Goal: Information Seeking & Learning: Check status

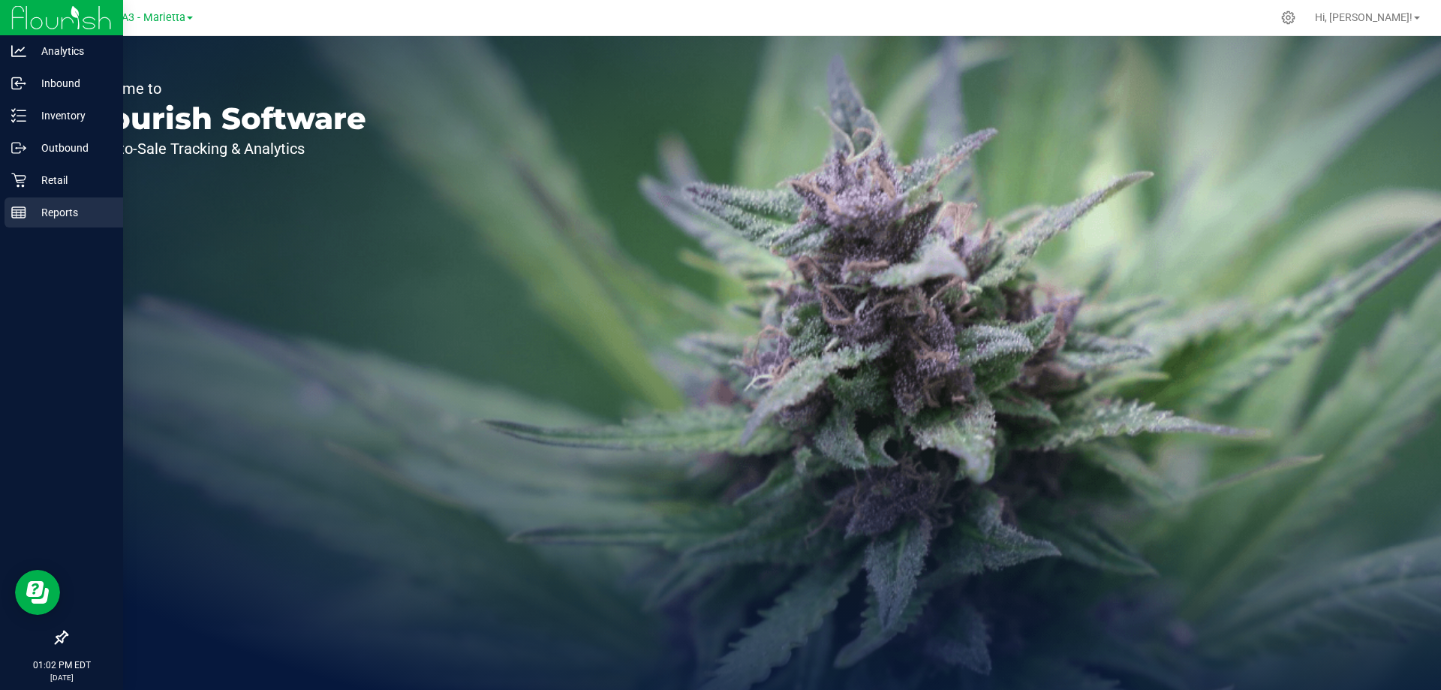
click at [67, 214] on p "Reports" at bounding box center [71, 212] width 90 height 18
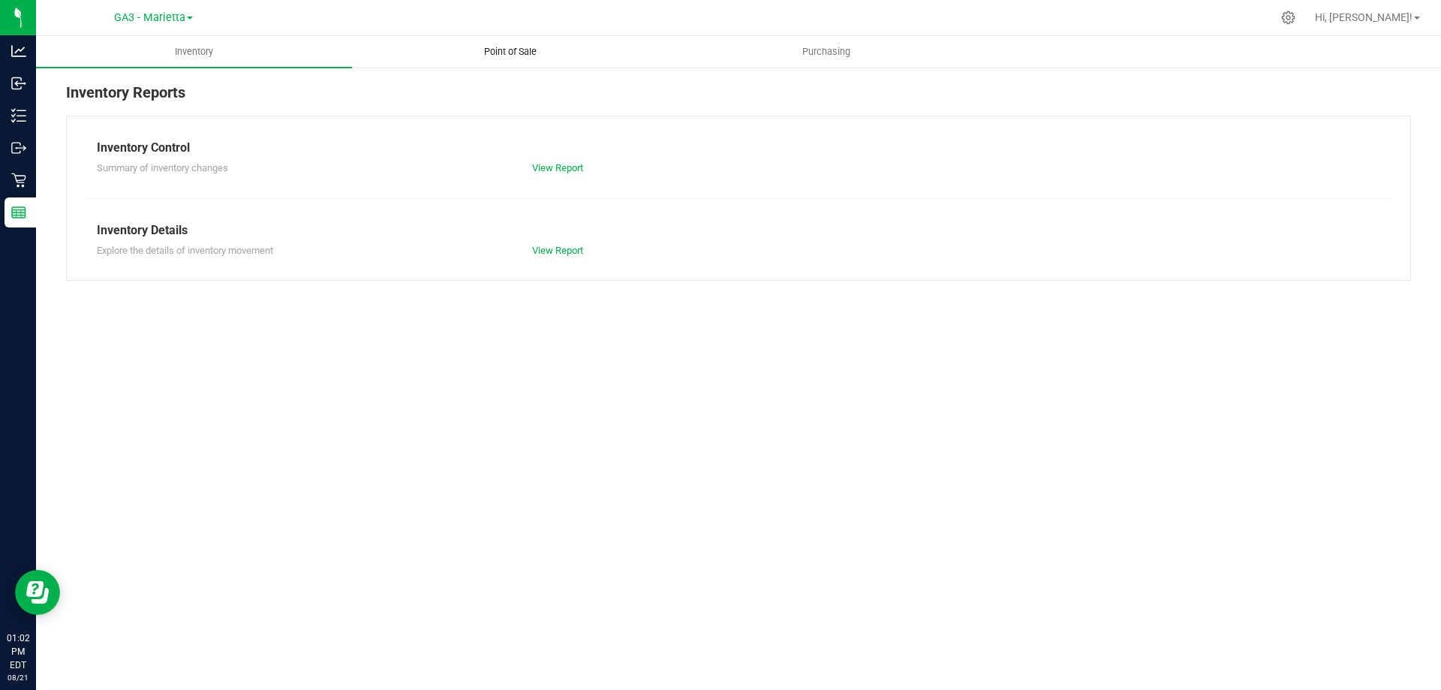
click at [500, 46] on span "Point of Sale" at bounding box center [510, 52] width 93 height 14
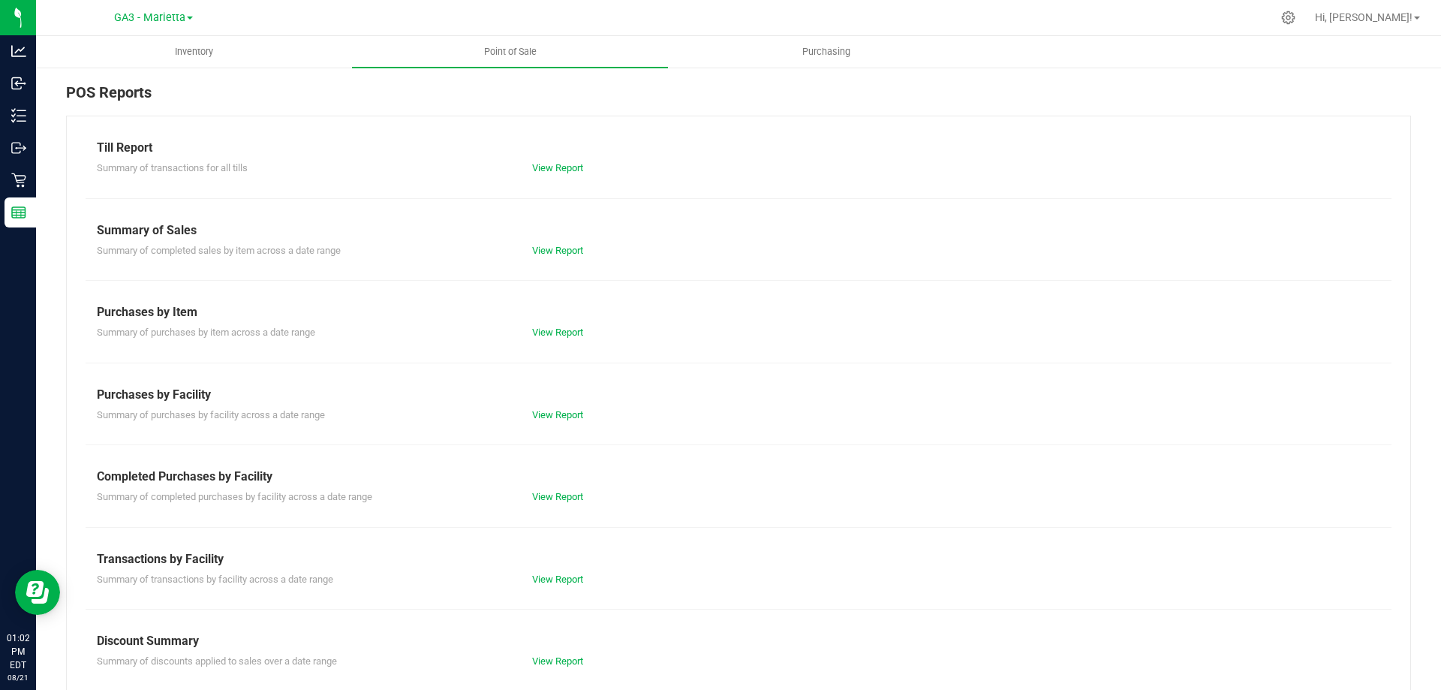
click at [556, 175] on div "View Report" at bounding box center [738, 168] width 435 height 15
click at [555, 172] on link "View Report" at bounding box center [557, 167] width 51 height 11
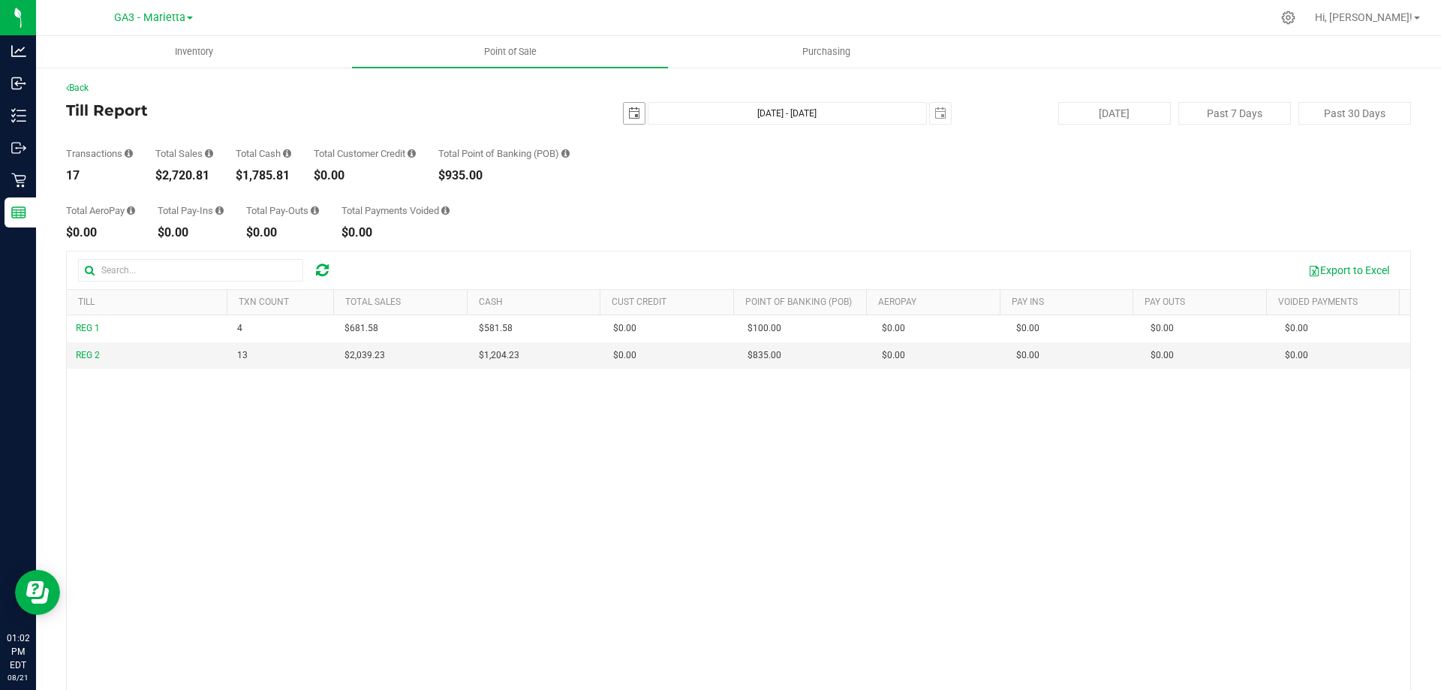
click at [628, 112] on span "select" at bounding box center [634, 113] width 12 height 12
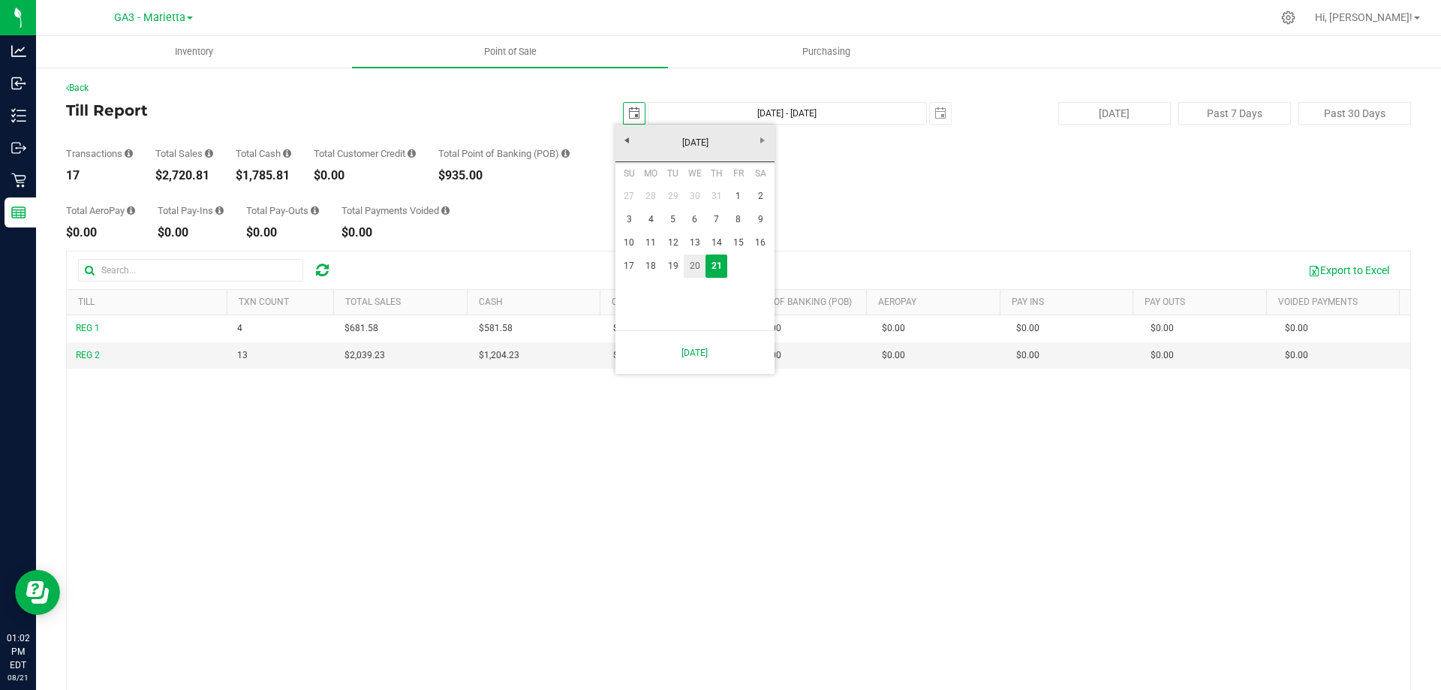
click at [693, 267] on link "20" at bounding box center [695, 265] width 22 height 23
type input "[DATE]"
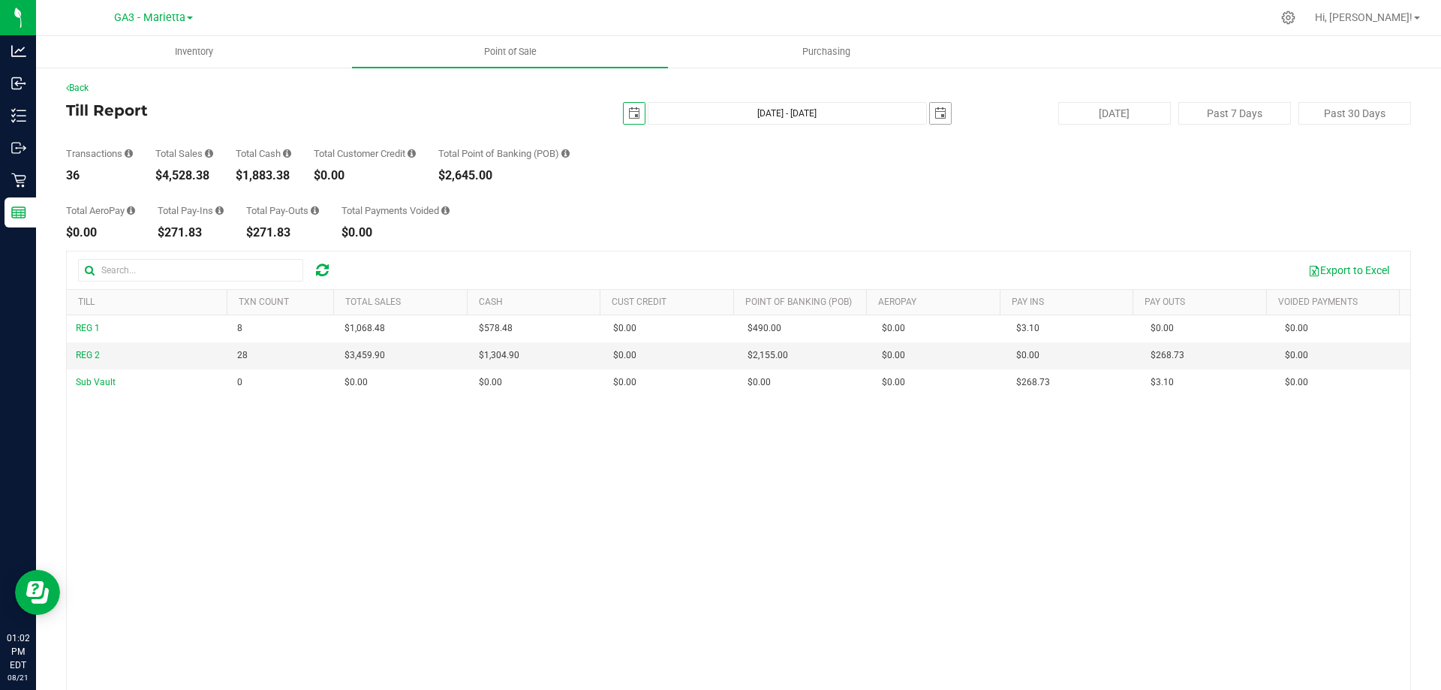
click at [936, 116] on span "select" at bounding box center [940, 113] width 12 height 12
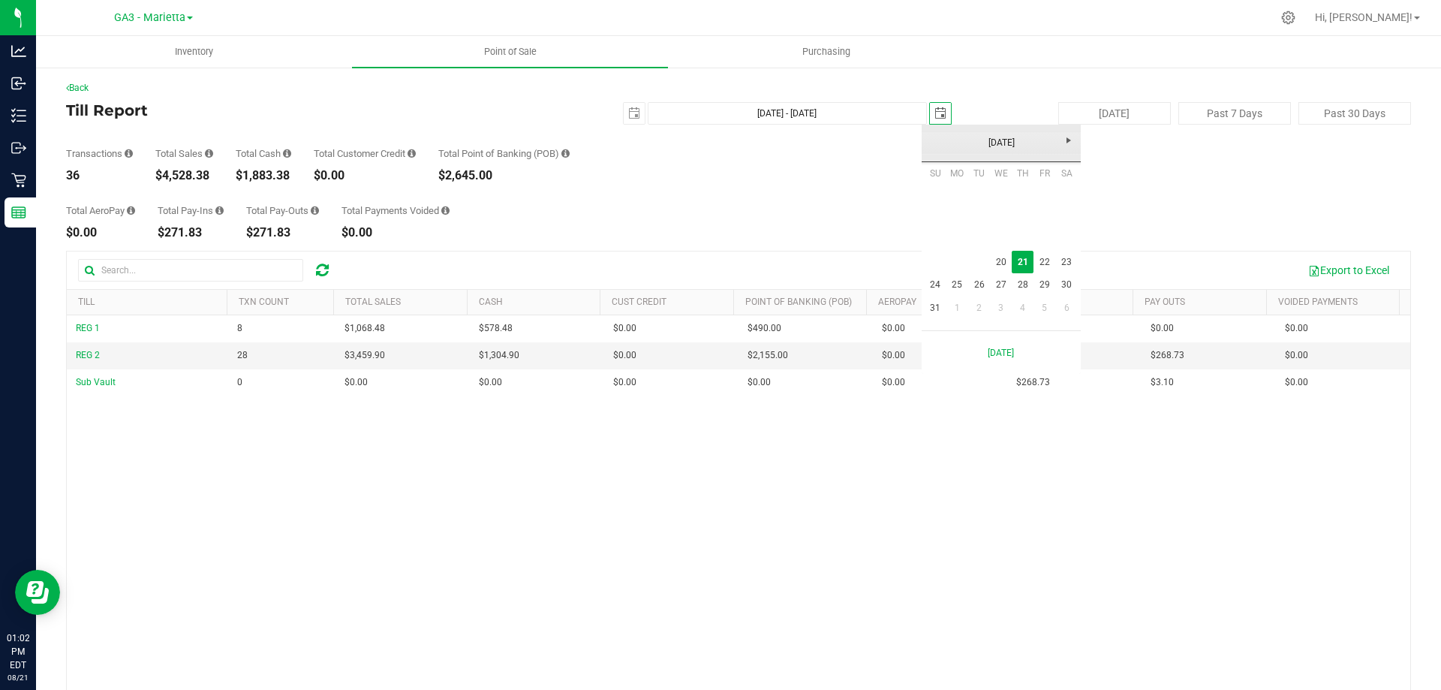
scroll to position [0, 38]
click at [1004, 269] on link "20" at bounding box center [1001, 262] width 22 height 23
type input "[DATE] - [DATE]"
type input "[DATE]"
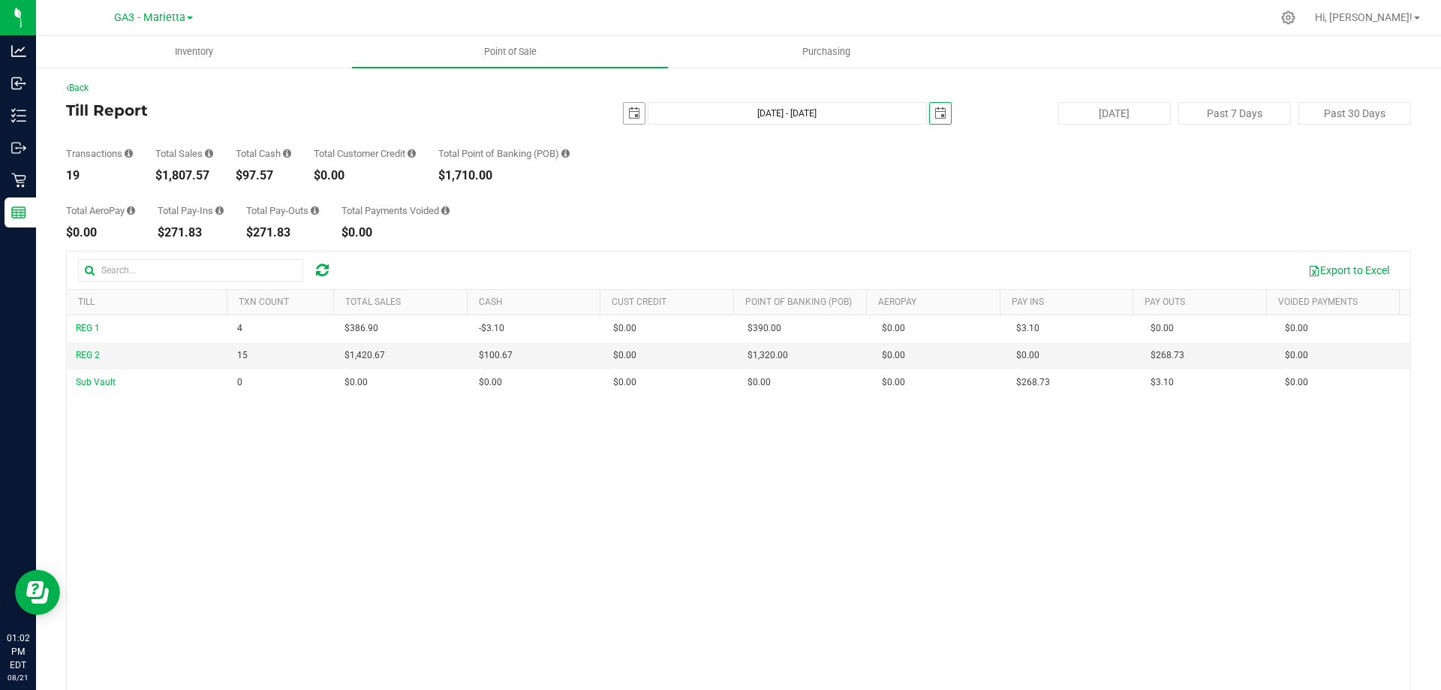
click at [624, 113] on span "select" at bounding box center [634, 113] width 21 height 21
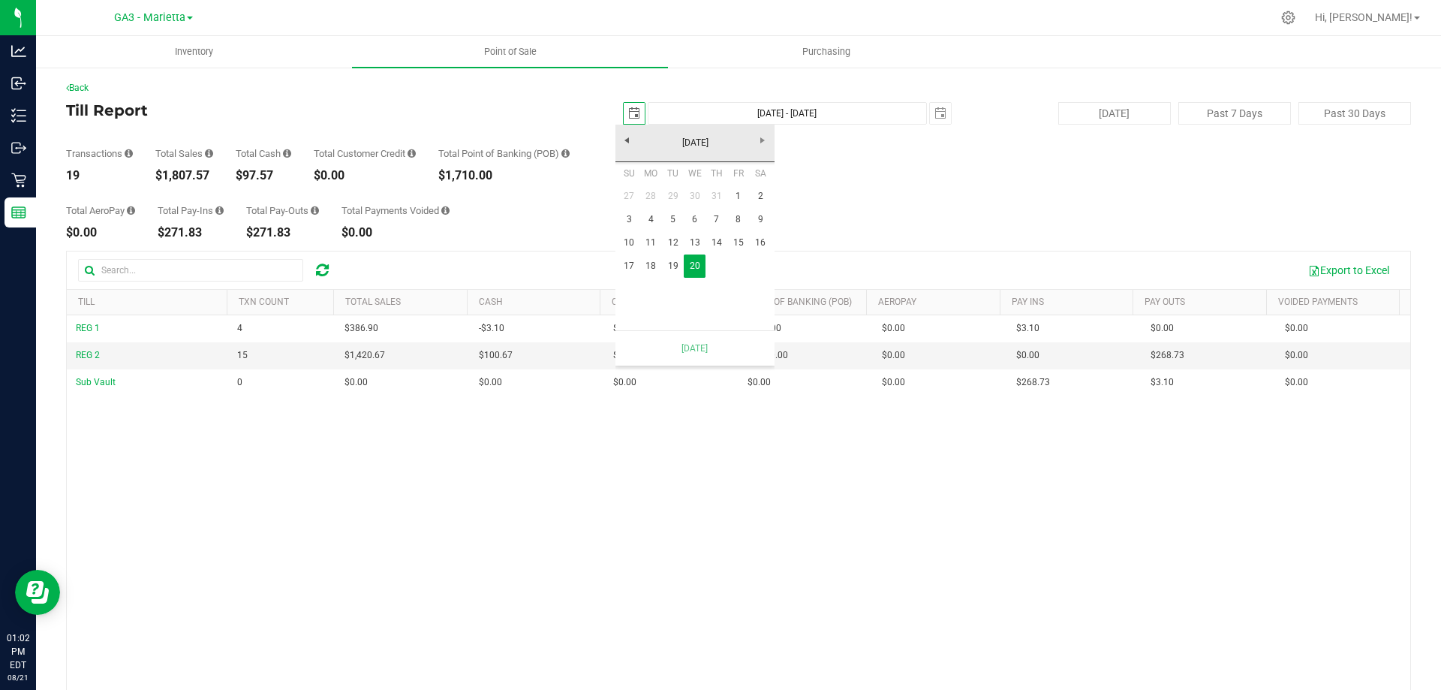
scroll to position [0, 38]
drag, startPoint x: 675, startPoint y: 275, endPoint x: 696, endPoint y: 248, distance: 33.6
click at [676, 273] on link "19" at bounding box center [673, 265] width 22 height 23
type input "[DATE] - [DATE]"
type input "[DATE]"
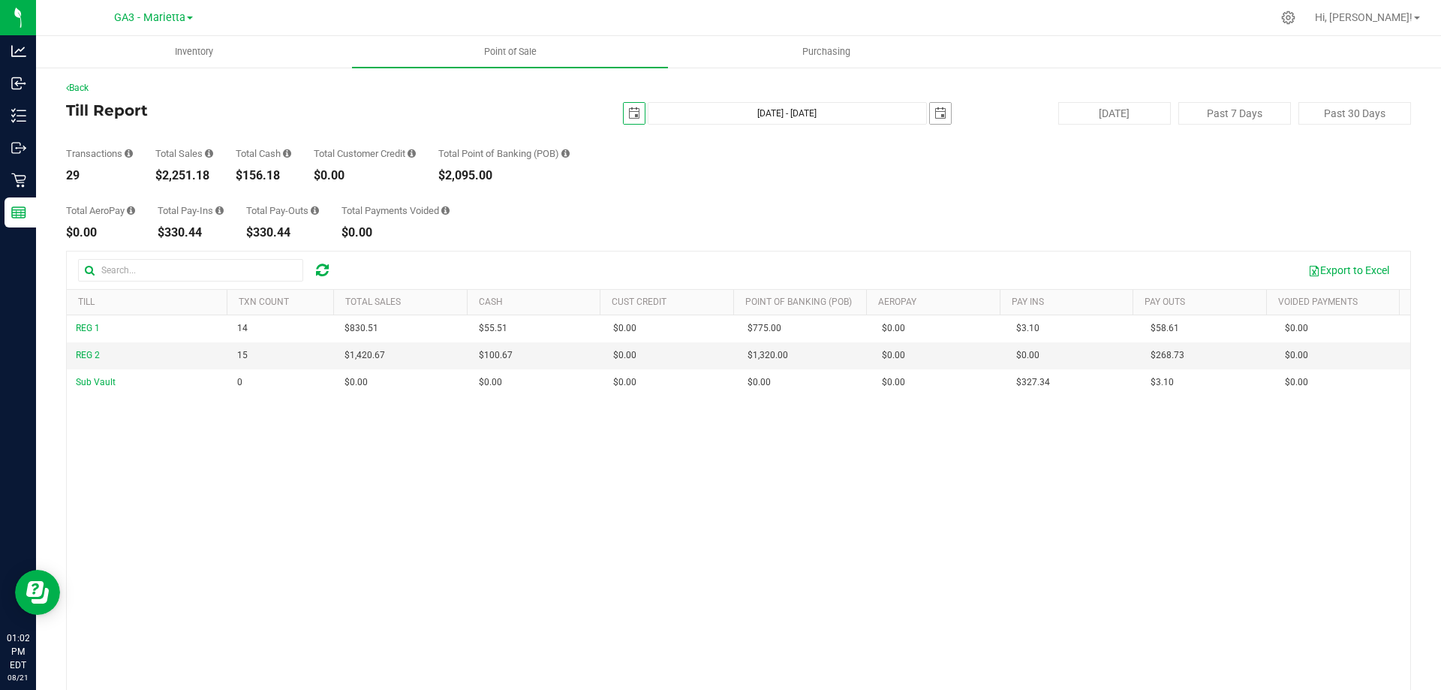
click at [934, 114] on span "select" at bounding box center [940, 113] width 12 height 12
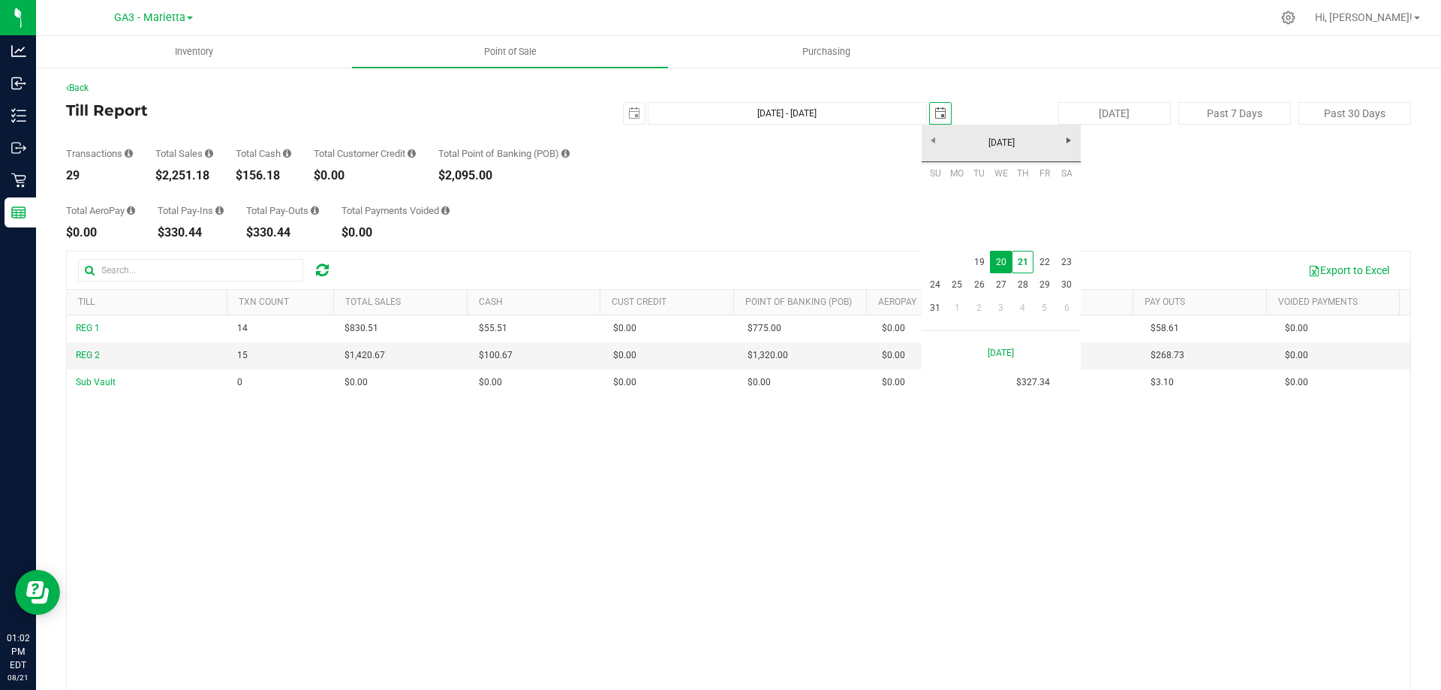
scroll to position [0, 38]
click at [976, 263] on link "19" at bounding box center [979, 262] width 22 height 23
type input "[DATE] - [DATE]"
type input "[DATE]"
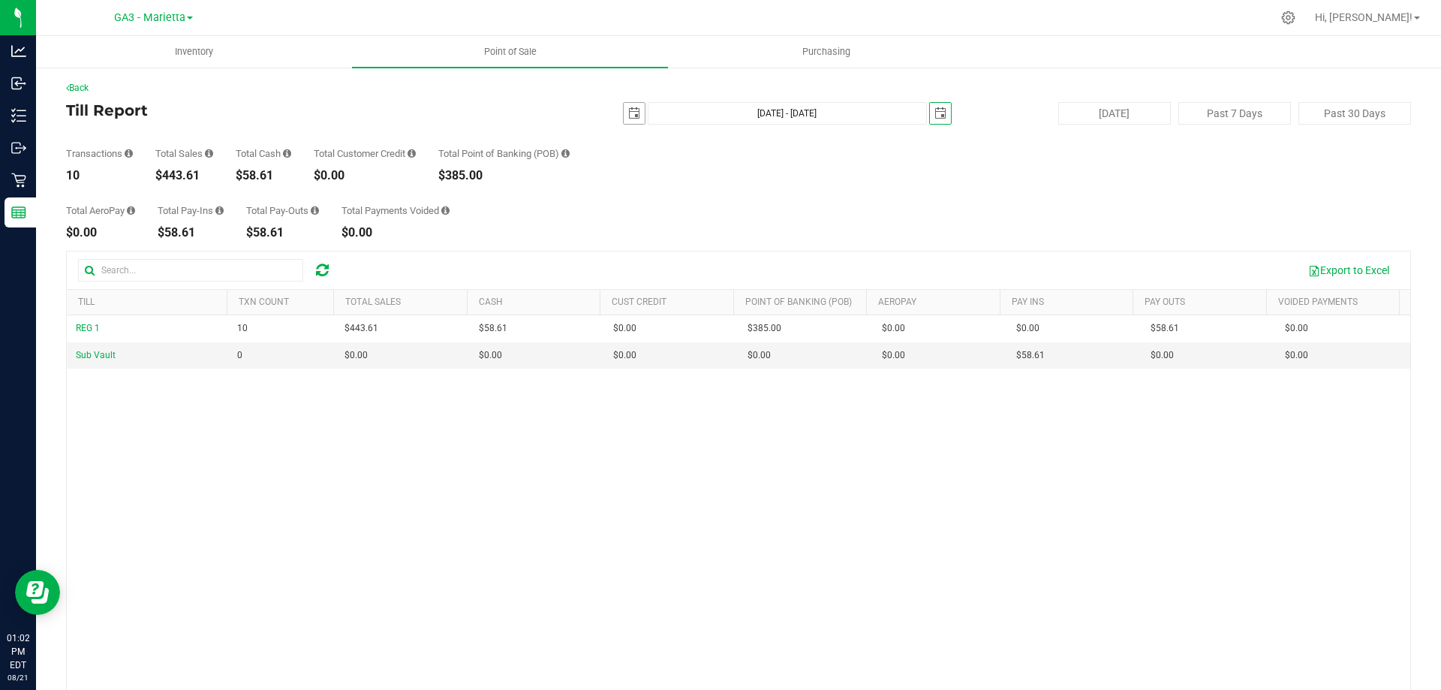
click at [631, 118] on span "select" at bounding box center [634, 113] width 12 height 12
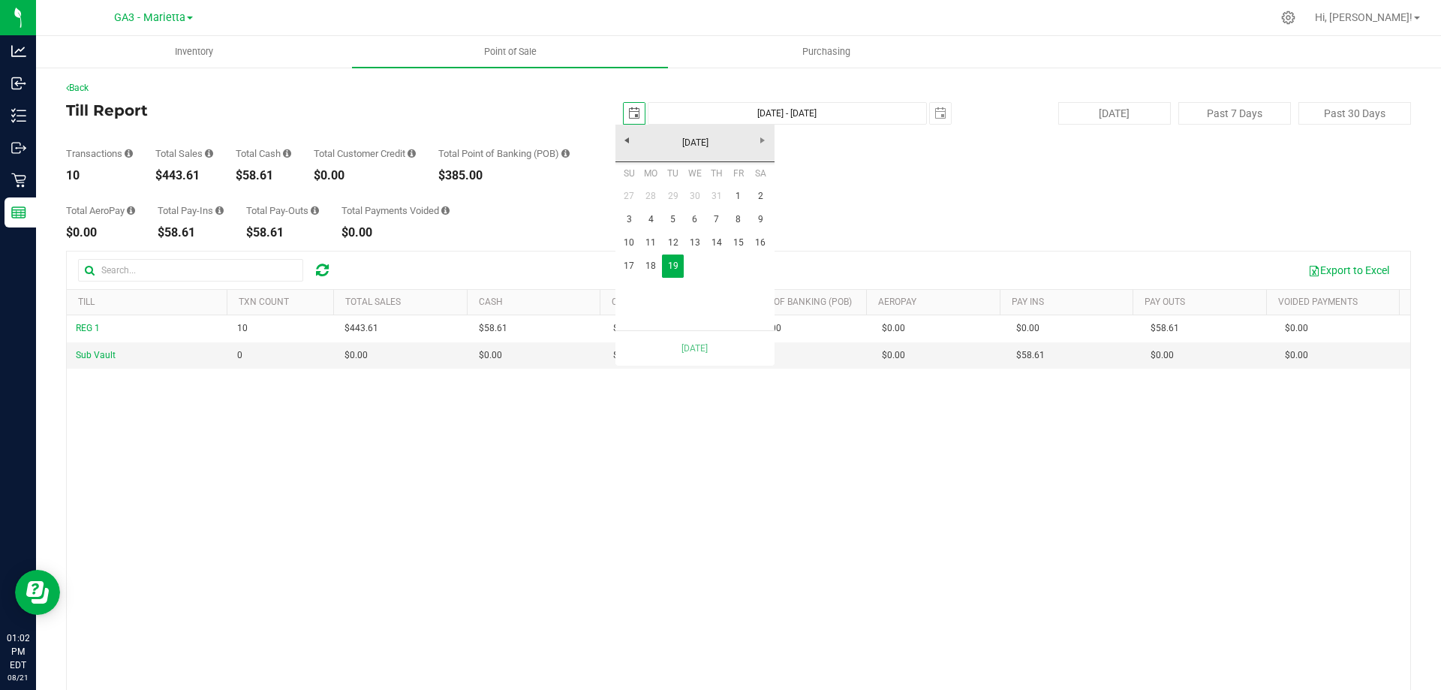
scroll to position [0, 38]
click at [646, 269] on link "18" at bounding box center [651, 265] width 22 height 23
type input "[DATE] - [DATE]"
type input "[DATE]"
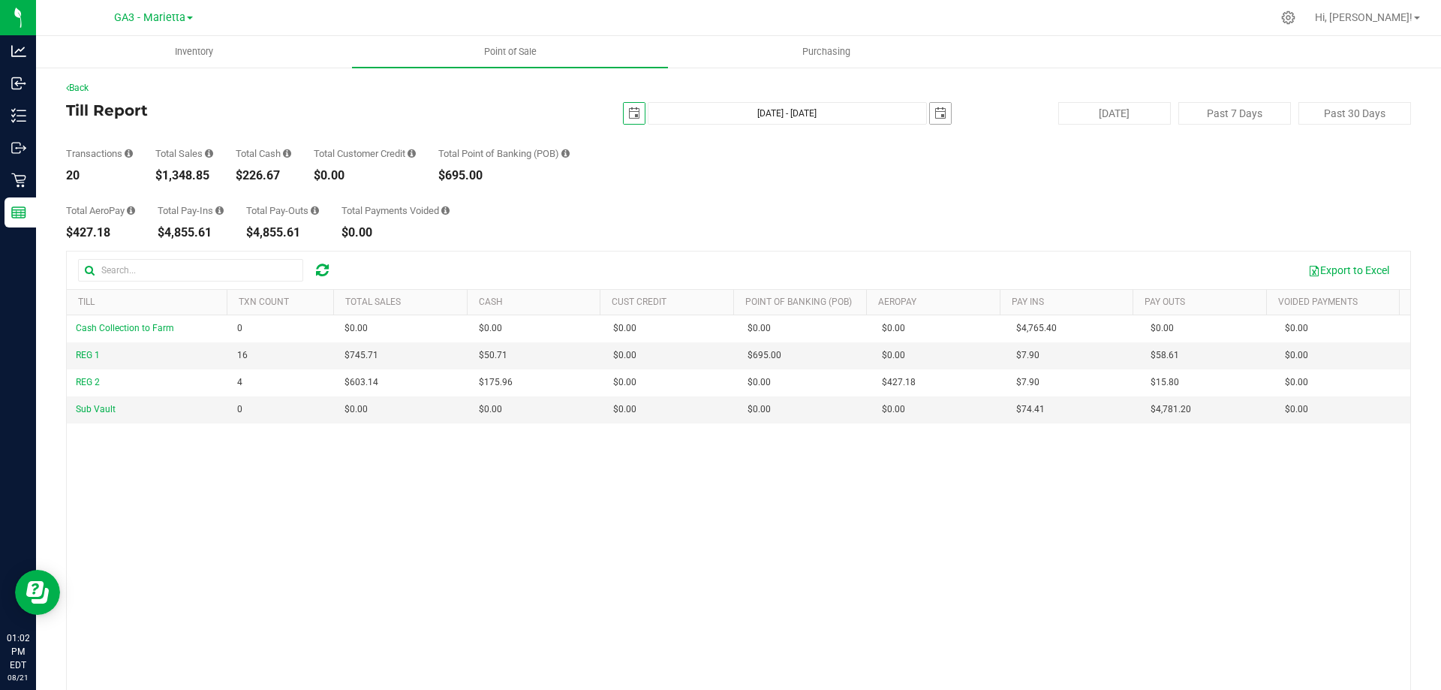
click at [938, 111] on span "select" at bounding box center [940, 113] width 12 height 12
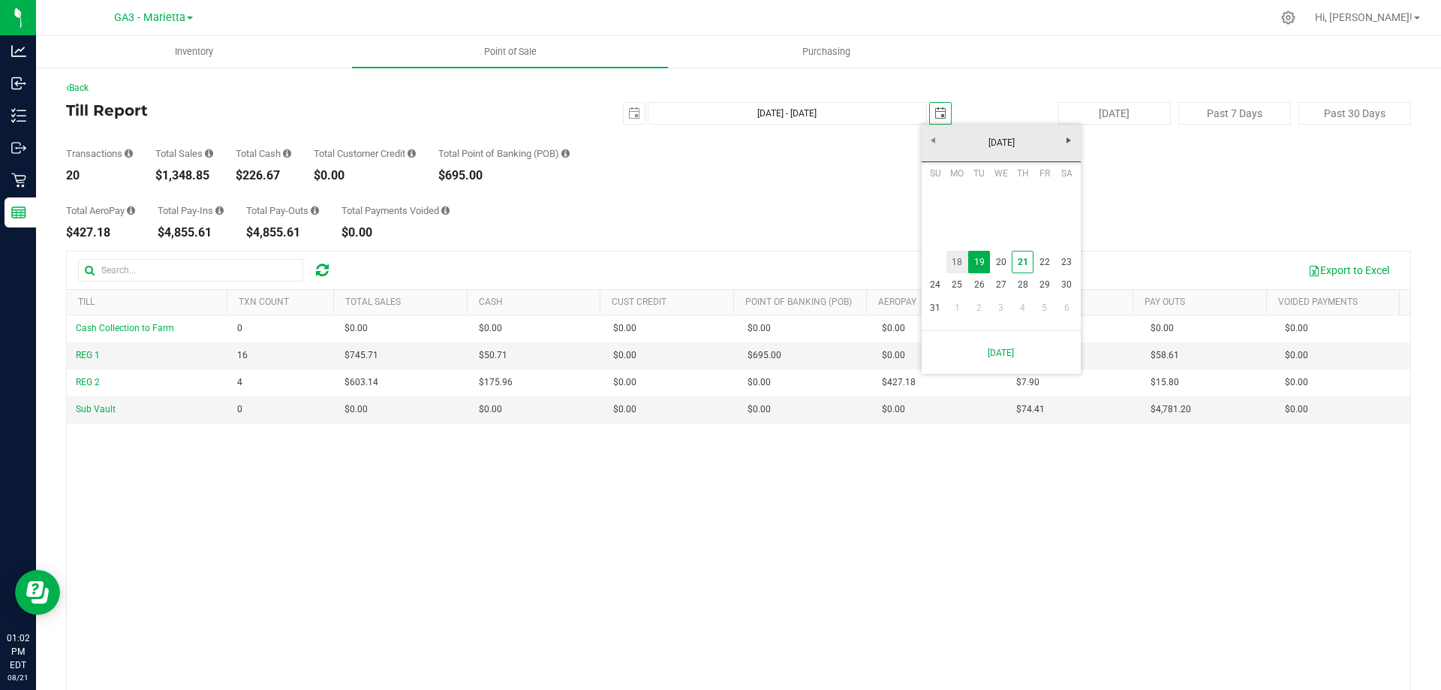
click at [964, 266] on link "18" at bounding box center [957, 262] width 22 height 23
type input "[DATE] - [DATE]"
type input "[DATE]"
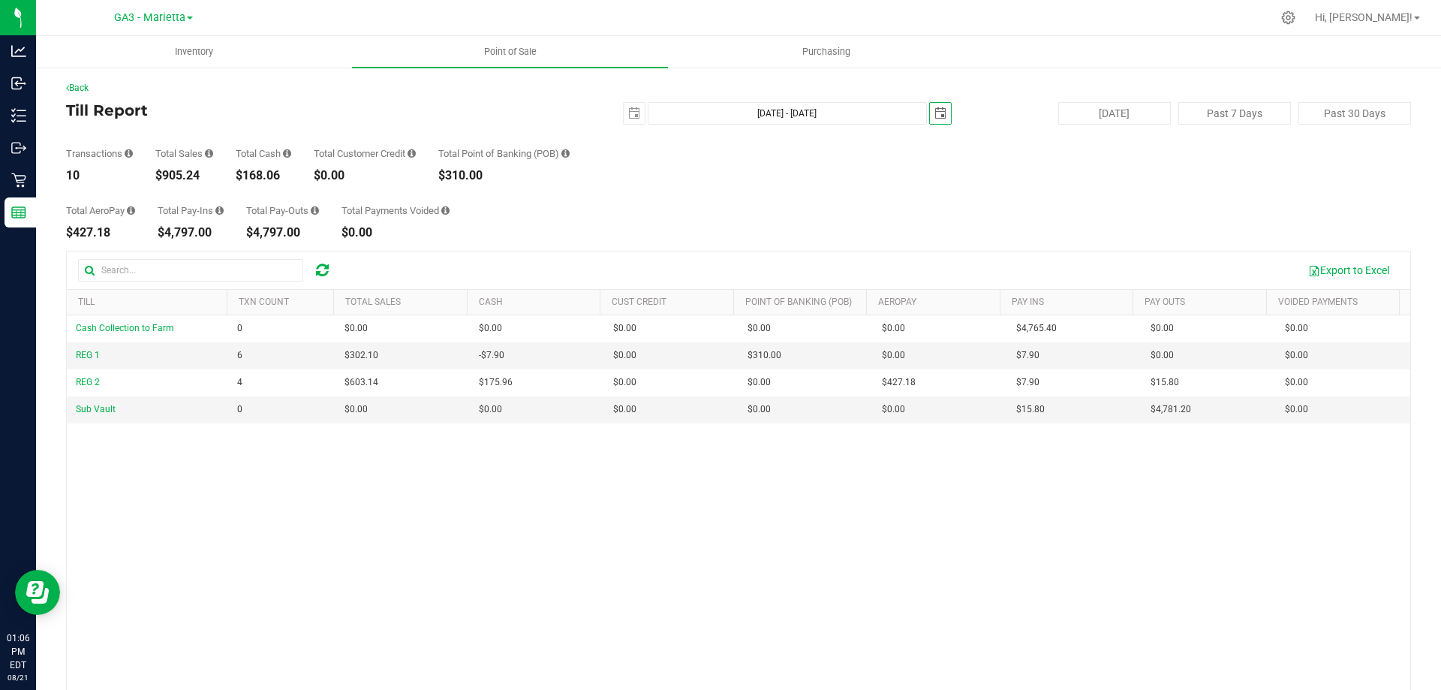
click at [937, 116] on span "select" at bounding box center [940, 113] width 12 height 12
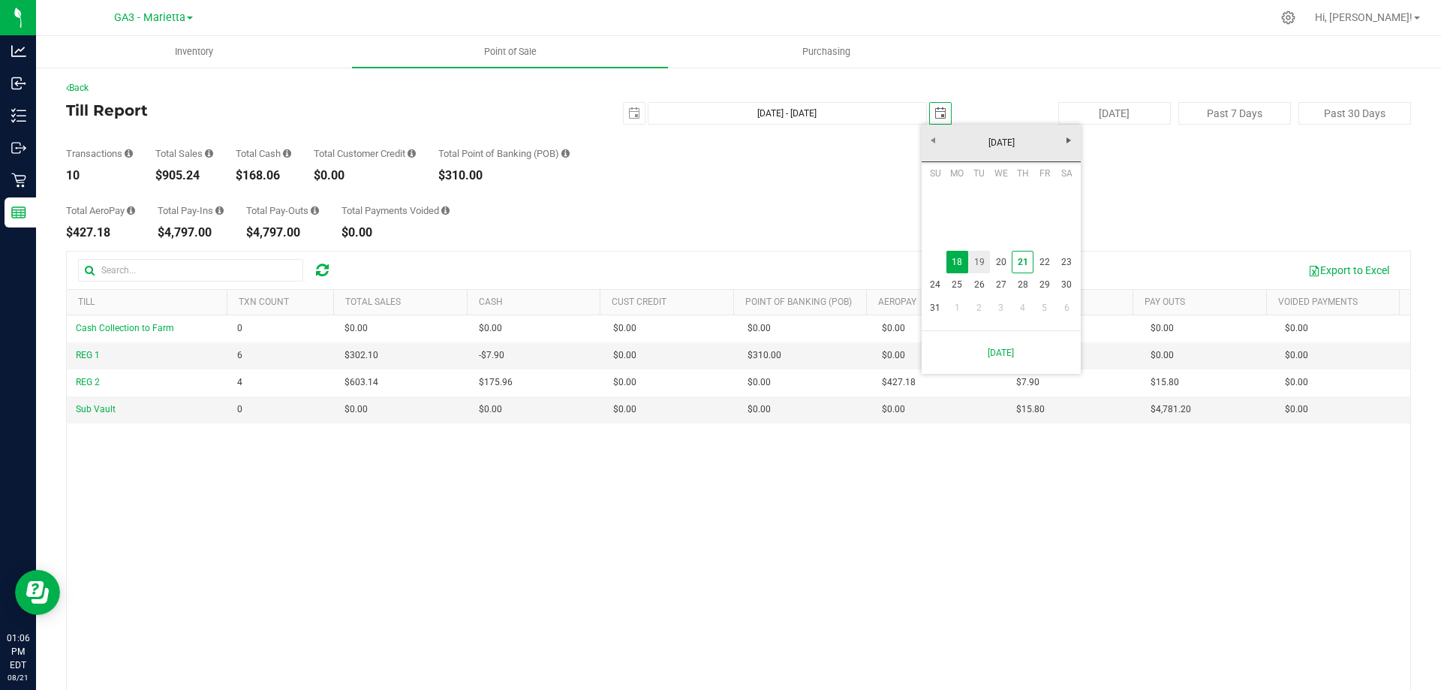
click at [986, 257] on link "19" at bounding box center [979, 262] width 22 height 23
type input "[DATE] - [DATE]"
type input "[DATE]"
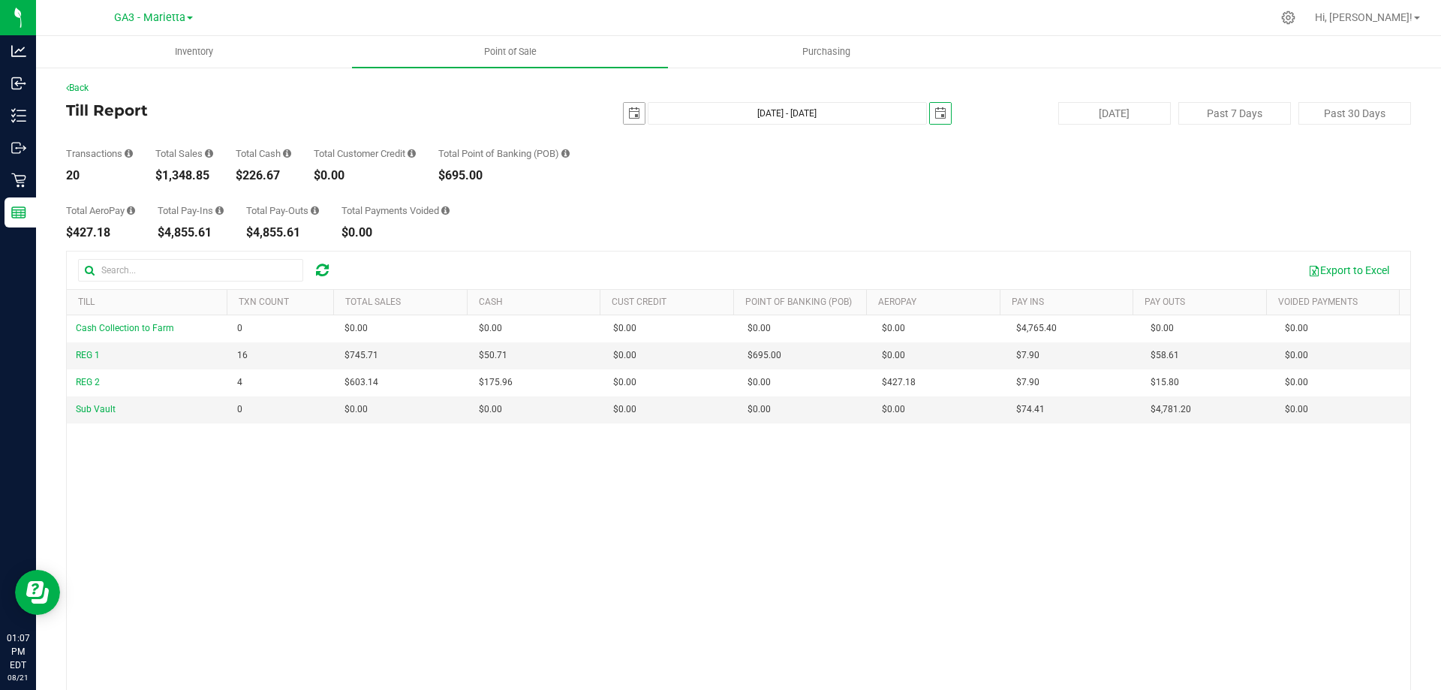
click at [634, 106] on span "select" at bounding box center [634, 113] width 21 height 21
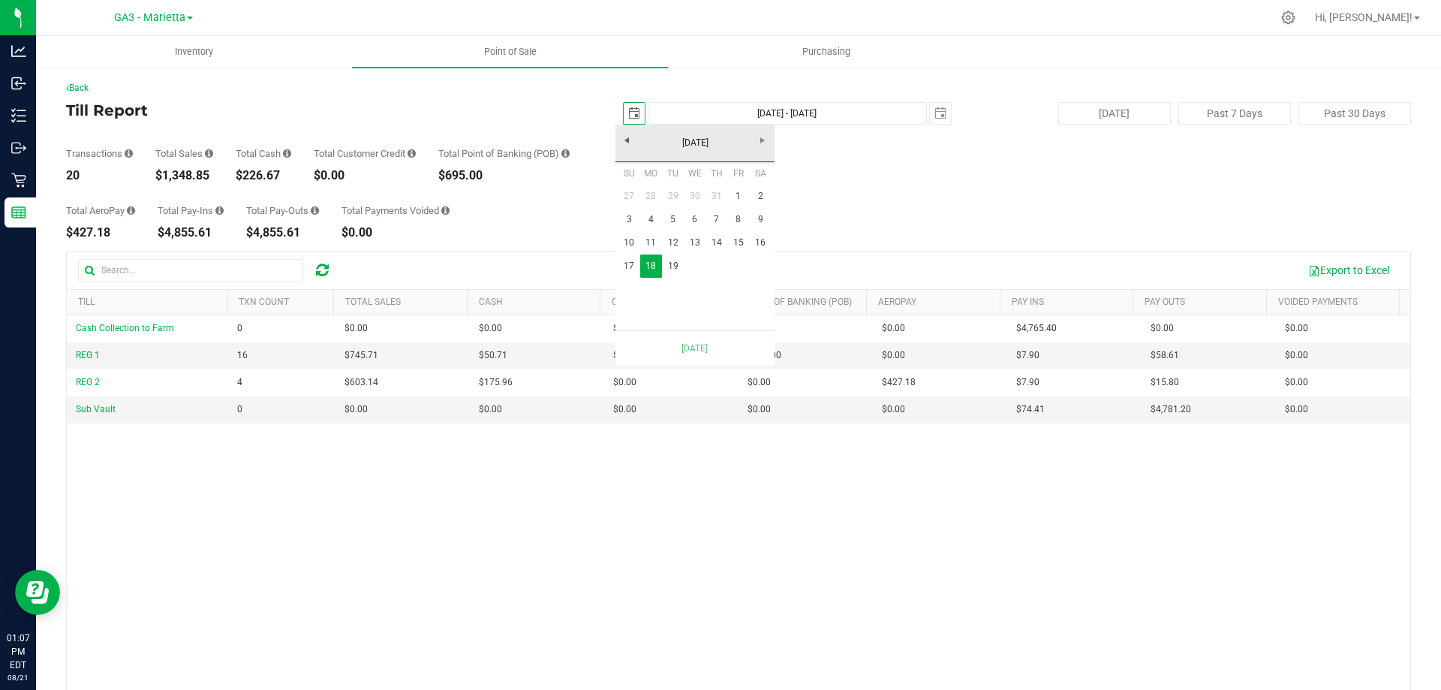
scroll to position [0, 38]
click at [673, 272] on link "19" at bounding box center [673, 265] width 22 height 23
type input "[DATE] - [DATE]"
type input "[DATE]"
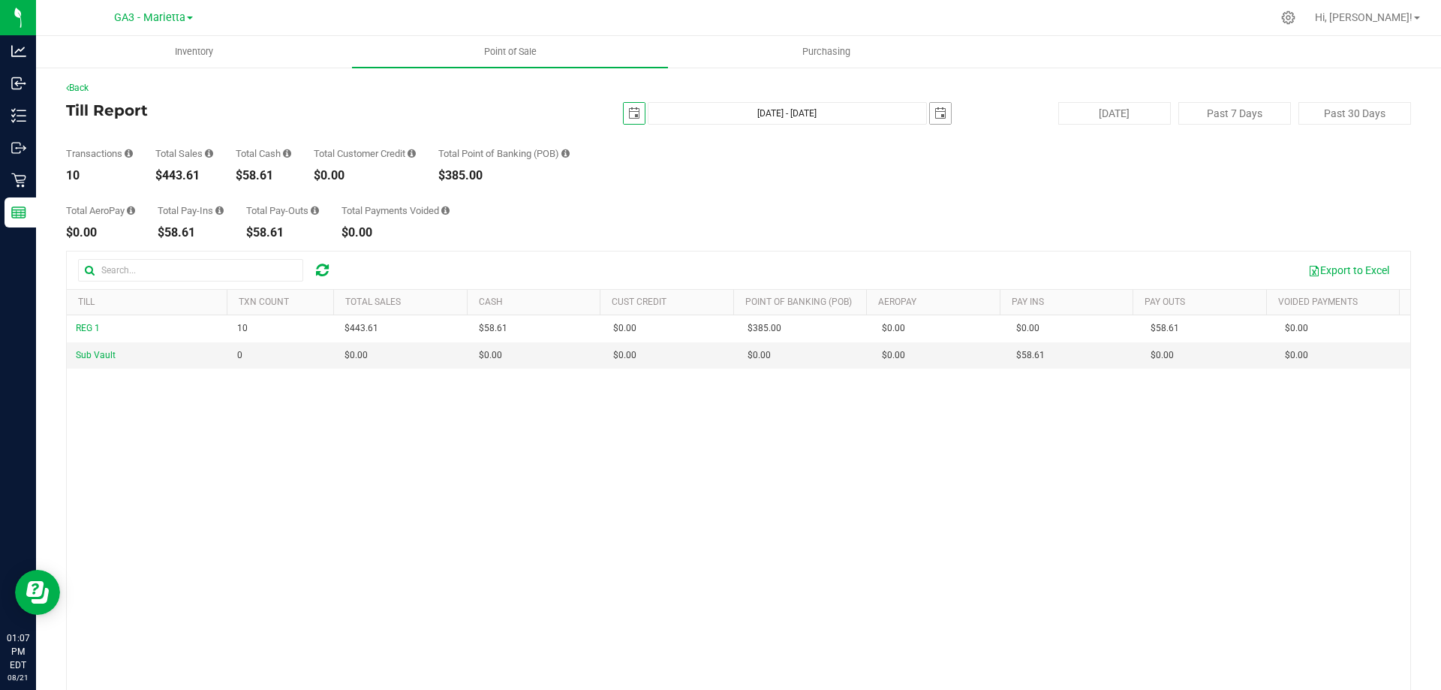
click at [930, 113] on span "select" at bounding box center [940, 113] width 21 height 21
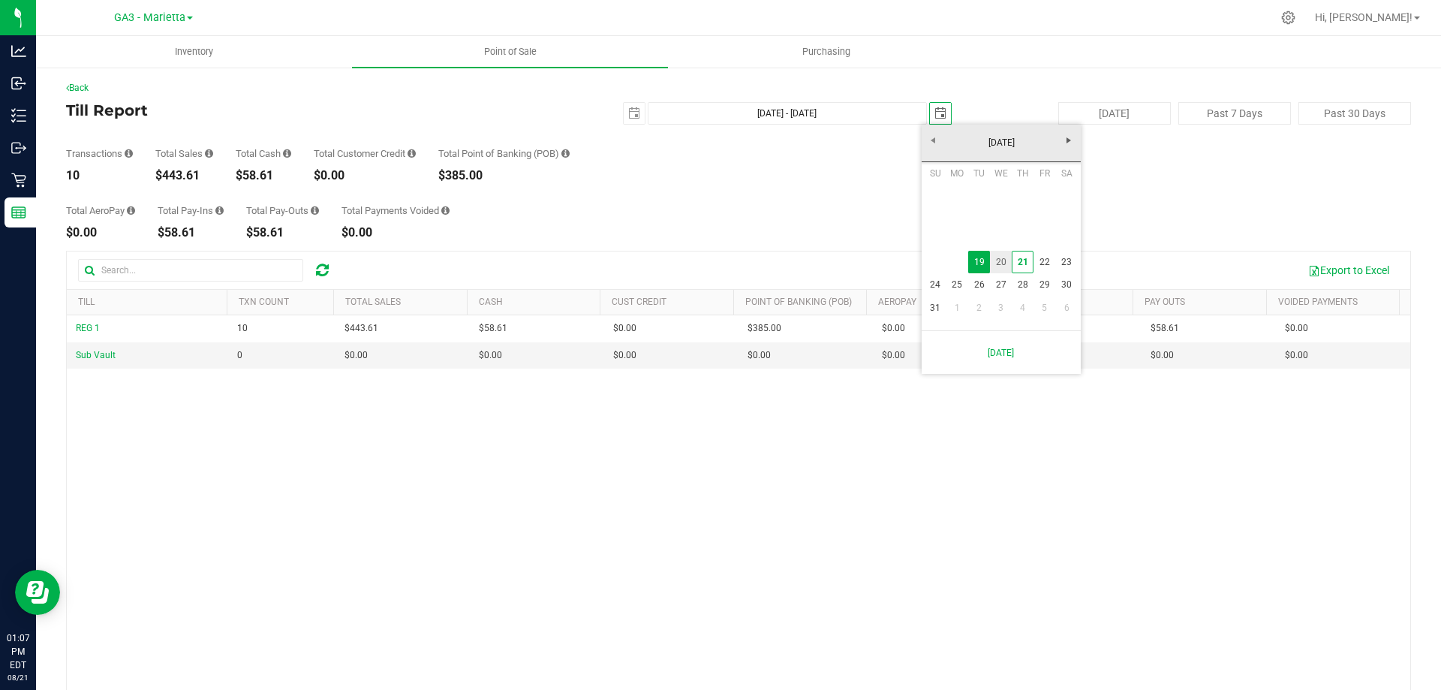
click at [993, 263] on link "20" at bounding box center [1001, 262] width 22 height 23
type input "[DATE] - [DATE]"
type input "[DATE]"
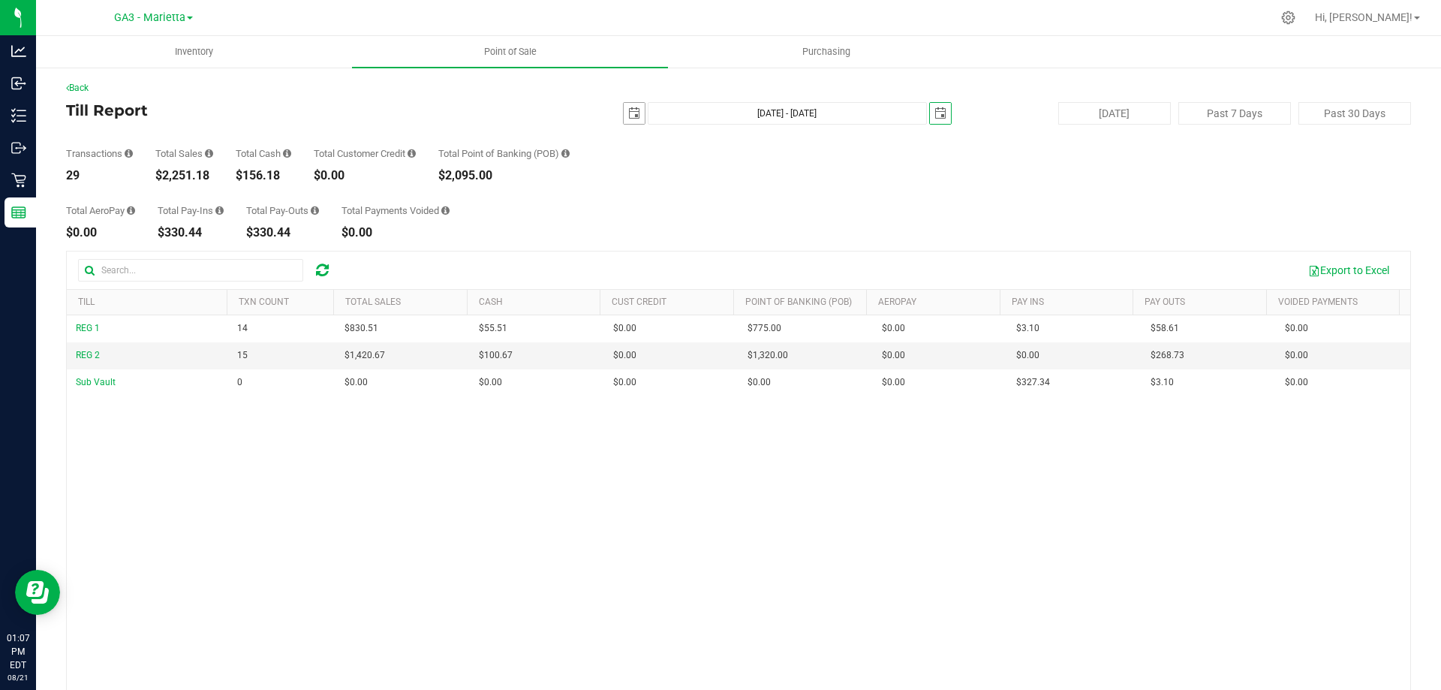
click at [628, 109] on span "select" at bounding box center [634, 113] width 12 height 12
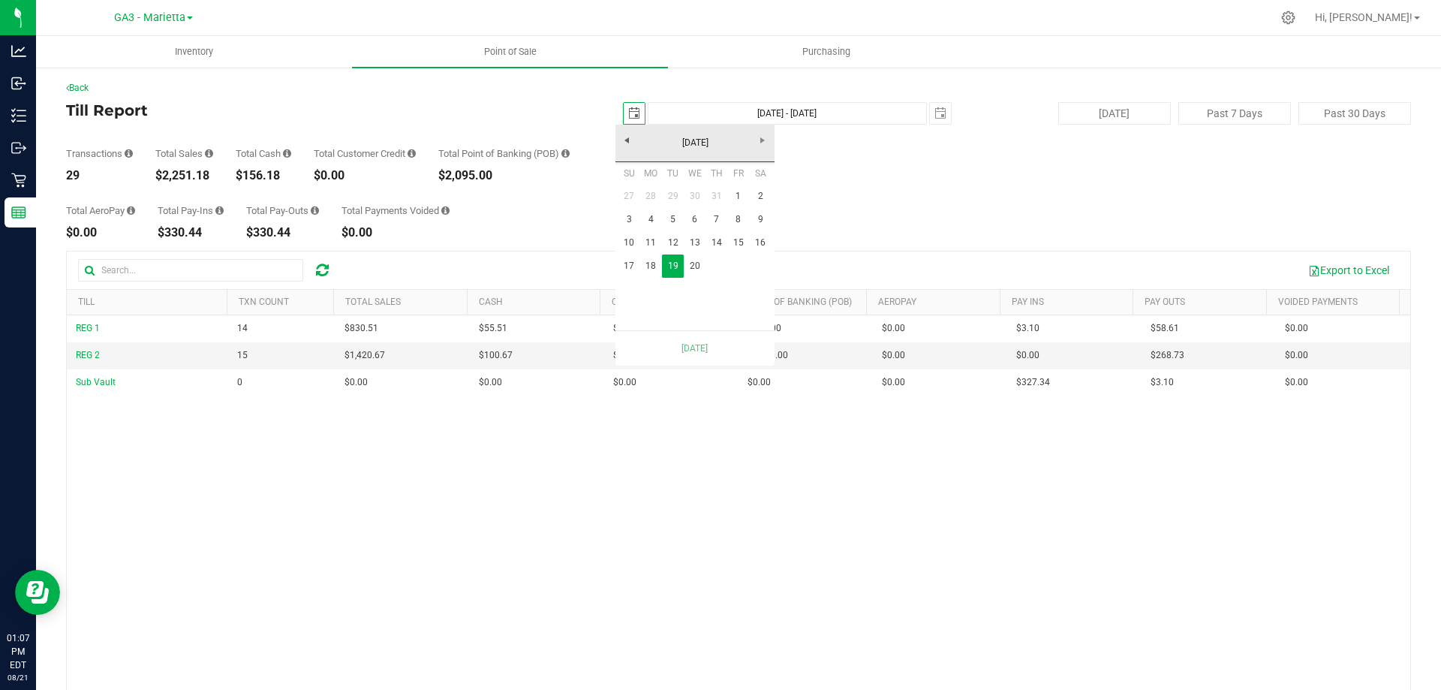
scroll to position [0, 38]
click at [702, 274] on link "20" at bounding box center [695, 265] width 22 height 23
type input "[DATE] - [DATE]"
type input "[DATE]"
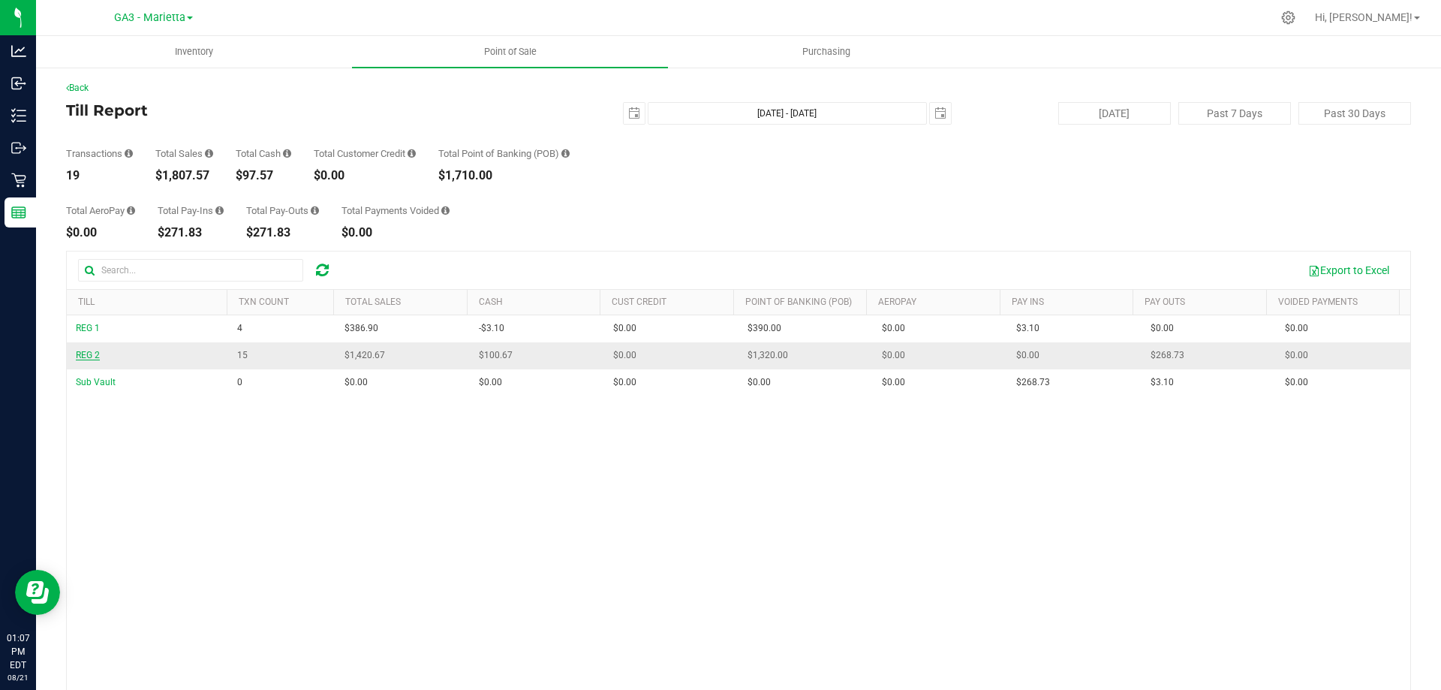
click at [92, 358] on span "REG 2" at bounding box center [88, 355] width 24 height 11
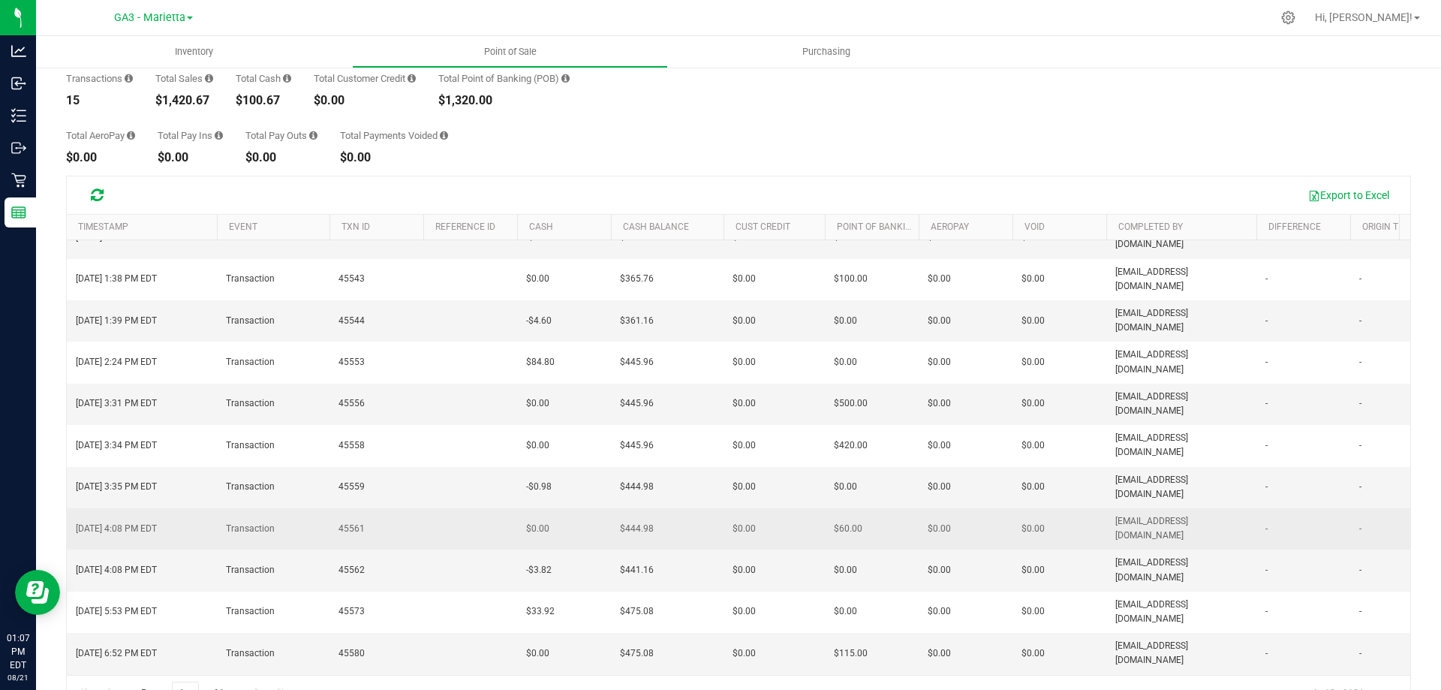
scroll to position [112, 0]
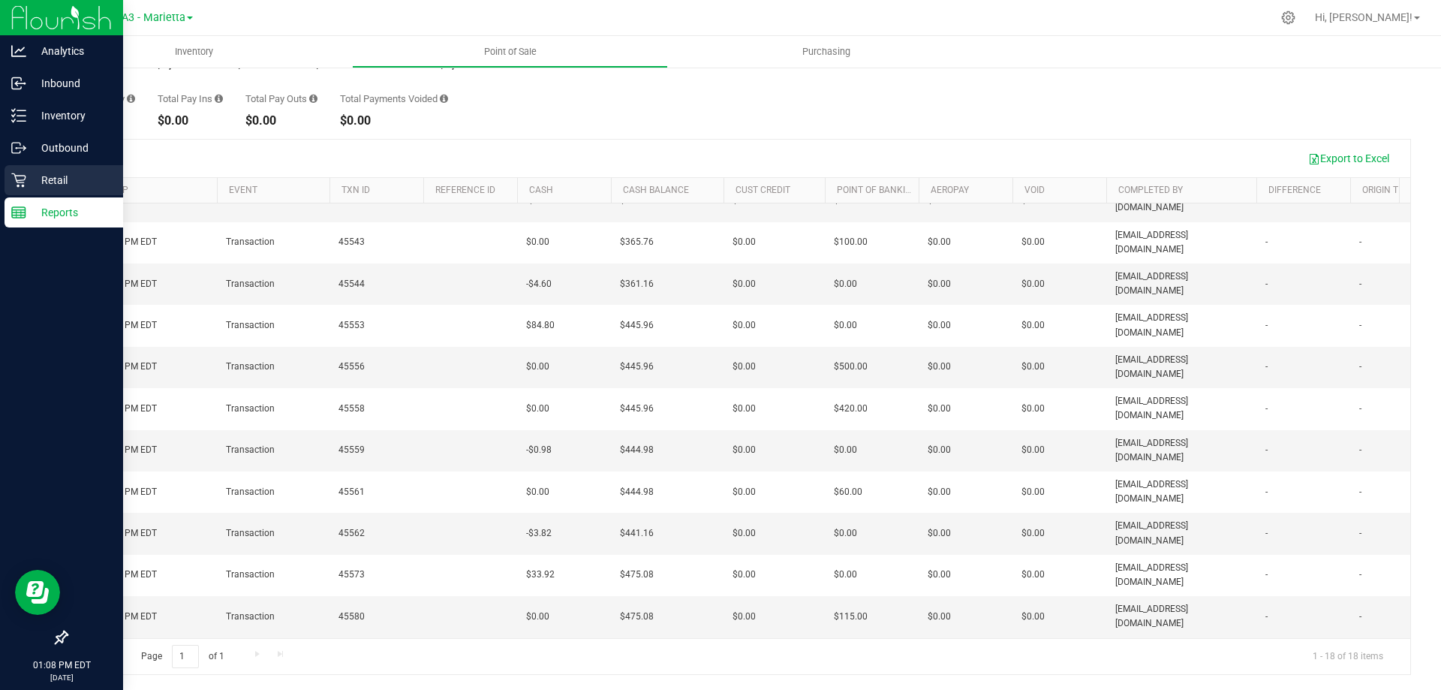
click at [16, 180] on icon at bounding box center [18, 180] width 15 height 15
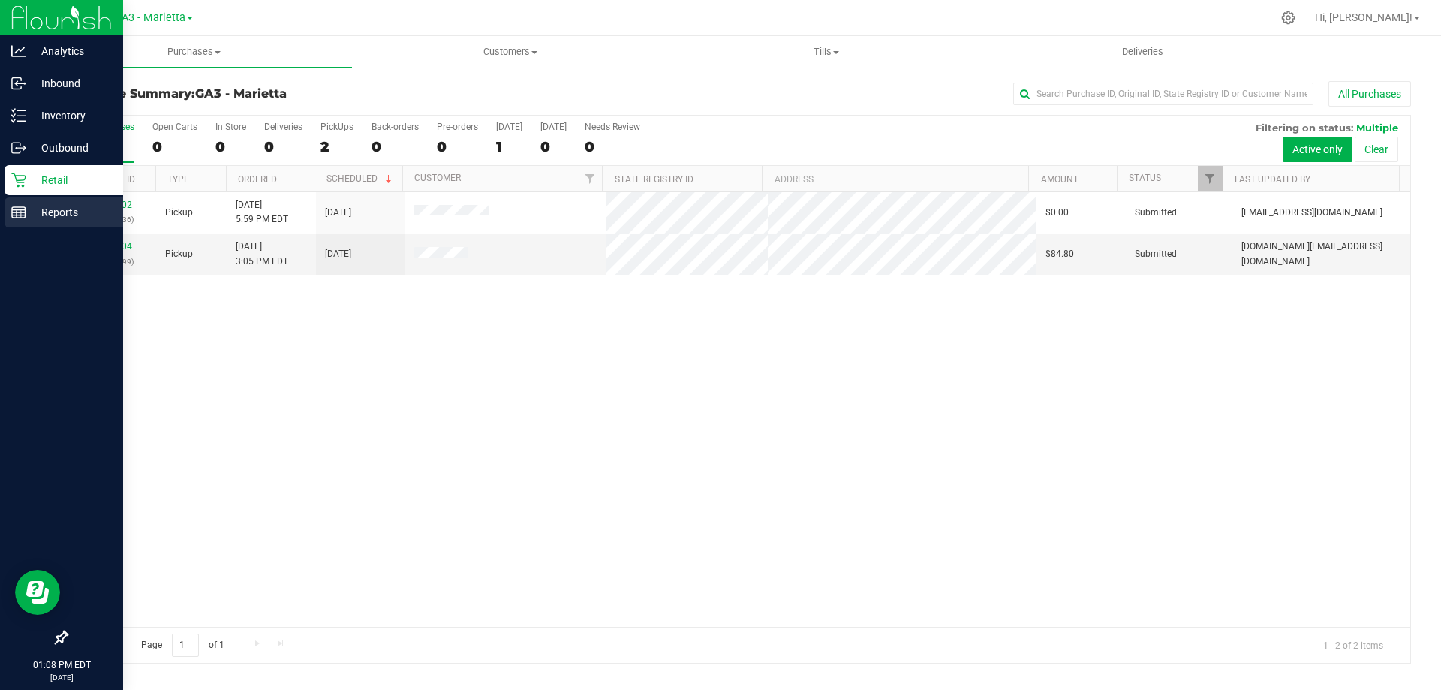
click at [32, 216] on p "Reports" at bounding box center [71, 212] width 90 height 18
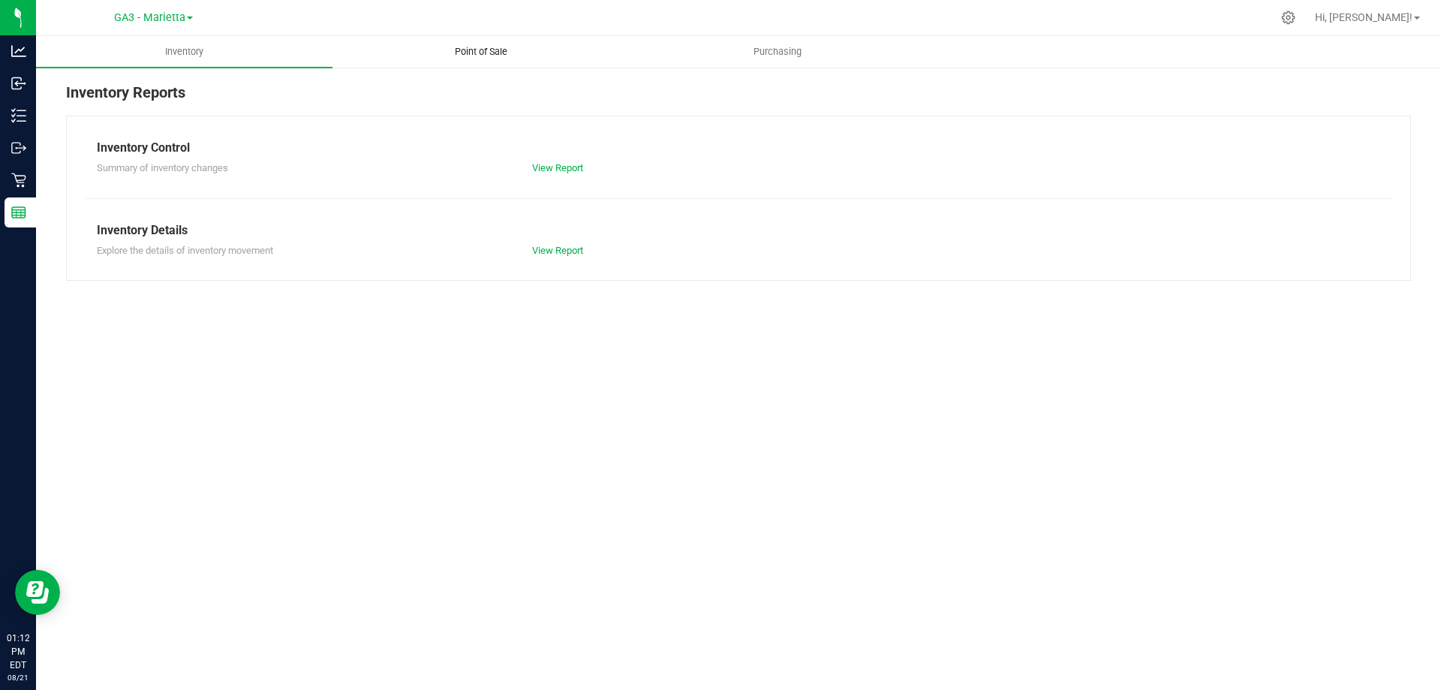
click at [476, 60] on uib-tab-heading "Point of Sale" at bounding box center [480, 52] width 295 height 30
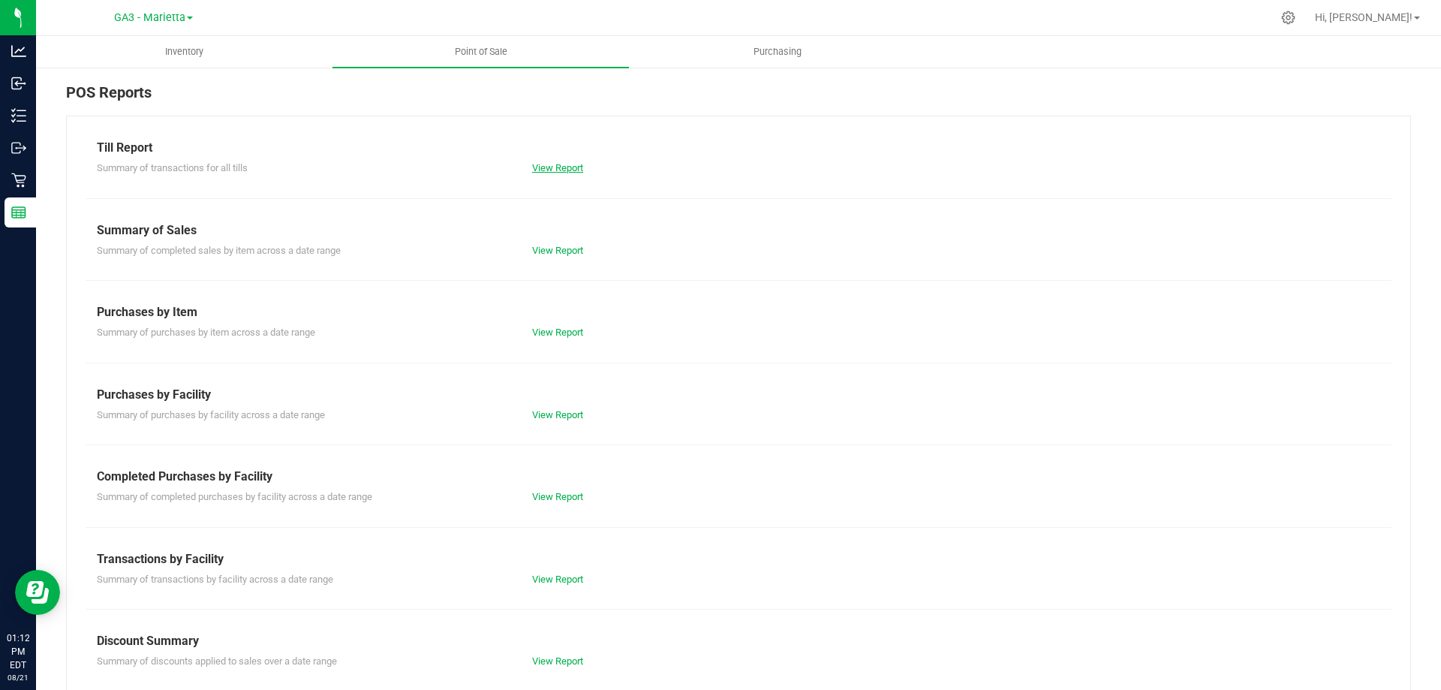
click at [574, 163] on link "View Report" at bounding box center [557, 167] width 51 height 11
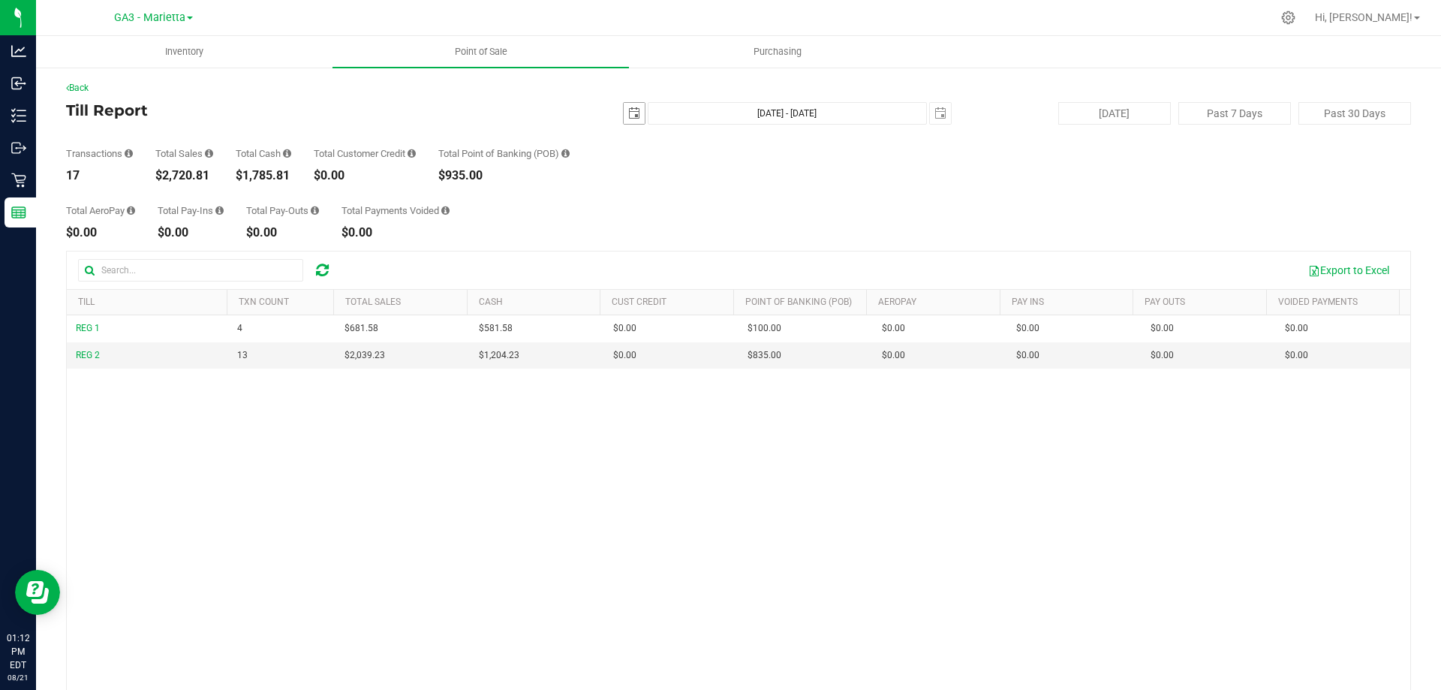
click at [633, 113] on span "select" at bounding box center [634, 113] width 21 height 21
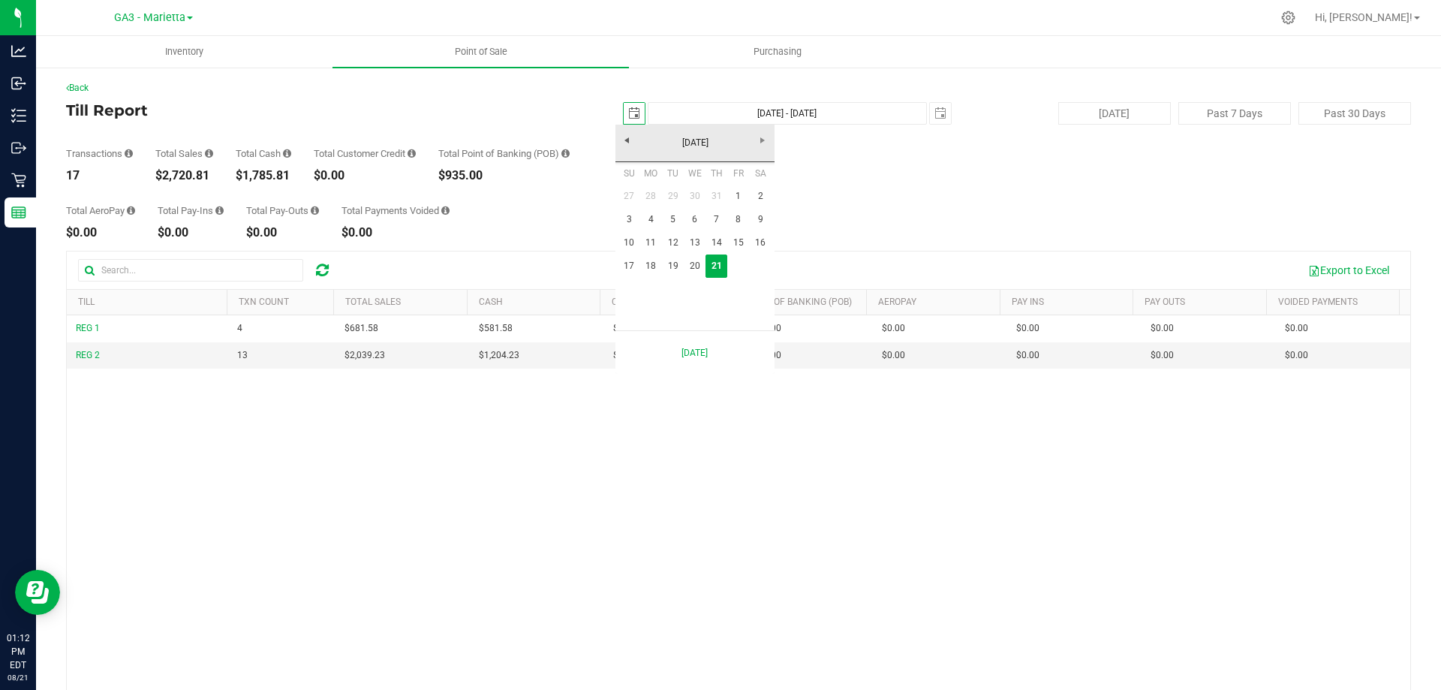
scroll to position [0, 38]
click at [687, 269] on link "20" at bounding box center [695, 265] width 22 height 23
type input "[DATE]"
type input "[DATE] - [DATE]"
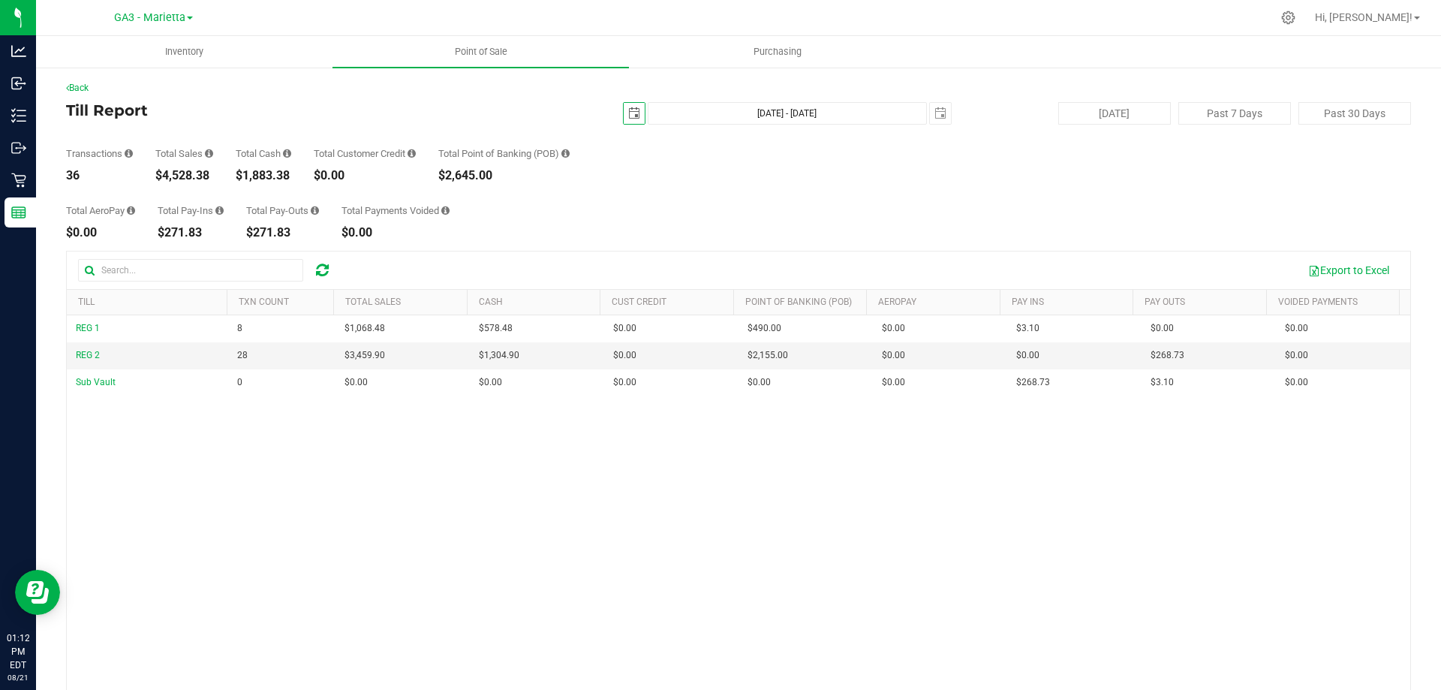
click at [628, 118] on span "select" at bounding box center [634, 113] width 12 height 12
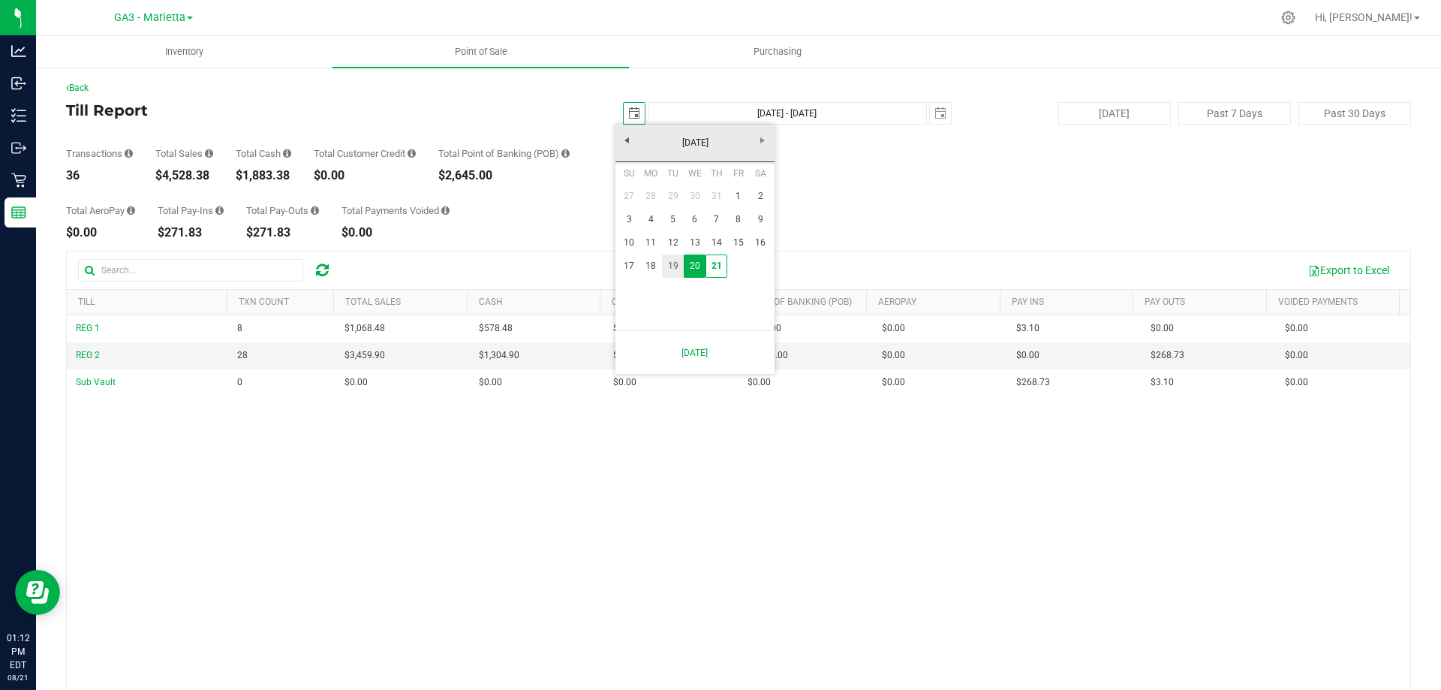
click at [676, 274] on link "19" at bounding box center [673, 265] width 22 height 23
type input "[DATE]"
type input "[DATE] - [DATE]"
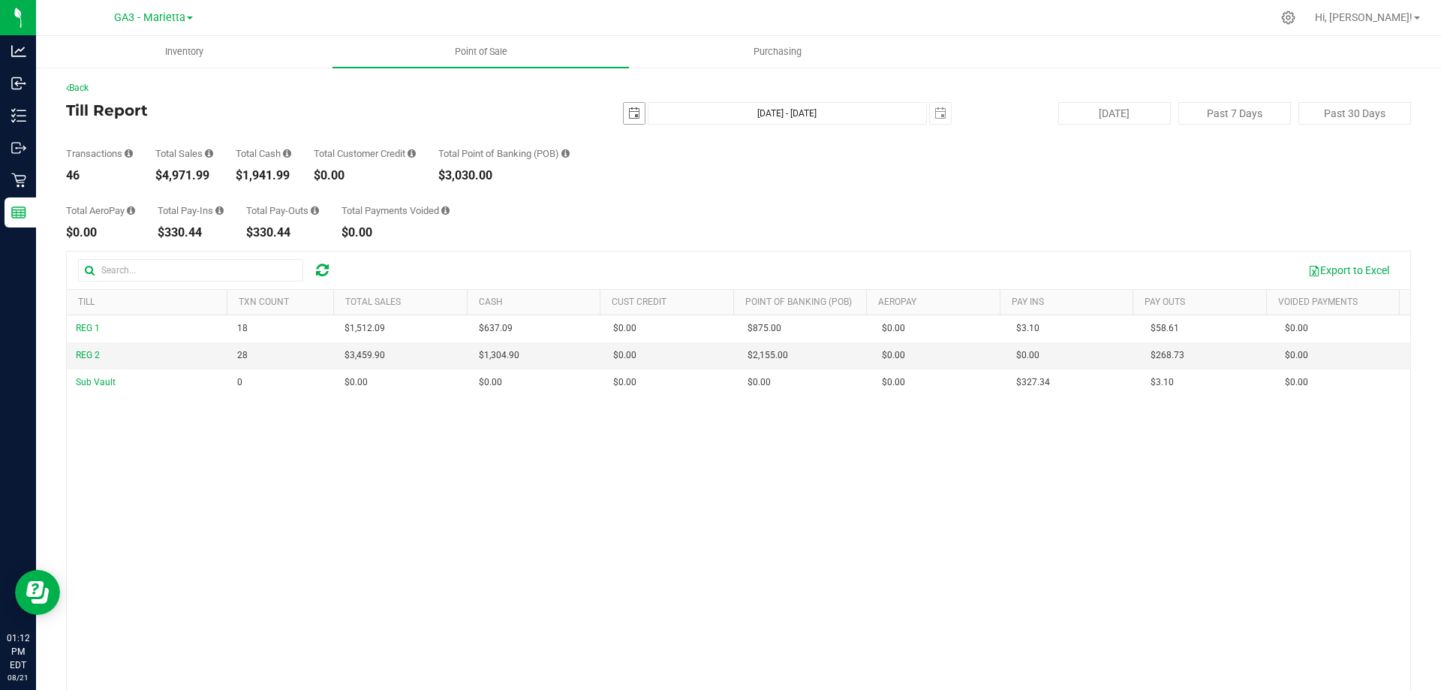
click at [636, 116] on span "[DATE]" at bounding box center [634, 113] width 23 height 23
click at [630, 106] on span "select" at bounding box center [634, 113] width 21 height 21
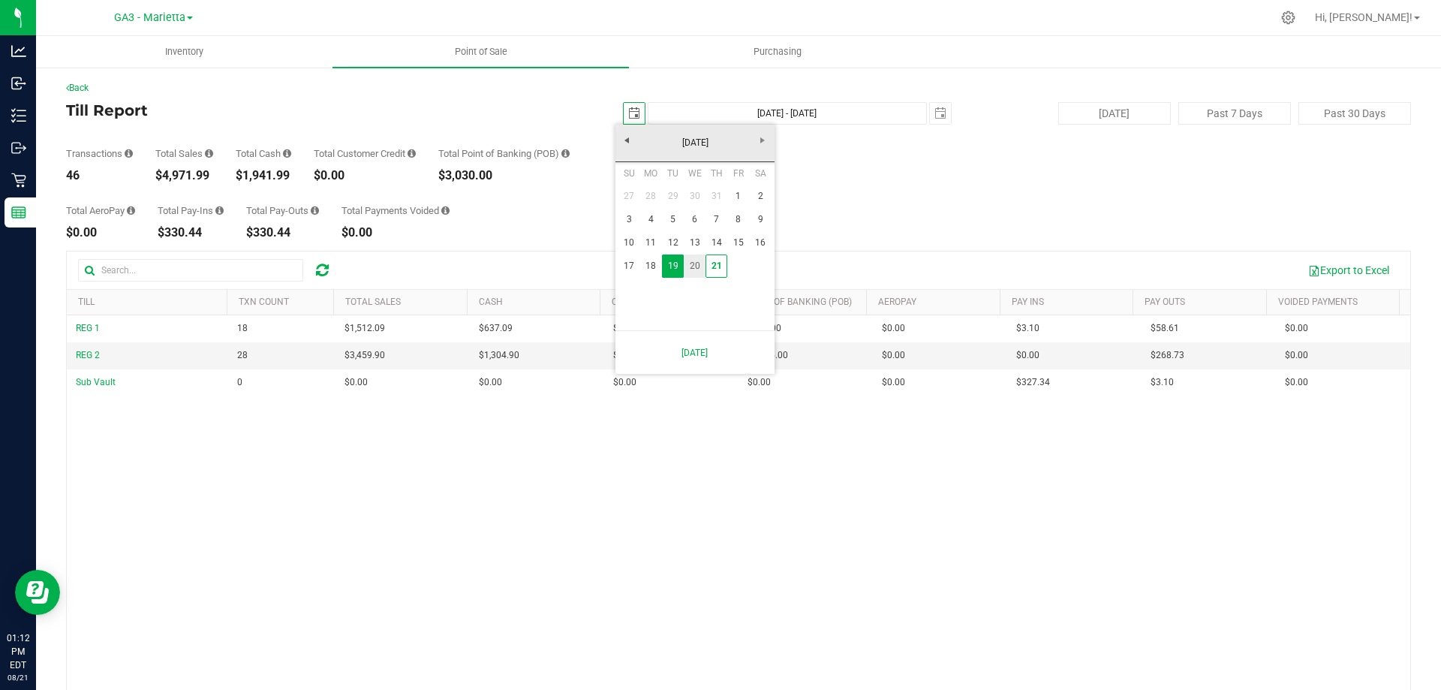
click at [701, 272] on link "20" at bounding box center [695, 265] width 22 height 23
type input "[DATE]"
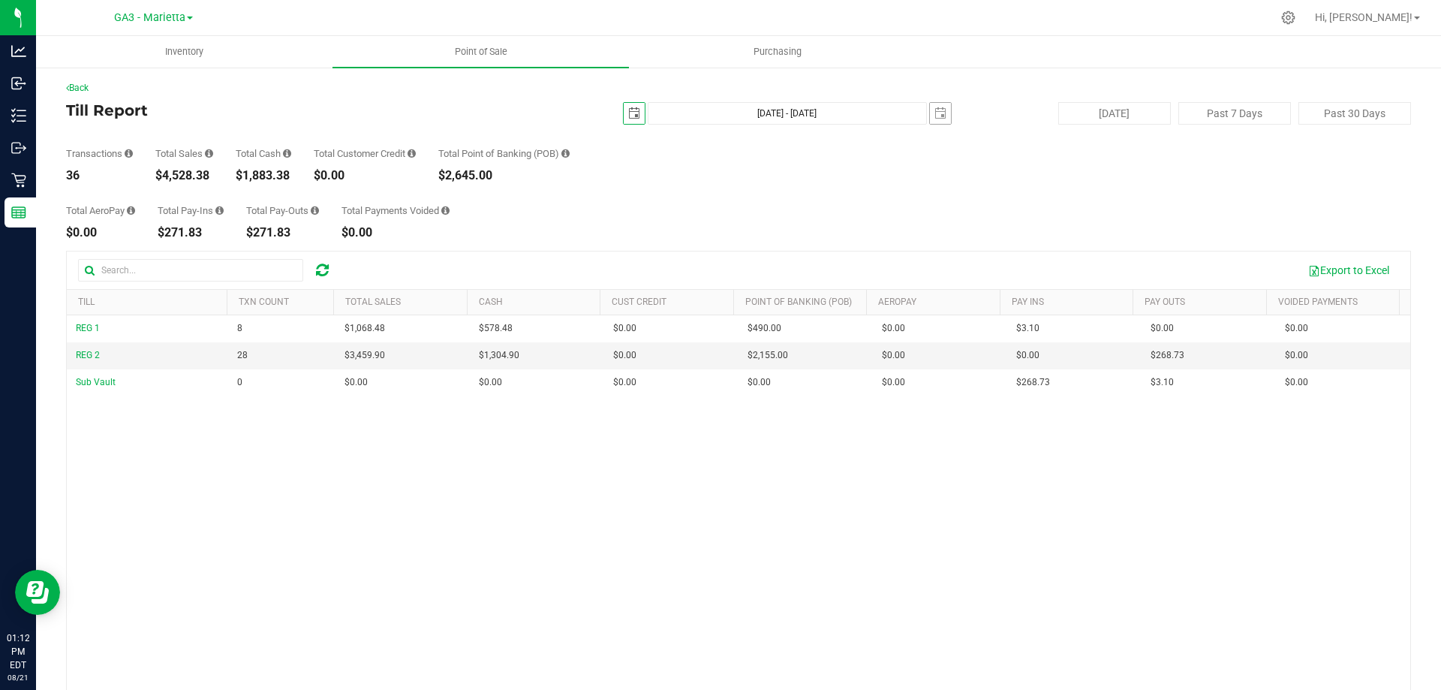
click at [943, 116] on div "[DATE] [DATE] - [DATE] [DATE]" at bounding box center [732, 113] width 459 height 23
drag, startPoint x: 941, startPoint y: 116, endPoint x: 935, endPoint y: 124, distance: 9.6
click at [940, 116] on span "select" at bounding box center [940, 113] width 21 height 21
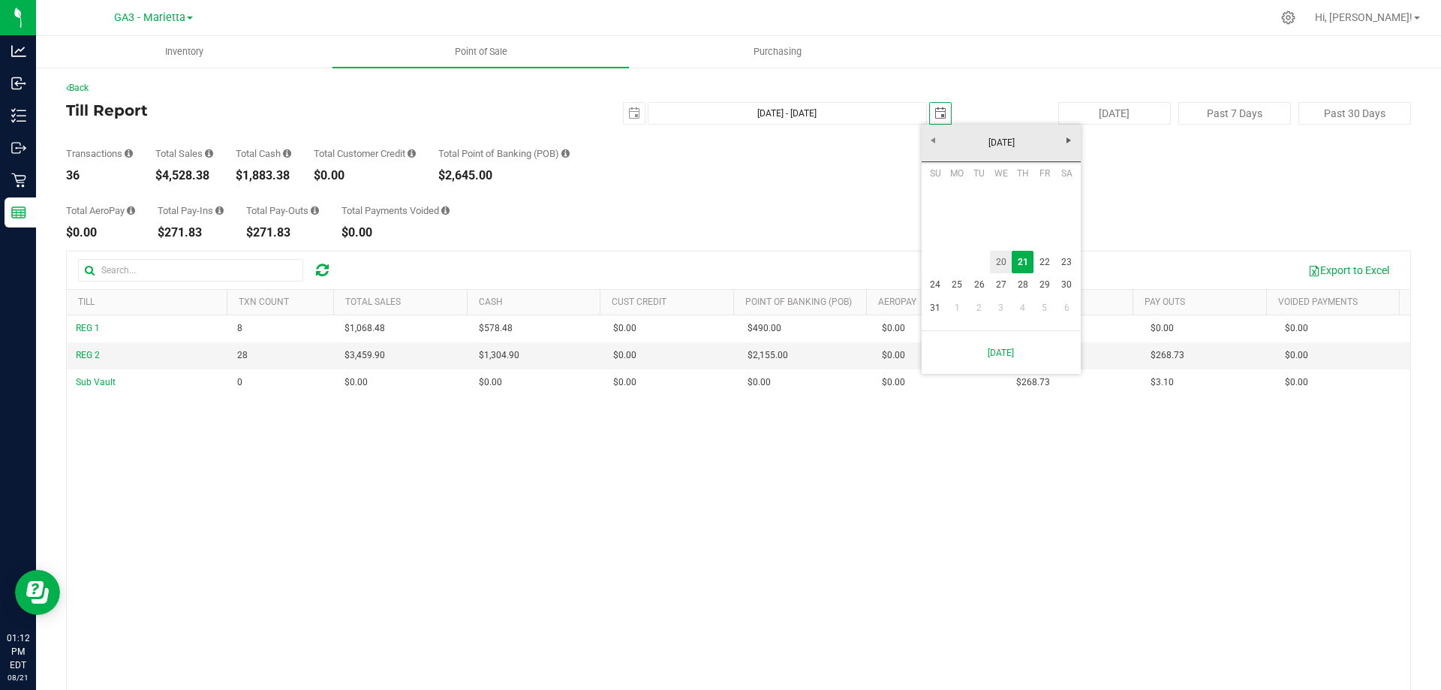
click at [1004, 256] on link "20" at bounding box center [1001, 262] width 22 height 23
type input "[DATE] - [DATE]"
type input "[DATE]"
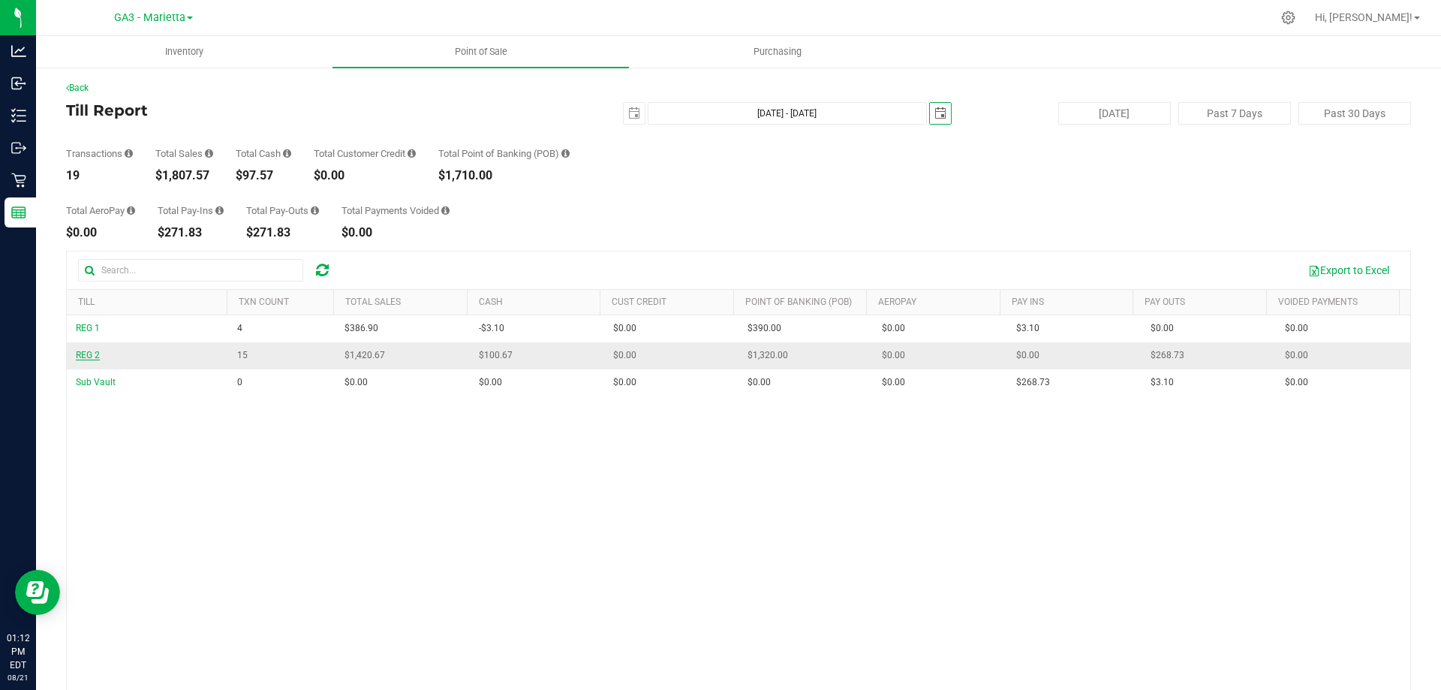
click at [87, 353] on span "REG 2" at bounding box center [88, 355] width 24 height 11
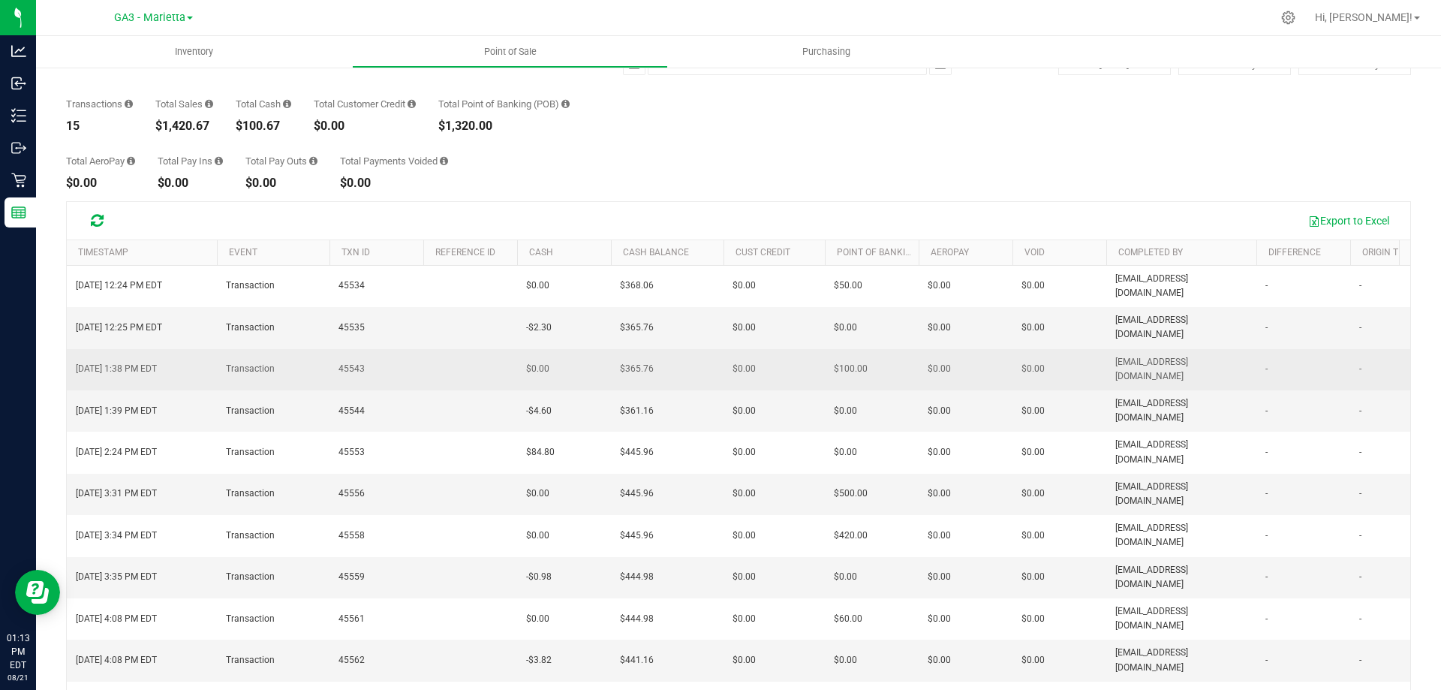
scroll to position [75, 0]
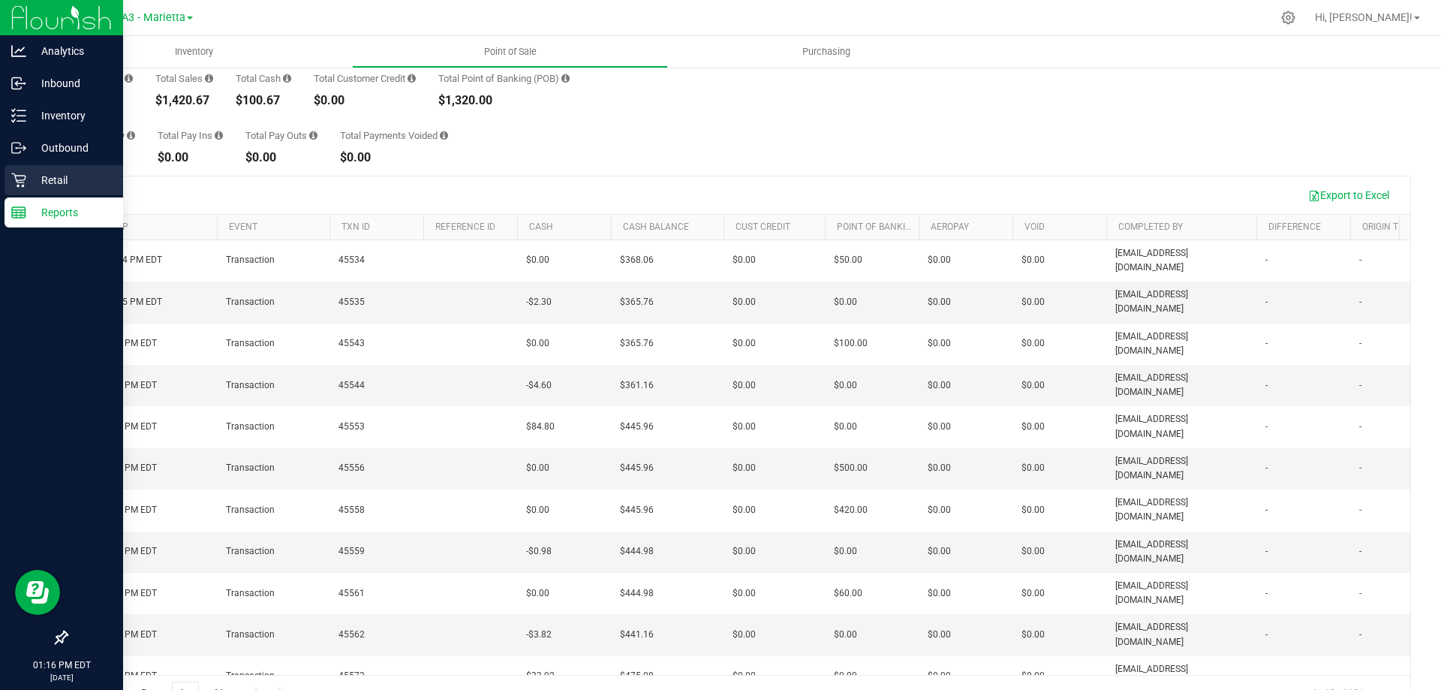
click at [12, 194] on div "Retail" at bounding box center [64, 180] width 119 height 30
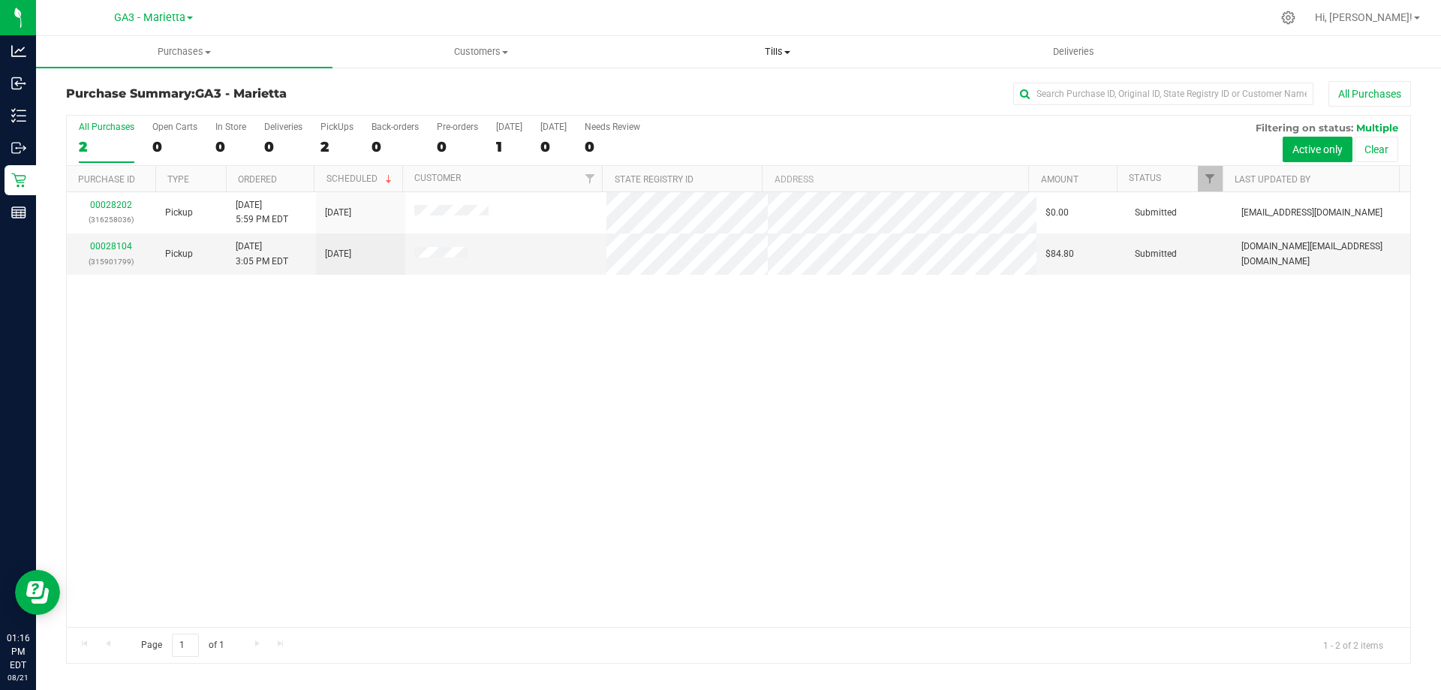
click at [768, 51] on span "Tills" at bounding box center [777, 52] width 295 height 14
click at [771, 86] on li "Manage tills" at bounding box center [777, 91] width 296 height 18
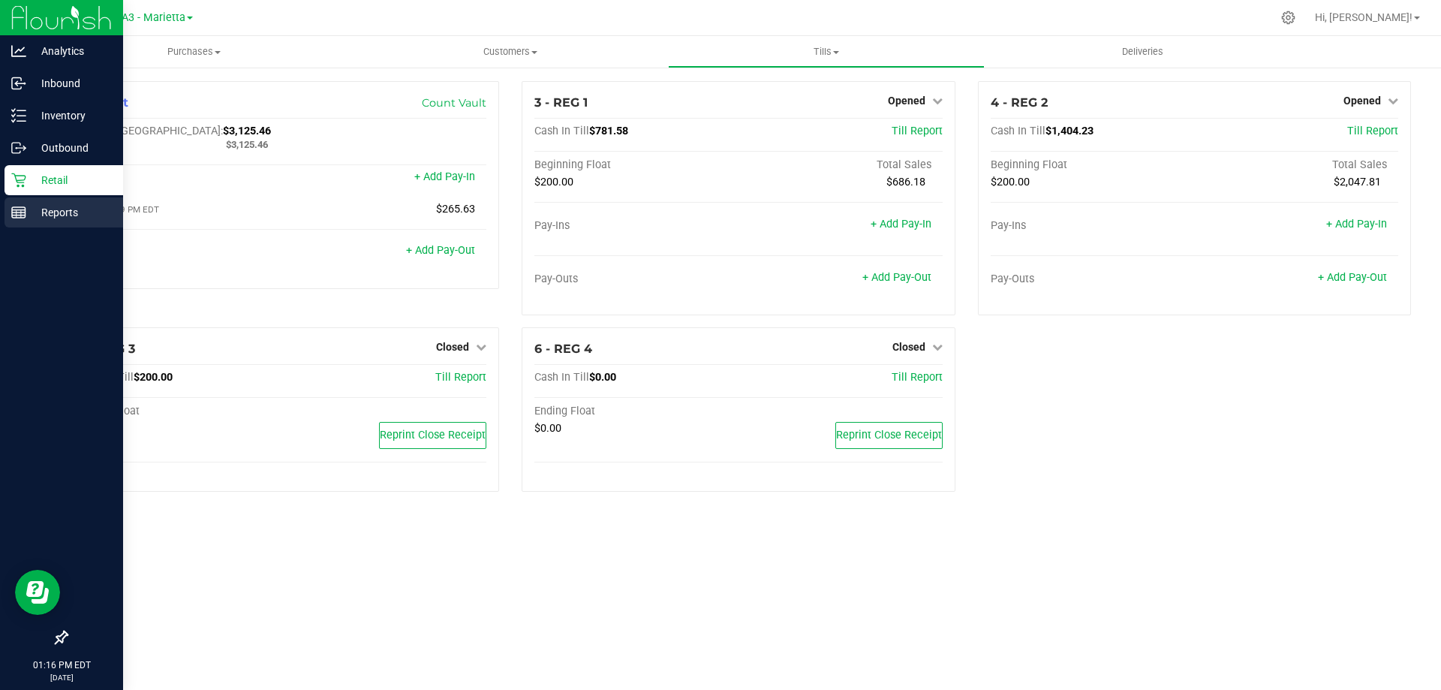
click at [35, 203] on p "Reports" at bounding box center [71, 212] width 90 height 18
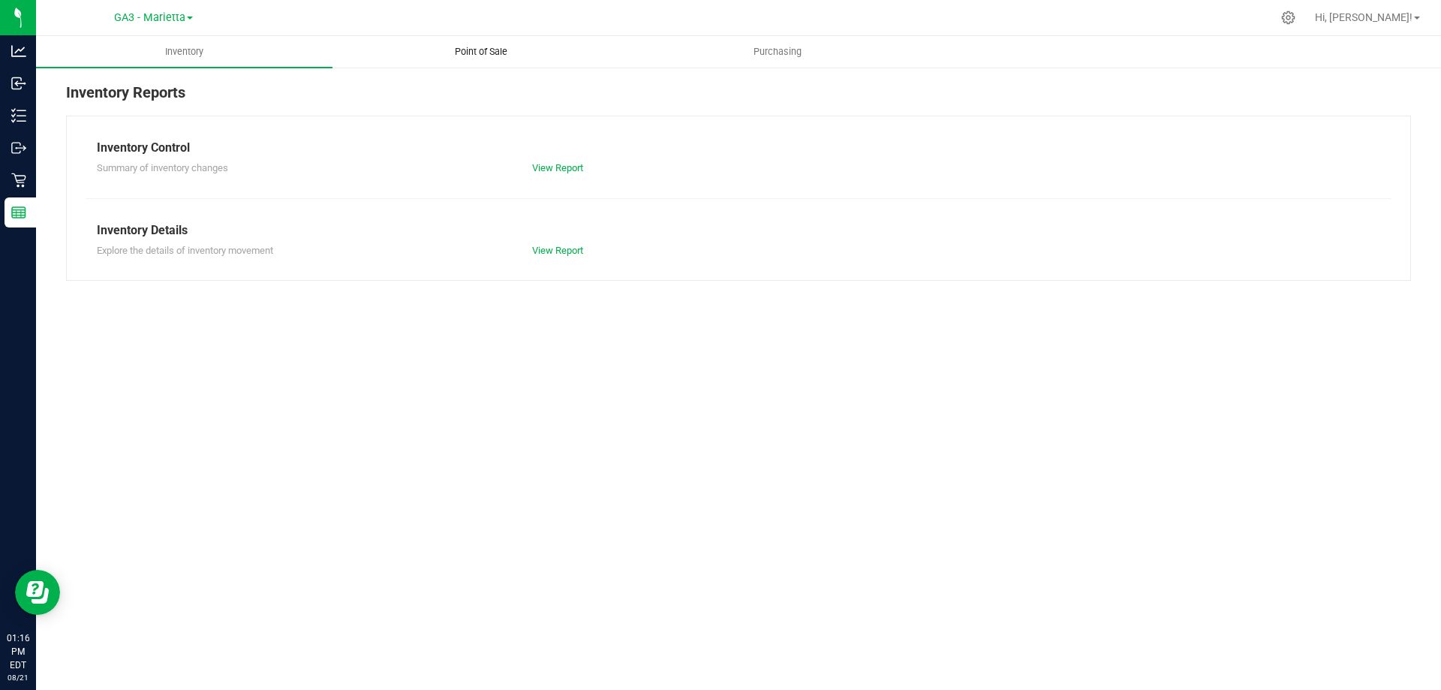
click at [485, 44] on uib-tab-heading "Point of Sale" at bounding box center [480, 52] width 295 height 30
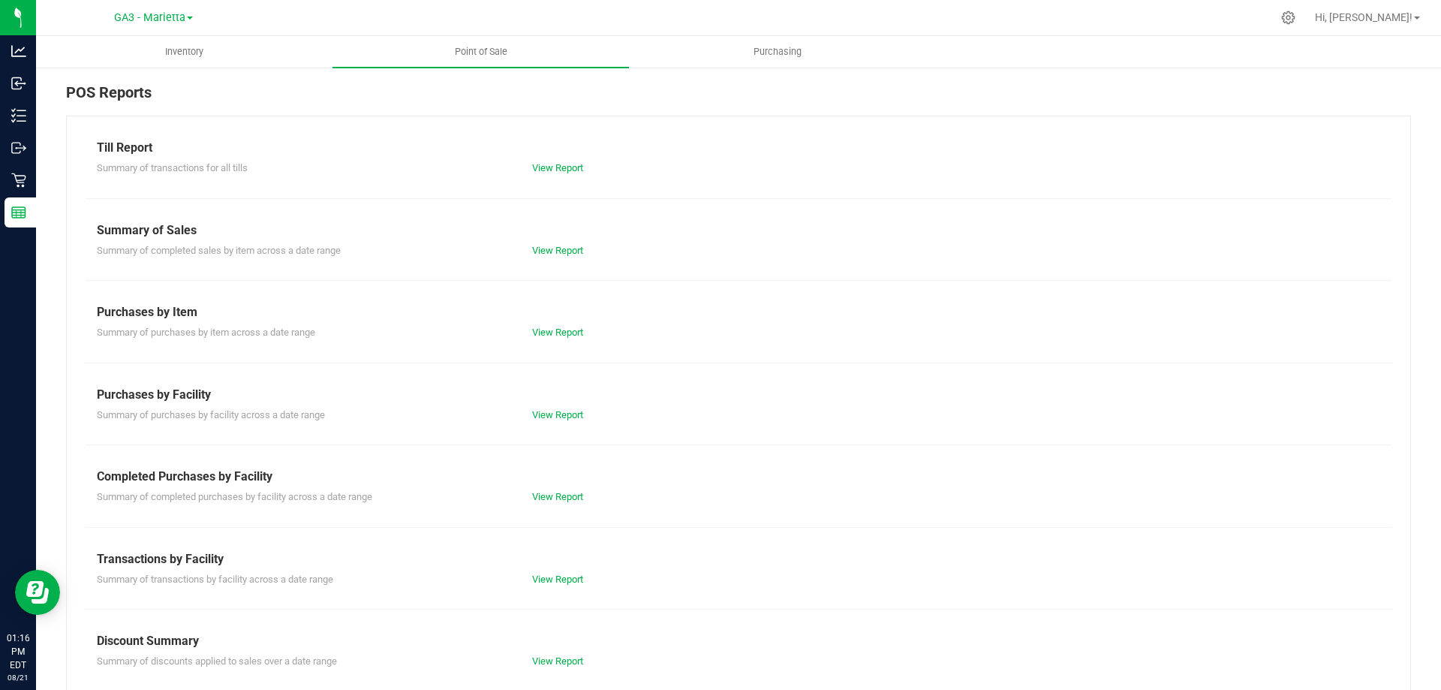
click at [544, 174] on div "View Report" at bounding box center [738, 168] width 435 height 15
click at [542, 173] on div "View Report" at bounding box center [738, 168] width 435 height 15
click at [541, 172] on link "View Report" at bounding box center [557, 167] width 51 height 11
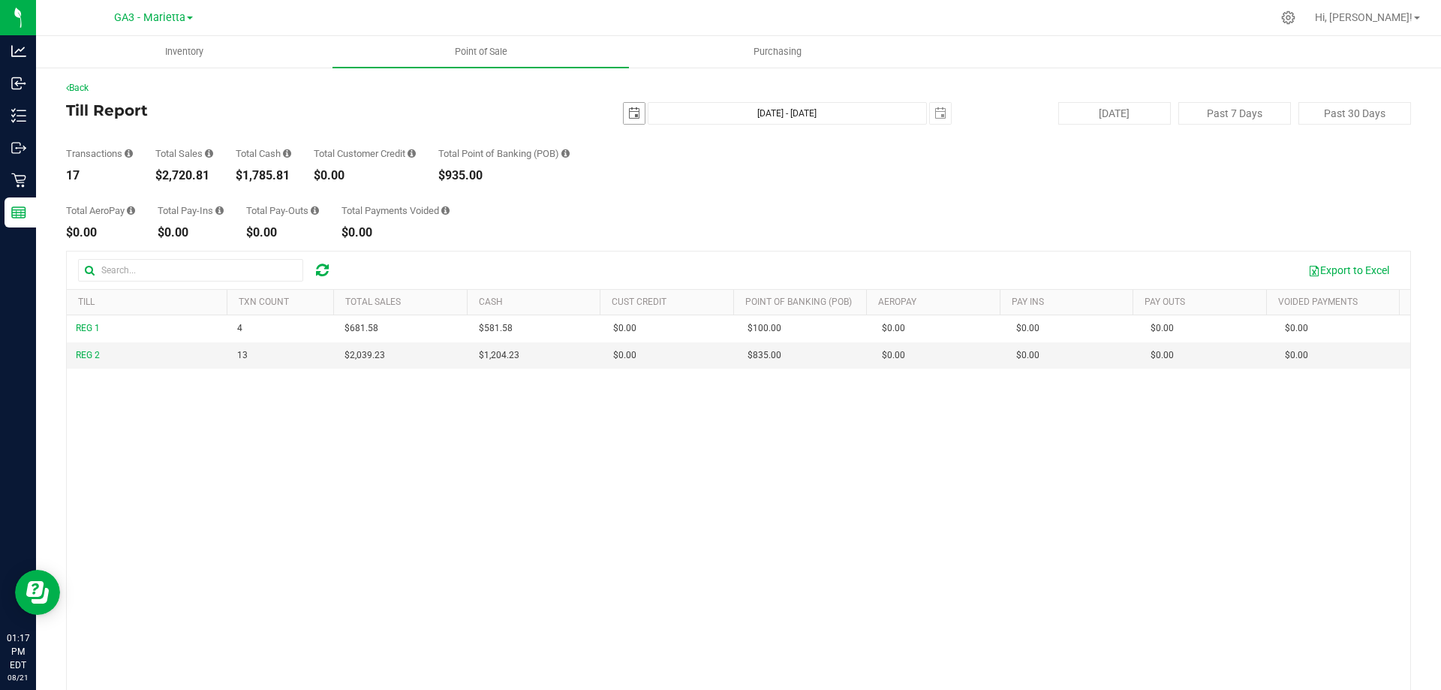
click at [633, 119] on span "select" at bounding box center [634, 113] width 21 height 21
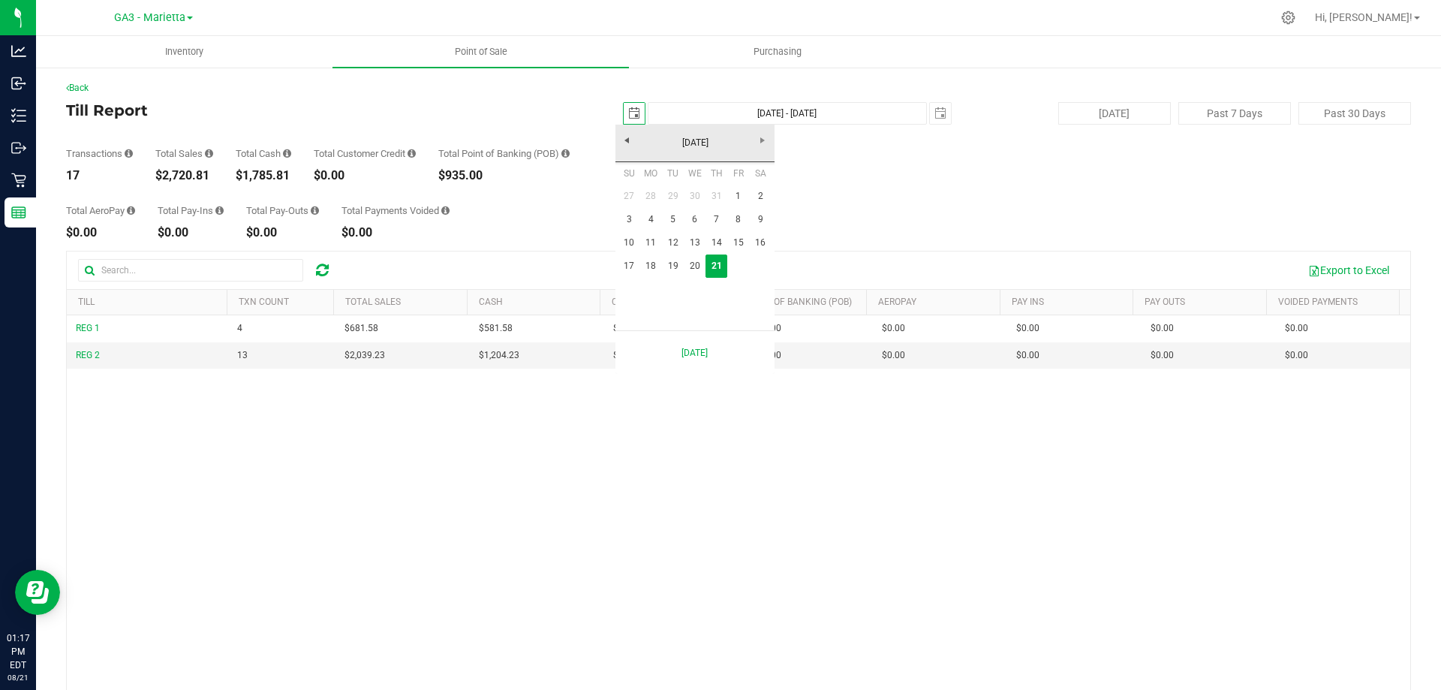
scroll to position [0, 38]
click at [695, 259] on link "20" at bounding box center [695, 265] width 22 height 23
type input "[DATE]"
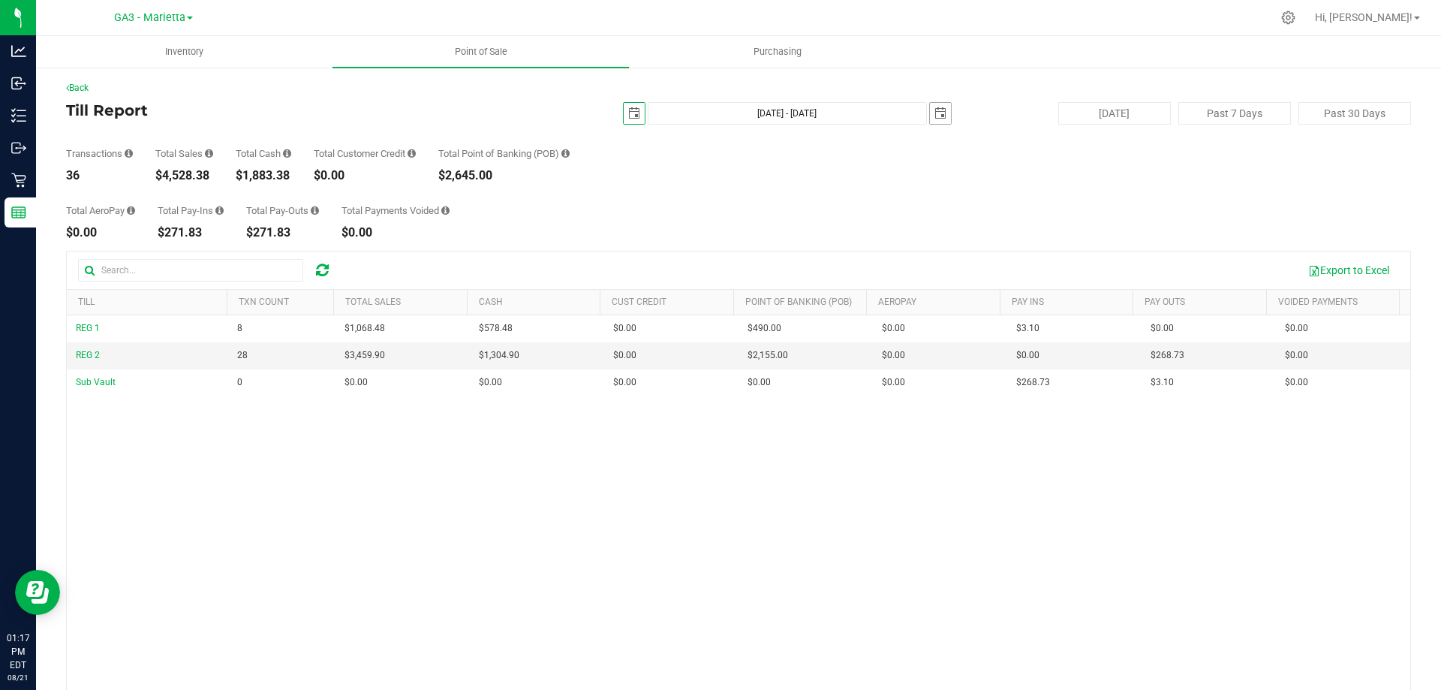
click at [930, 112] on span "select" at bounding box center [940, 113] width 21 height 21
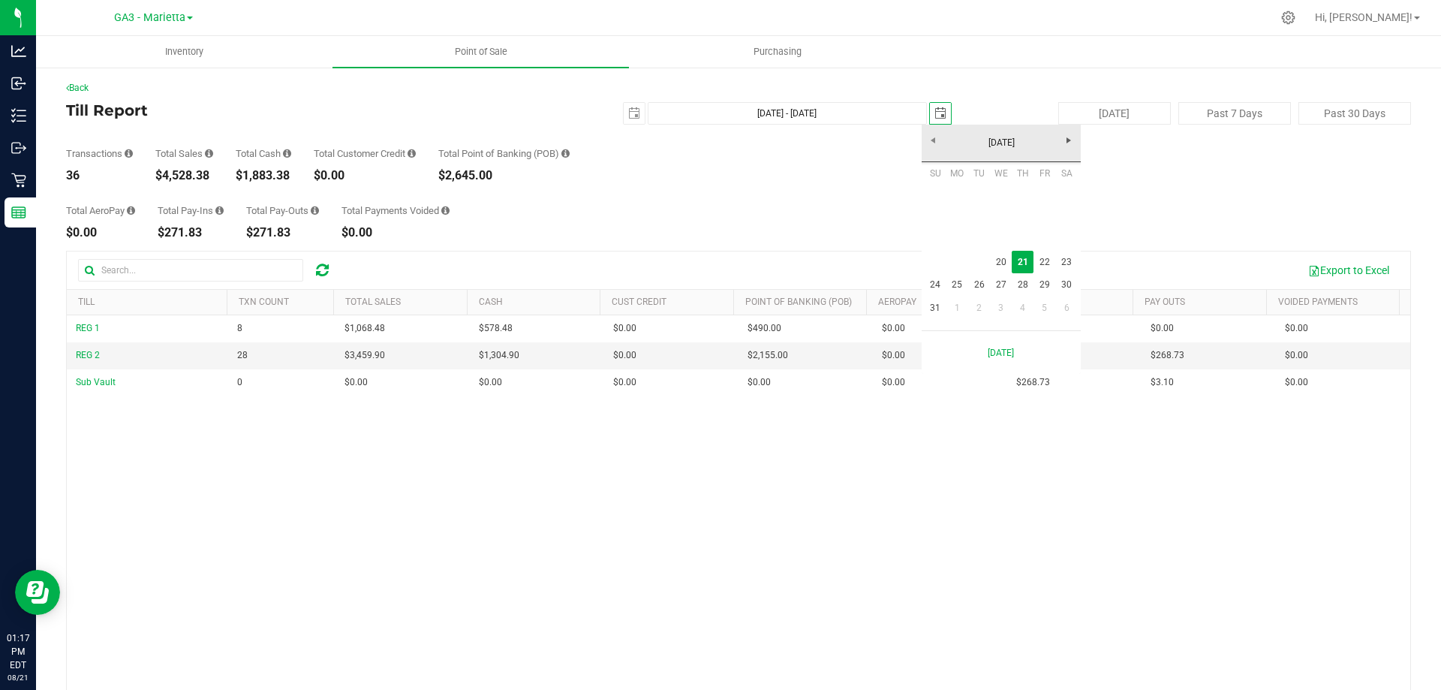
scroll to position [0, 38]
click at [997, 257] on link "20" at bounding box center [1001, 262] width 22 height 23
type input "[DATE] - [DATE]"
type input "[DATE]"
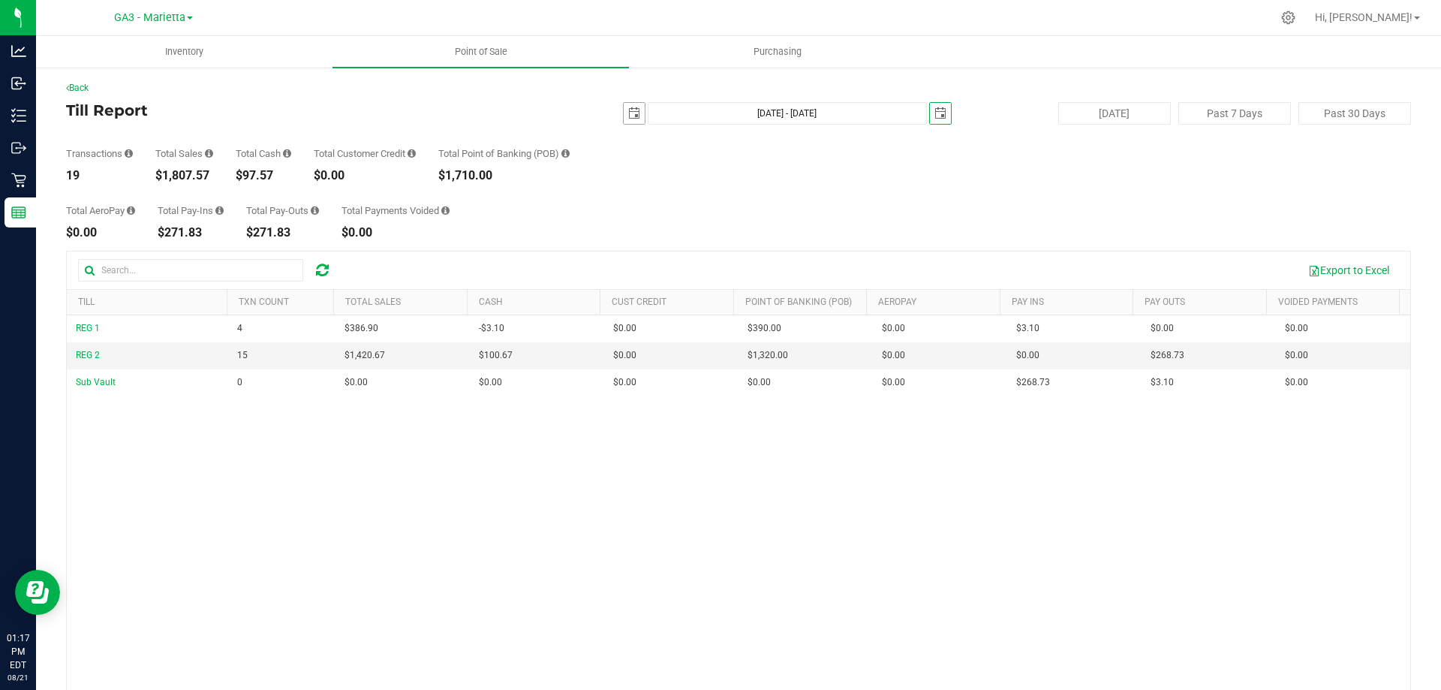
click at [628, 113] on span "select" at bounding box center [634, 113] width 12 height 12
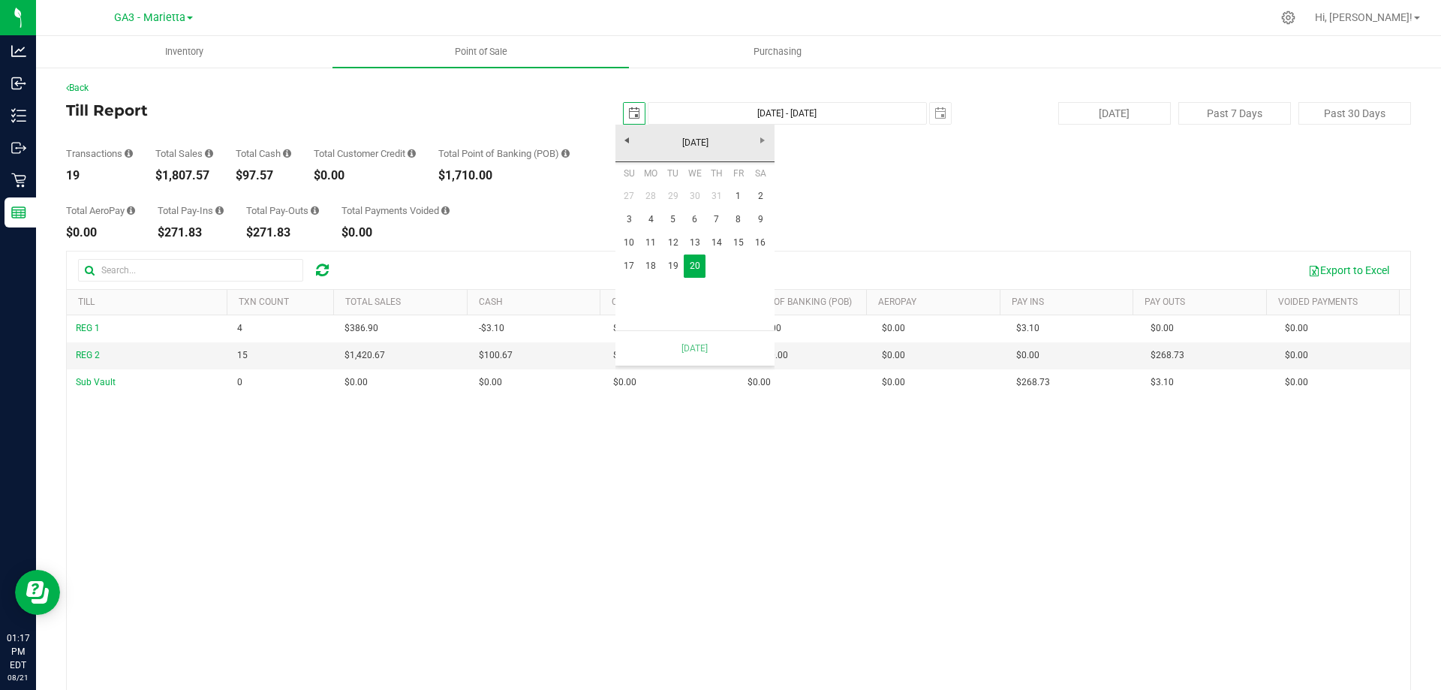
scroll to position [0, 38]
click at [654, 263] on link "18" at bounding box center [651, 265] width 22 height 23
type input "[DATE] - [DATE]"
type input "[DATE]"
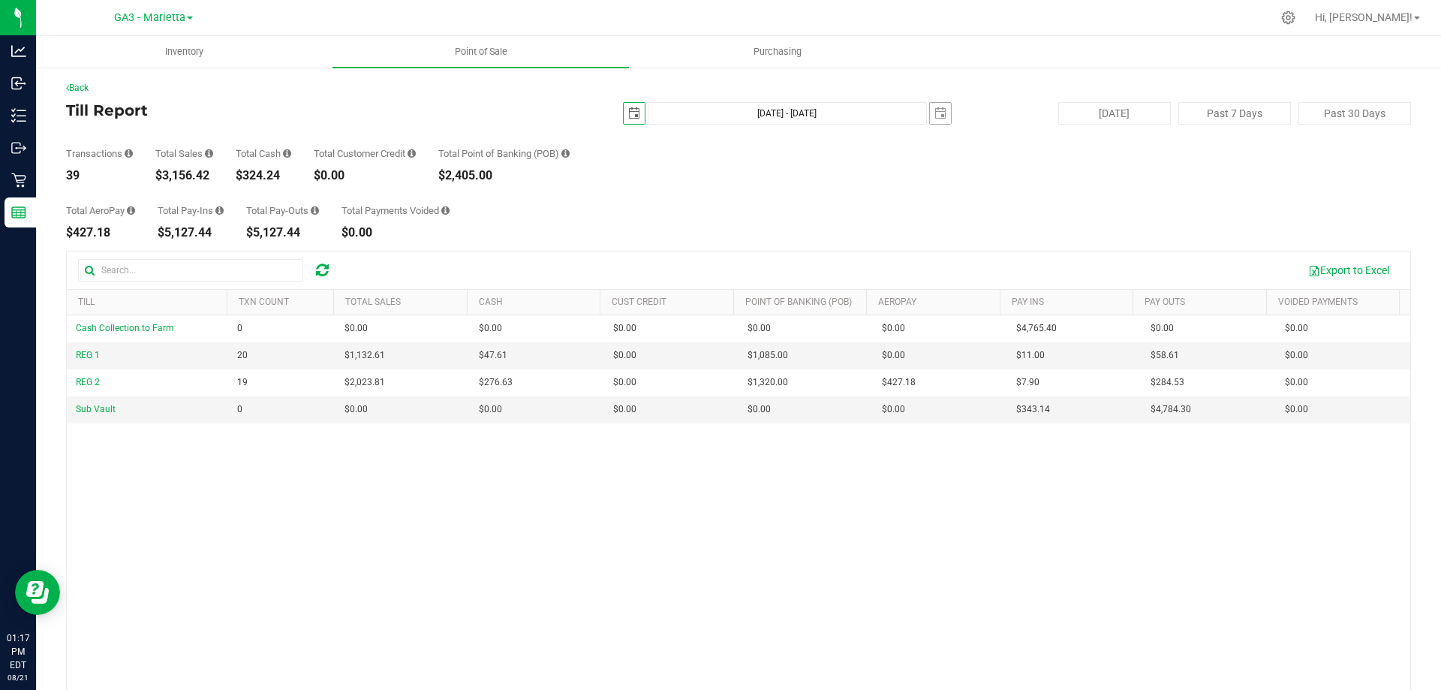
click at [943, 107] on span "[DATE]" at bounding box center [940, 113] width 23 height 23
click at [930, 120] on span "select" at bounding box center [940, 113] width 21 height 21
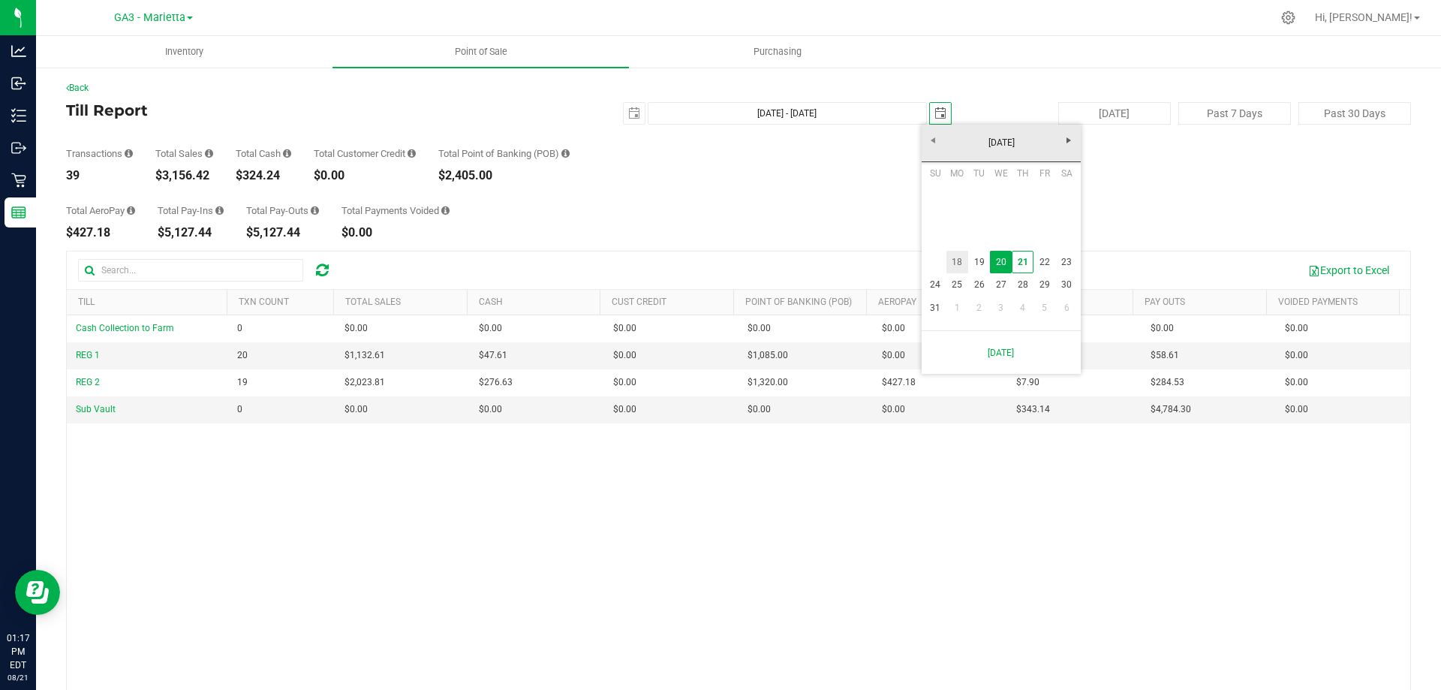
click at [949, 262] on link "18" at bounding box center [957, 262] width 22 height 23
type input "[DATE] - [DATE]"
type input "[DATE]"
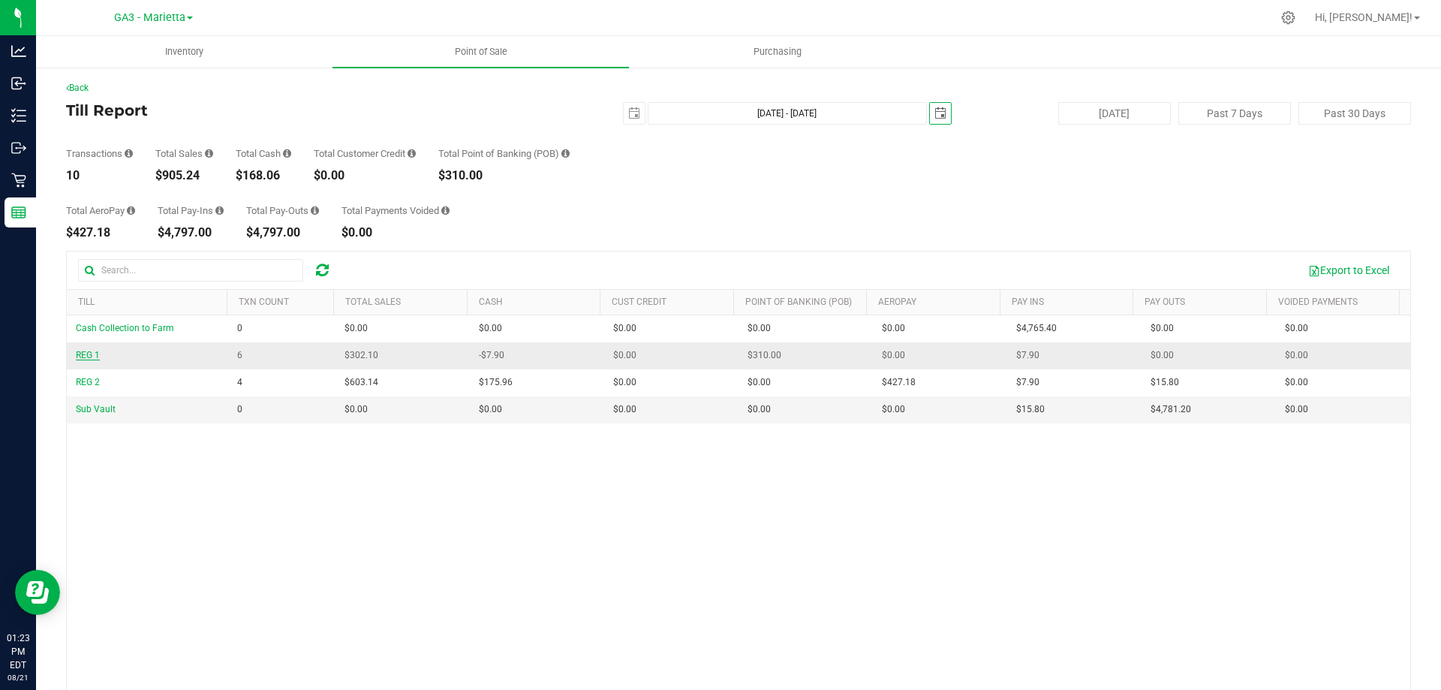
click at [92, 356] on span "REG 1" at bounding box center [88, 355] width 24 height 11
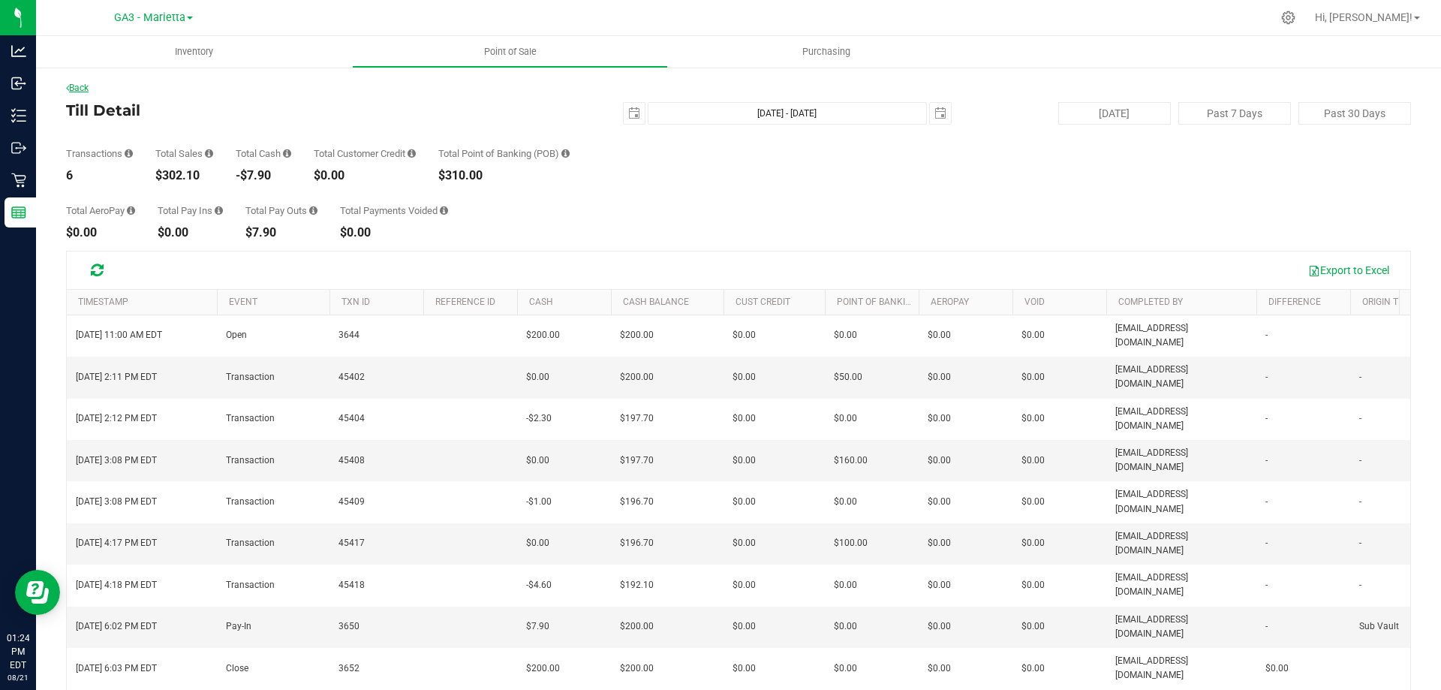
click at [80, 89] on link "Back" at bounding box center [77, 88] width 23 height 11
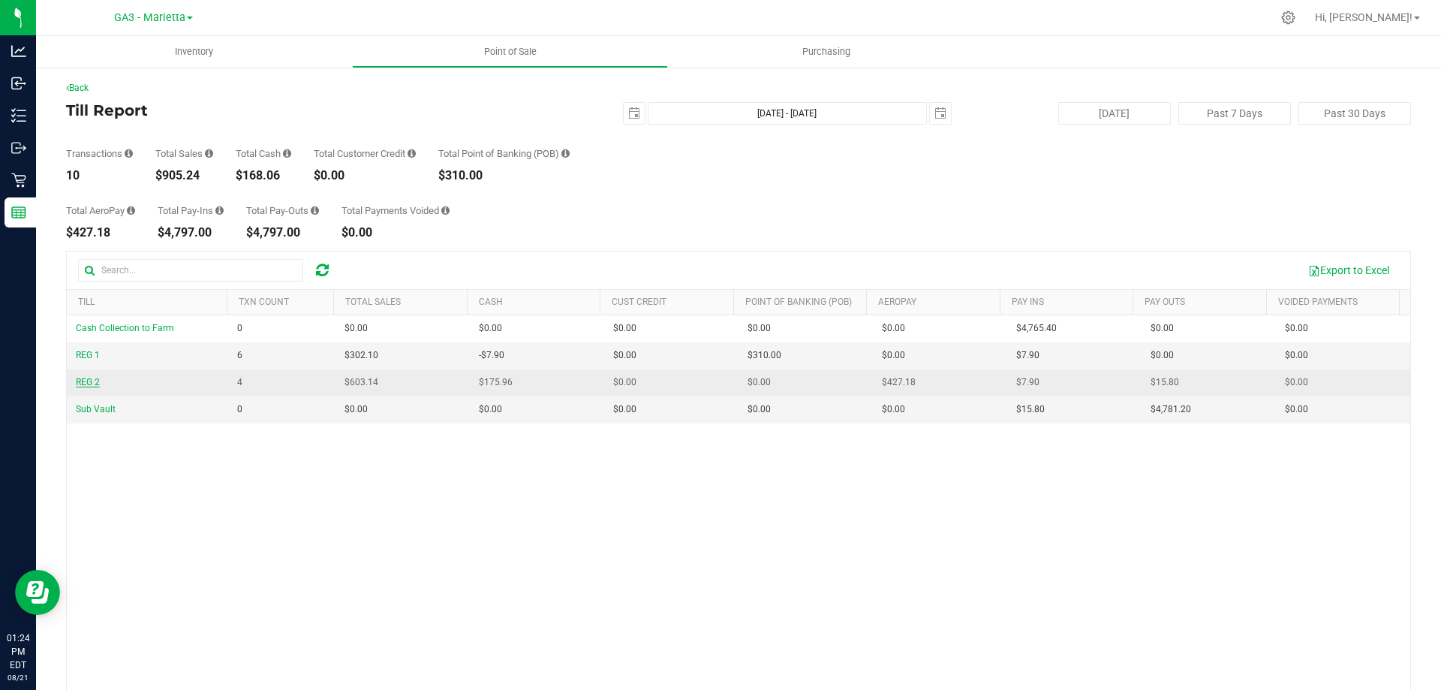
click at [89, 382] on span "REG 2" at bounding box center [88, 382] width 24 height 11
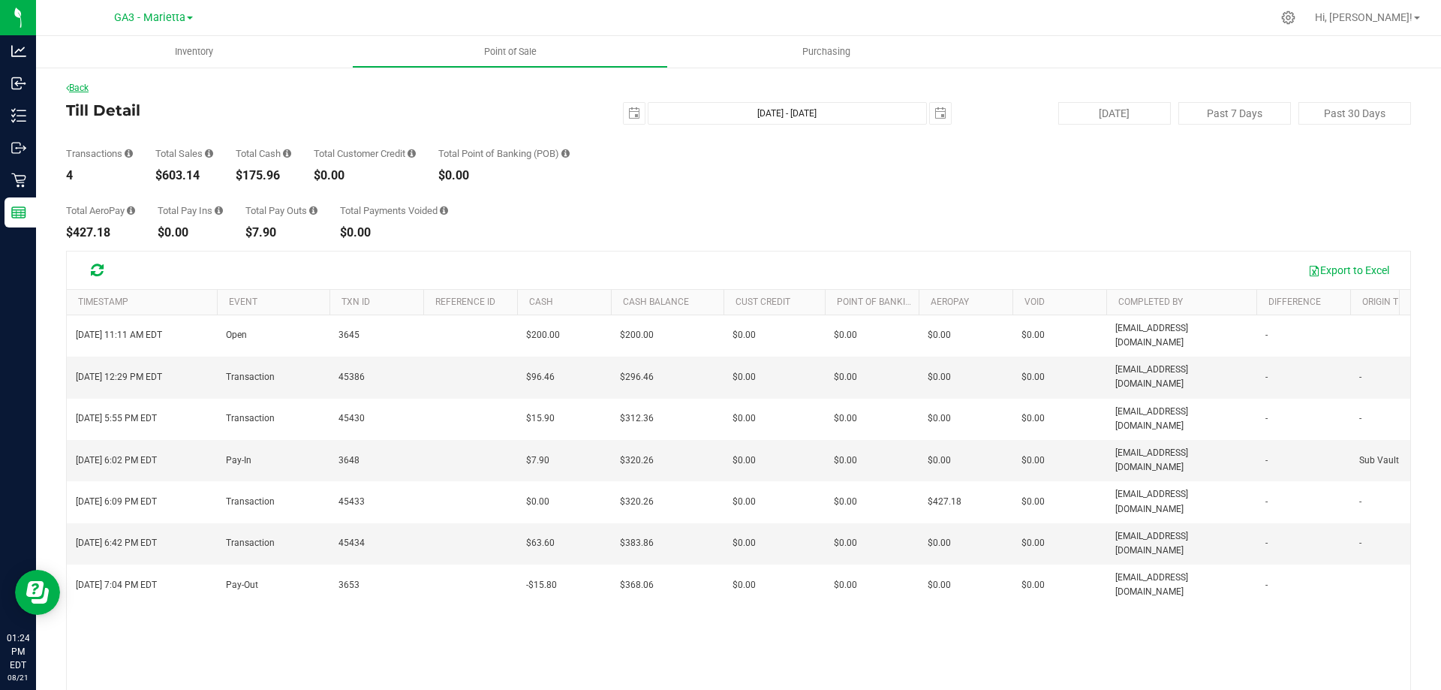
click at [84, 89] on link "Back" at bounding box center [77, 88] width 23 height 11
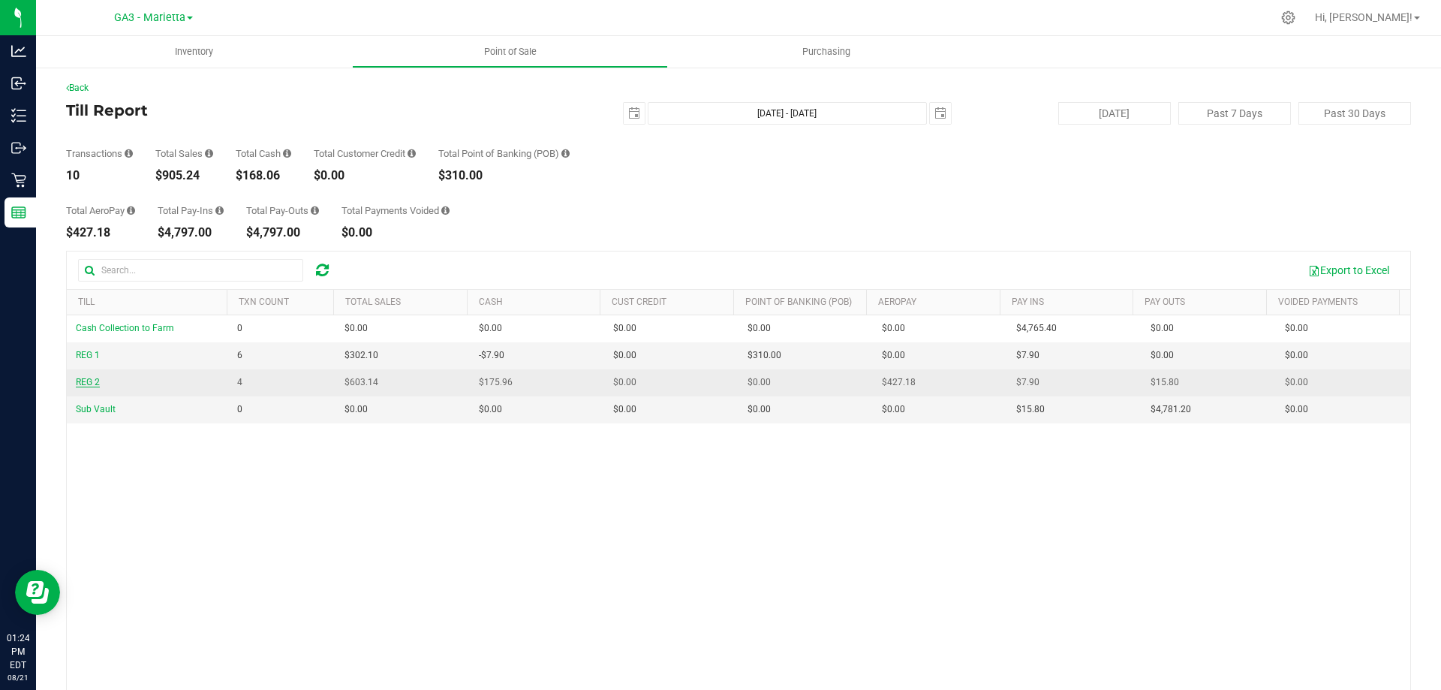
click at [88, 382] on span "REG 2" at bounding box center [88, 382] width 24 height 11
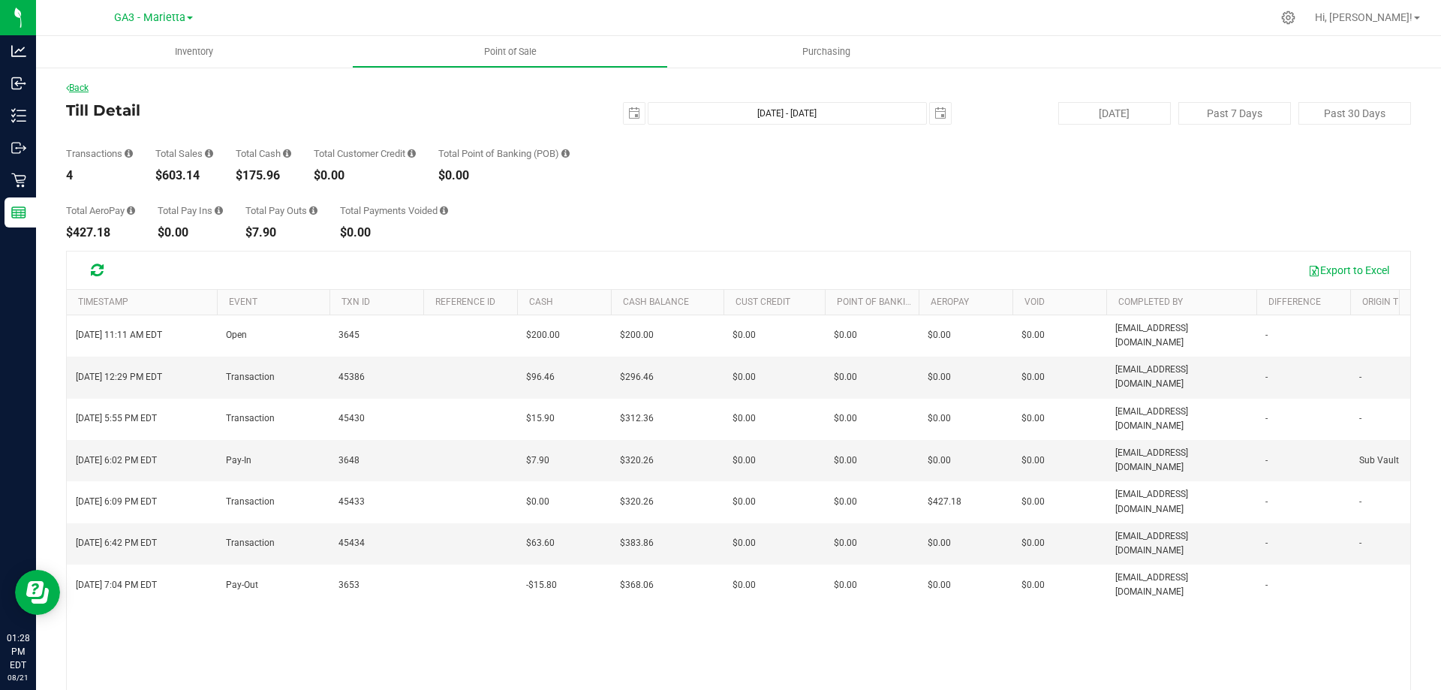
click at [89, 90] on link "Back" at bounding box center [77, 88] width 23 height 11
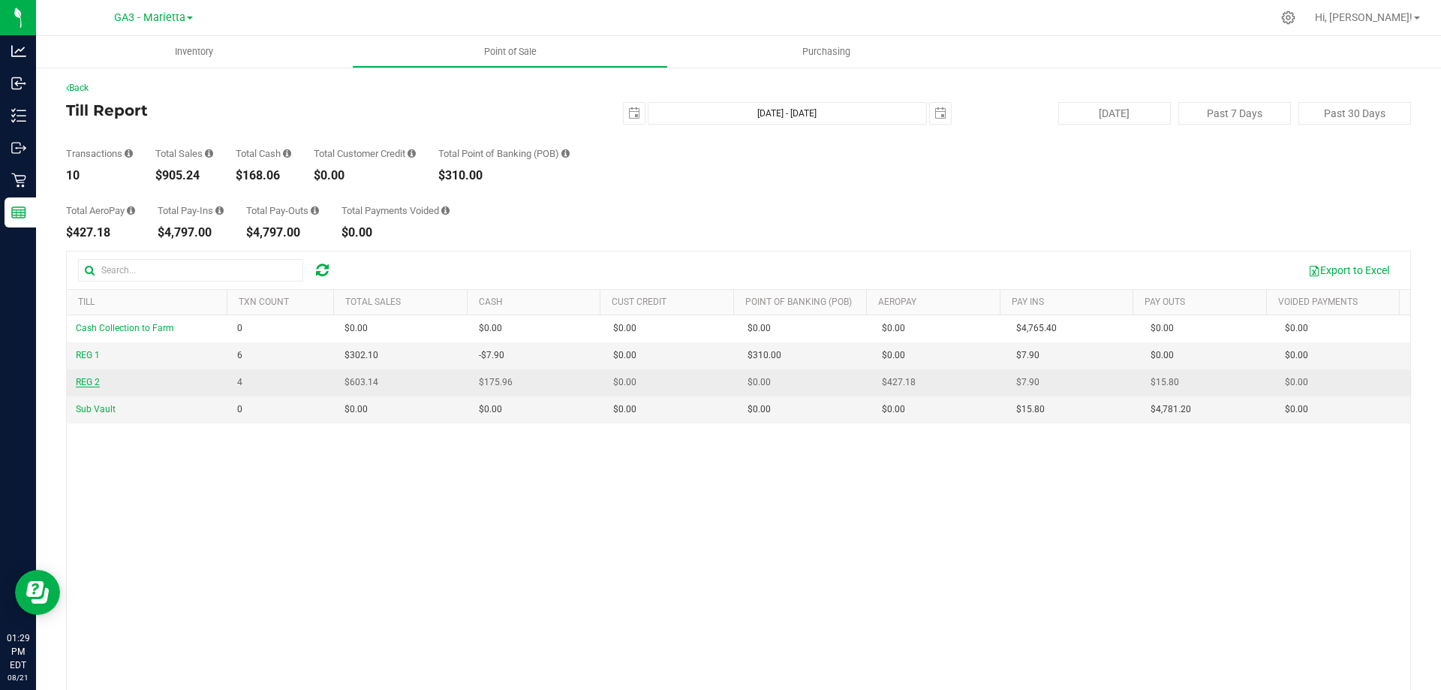
click at [94, 386] on span "REG 2" at bounding box center [88, 382] width 24 height 11
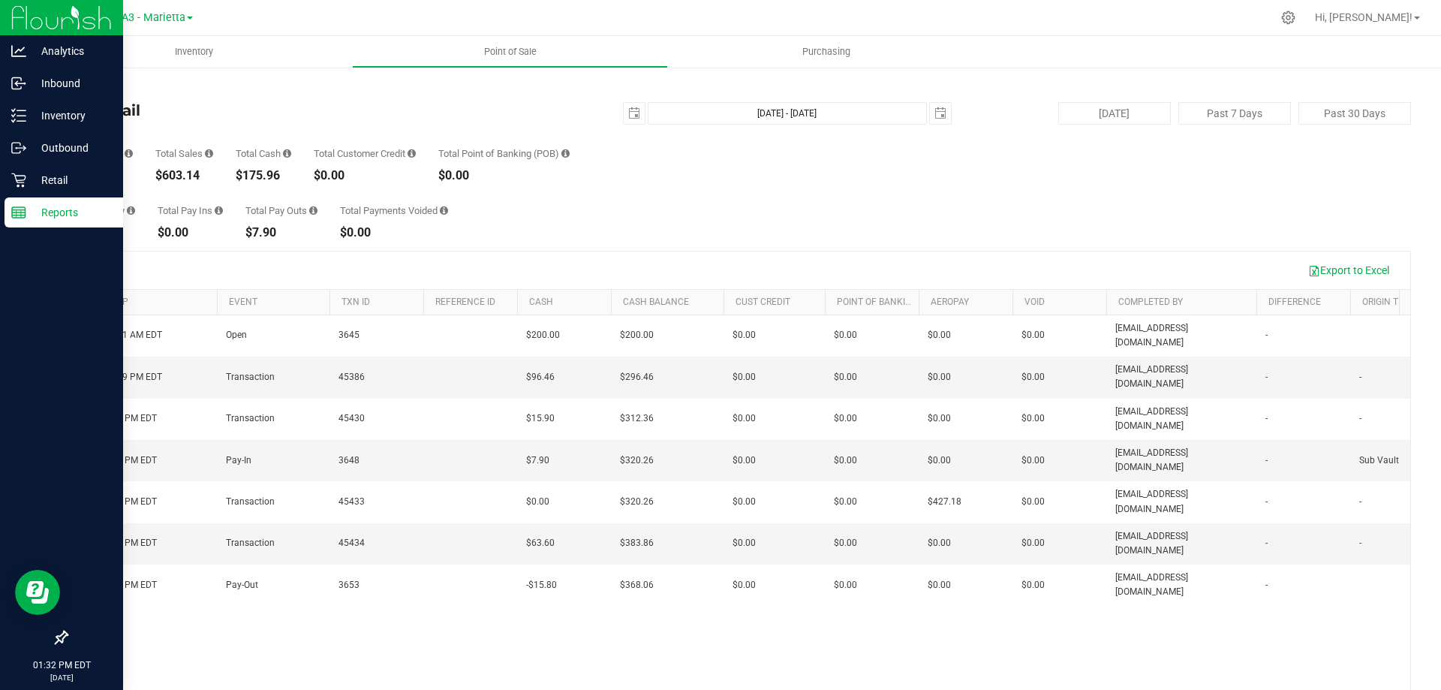
click at [20, 200] on div "Reports" at bounding box center [64, 212] width 119 height 30
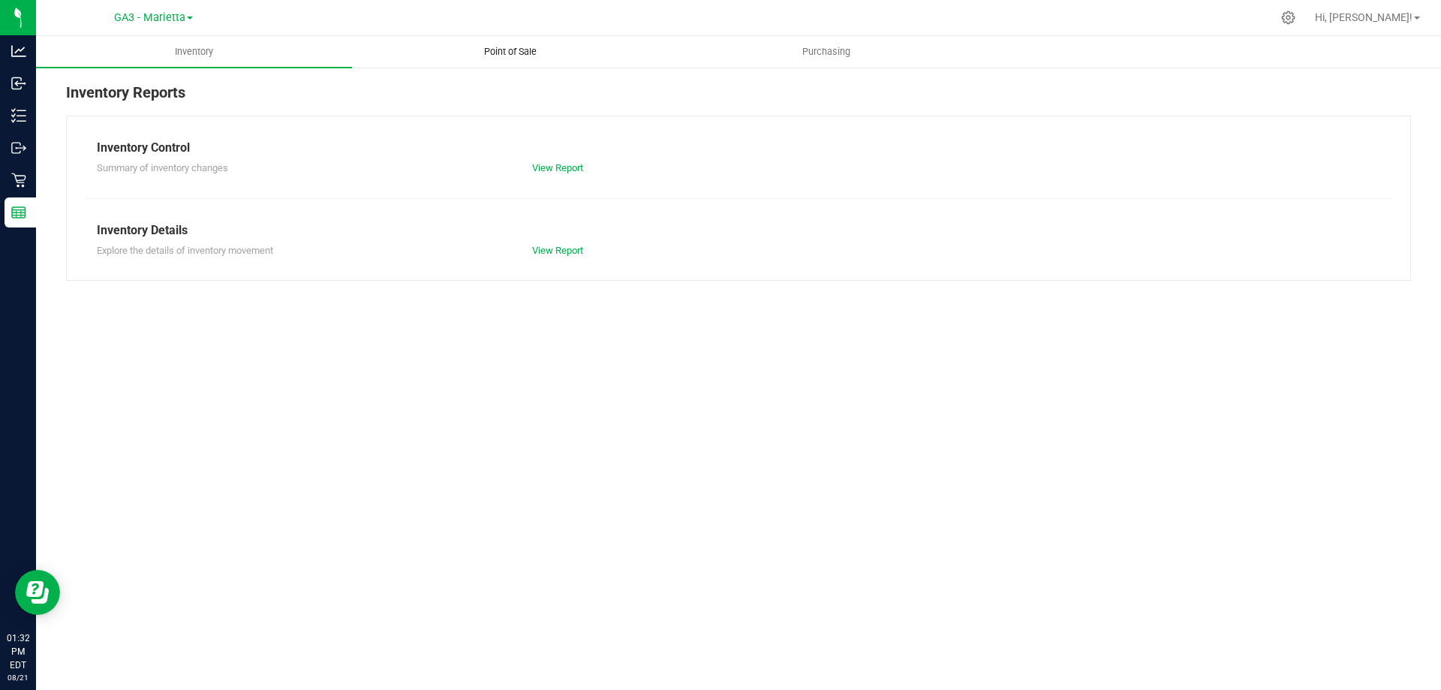
click at [515, 49] on span "Point of Sale" at bounding box center [510, 52] width 93 height 14
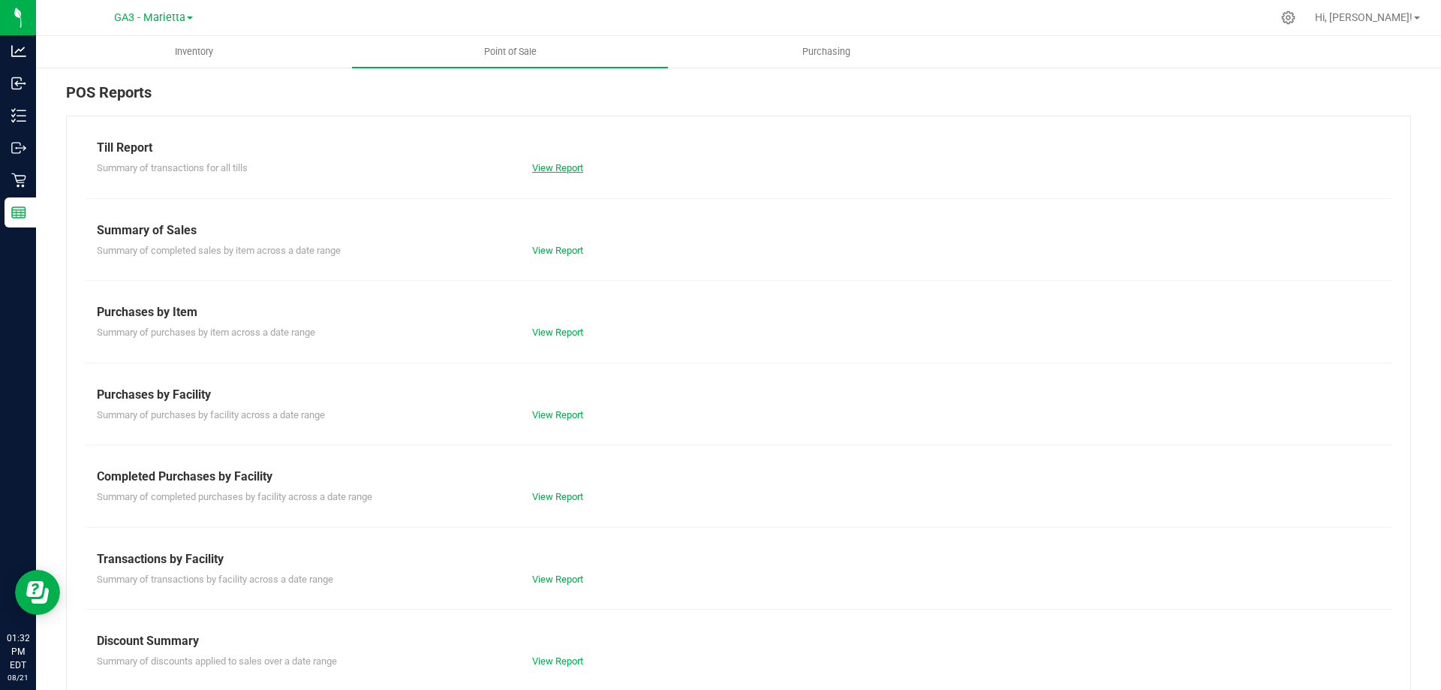
click at [549, 170] on link "View Report" at bounding box center [557, 167] width 51 height 11
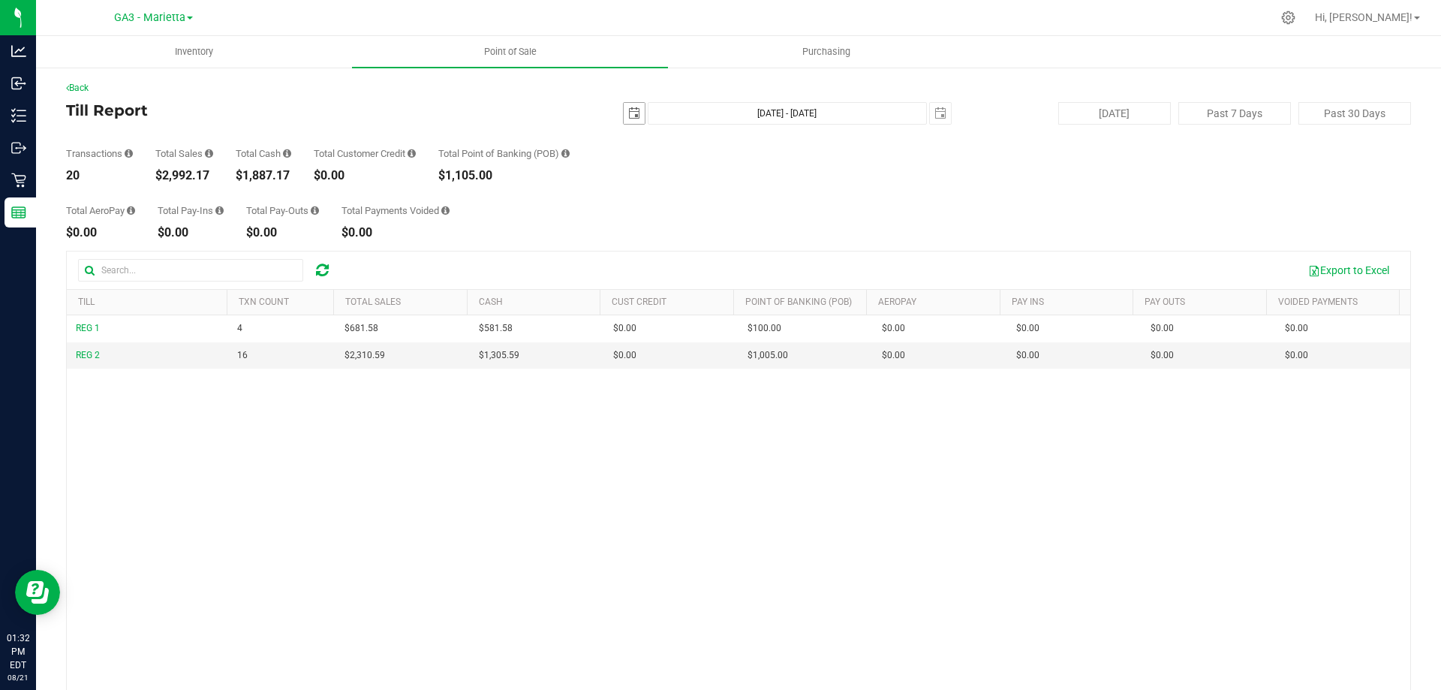
click at [633, 110] on span "select" at bounding box center [634, 113] width 21 height 21
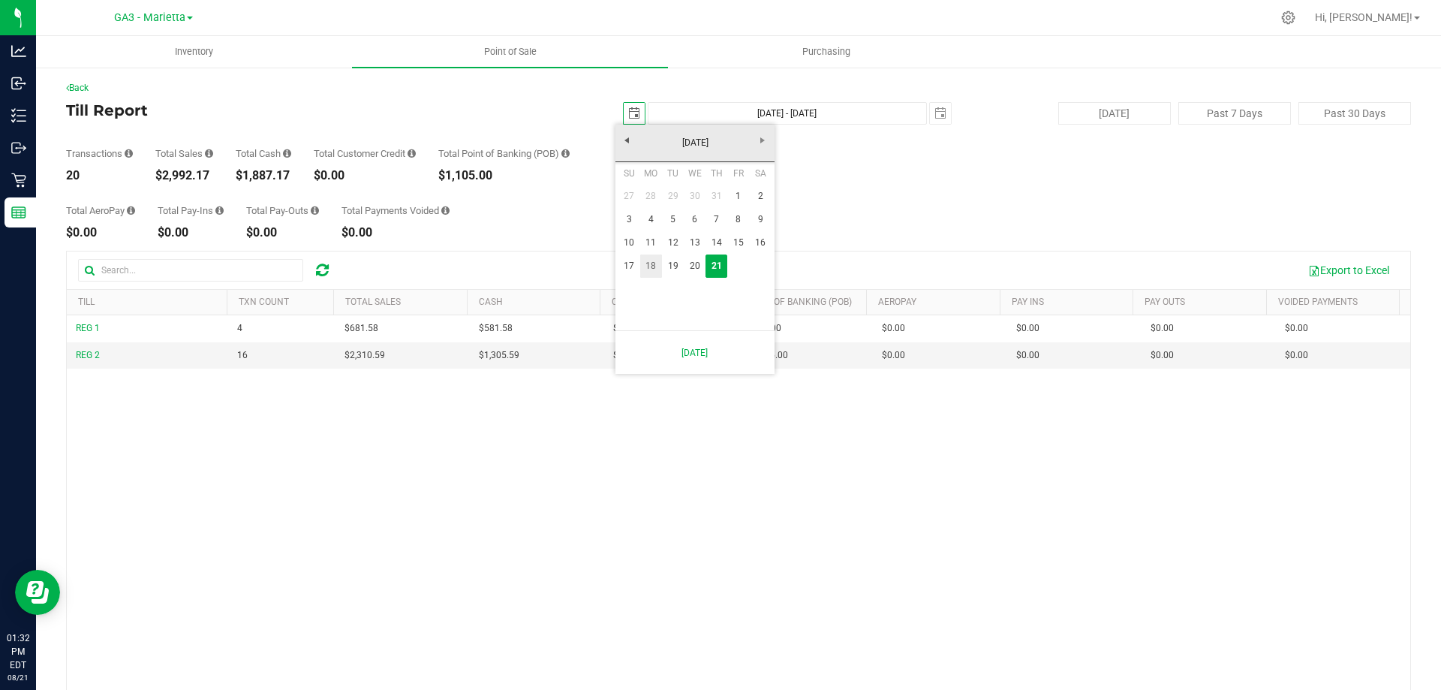
click at [650, 258] on link "18" at bounding box center [651, 265] width 22 height 23
type input "[DATE]"
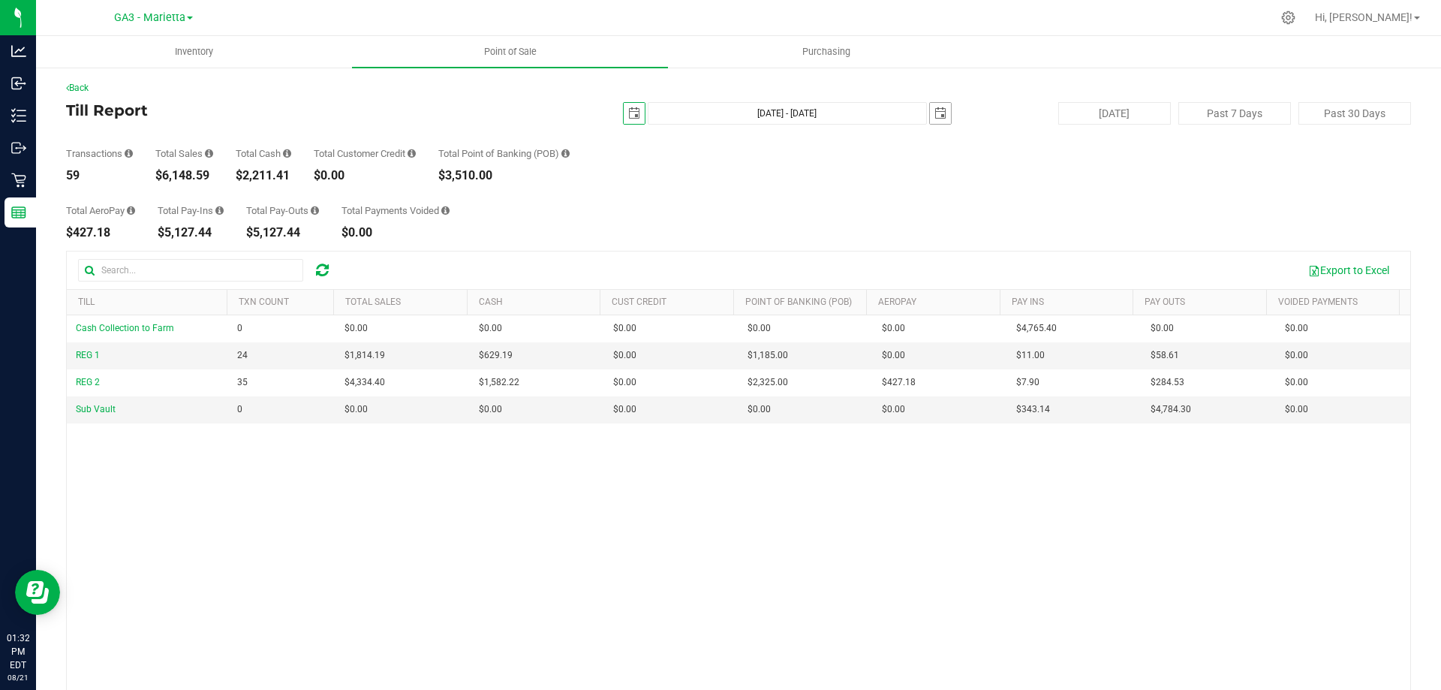
drag, startPoint x: 930, startPoint y: 113, endPoint x: 937, endPoint y: 110, distance: 7.7
click at [937, 110] on span "select" at bounding box center [940, 113] width 12 height 12
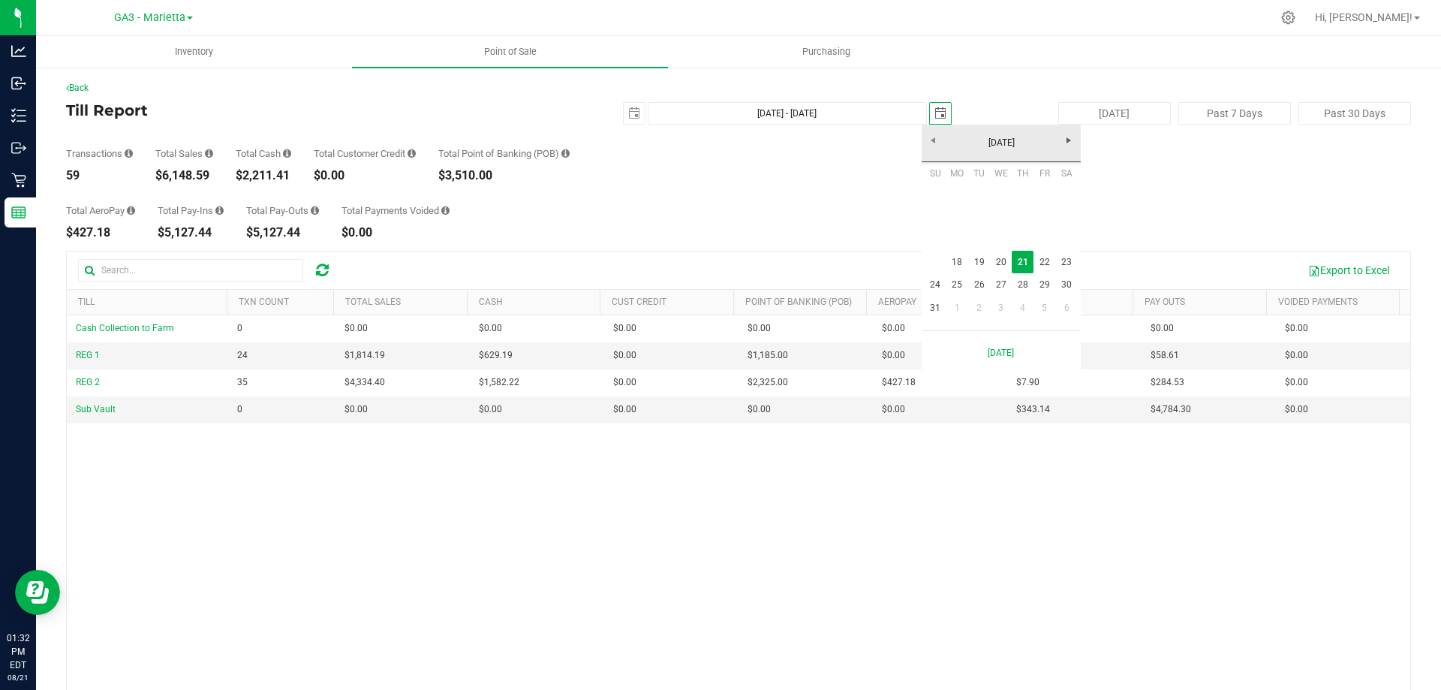
scroll to position [0, 38]
click at [958, 254] on link "18" at bounding box center [957, 262] width 22 height 23
type input "[DATE] - [DATE]"
type input "[DATE]"
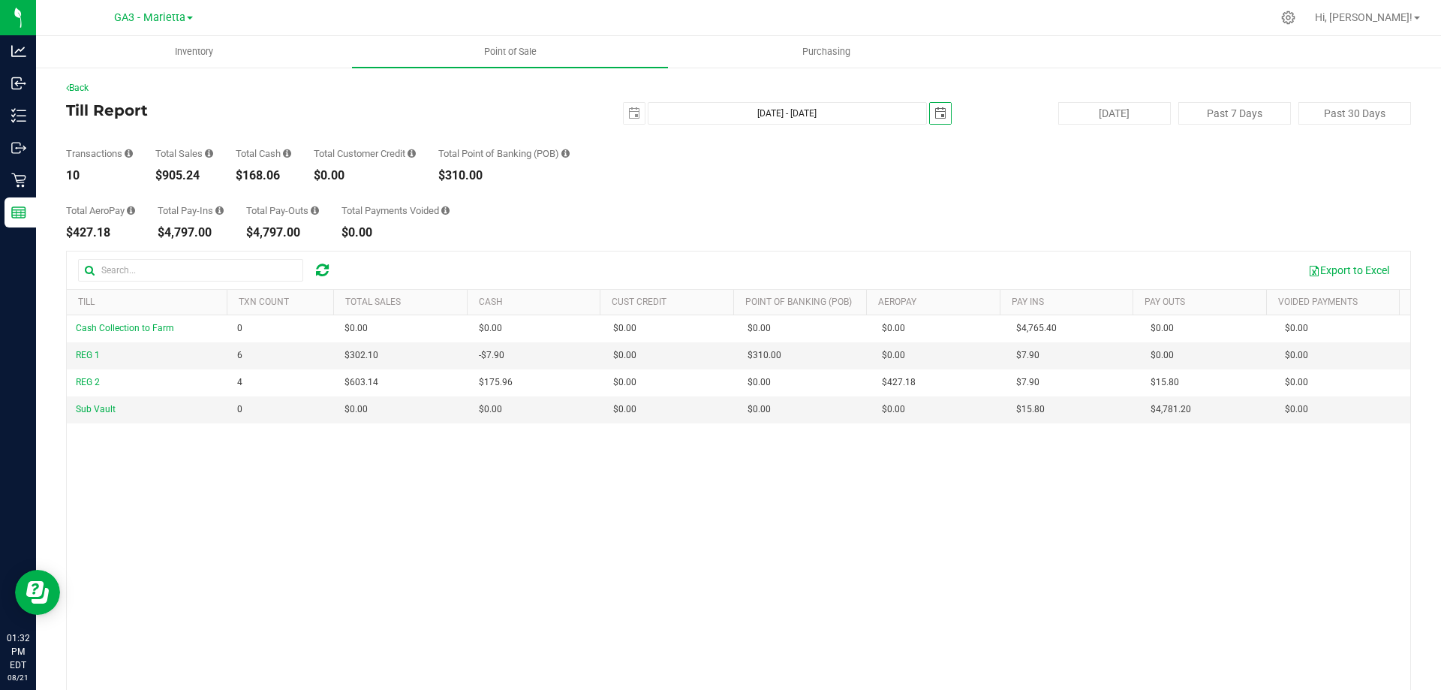
click at [940, 110] on span "select" at bounding box center [940, 113] width 21 height 21
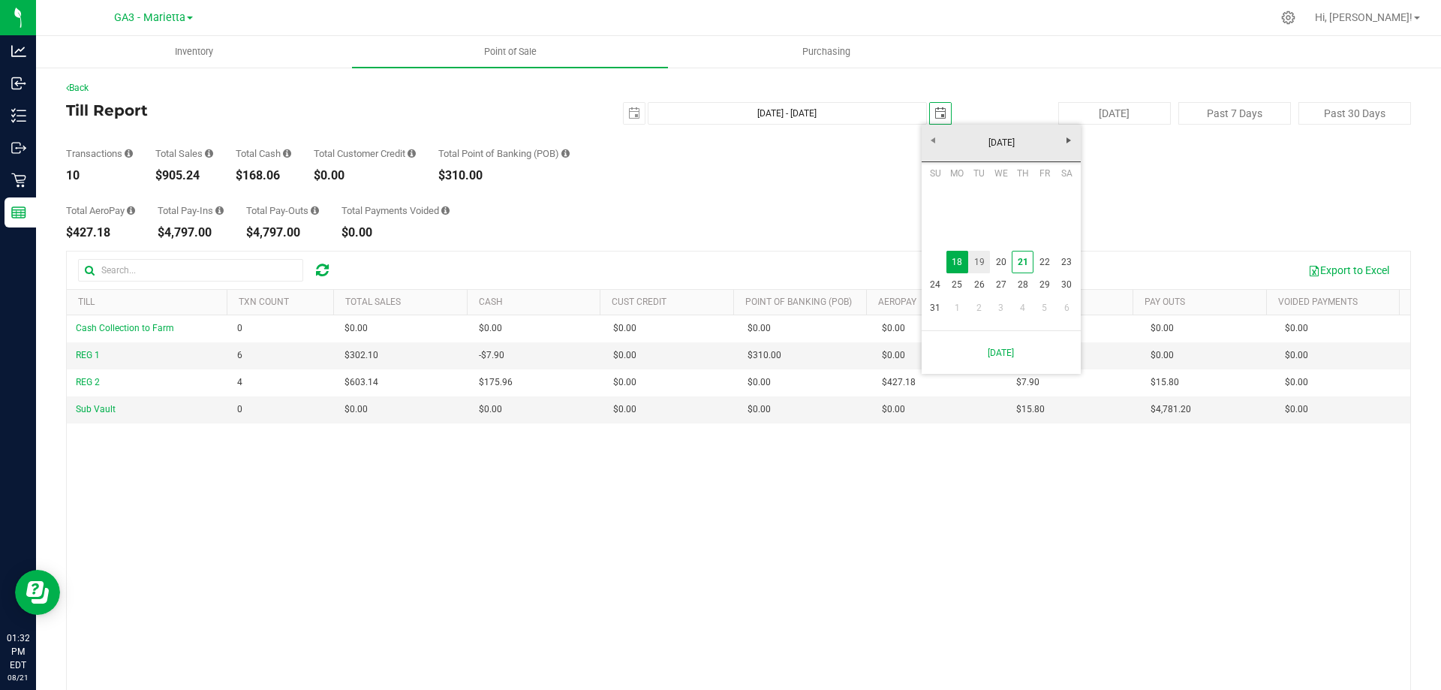
click at [980, 258] on link "19" at bounding box center [979, 262] width 22 height 23
type input "[DATE] - [DATE]"
type input "[DATE]"
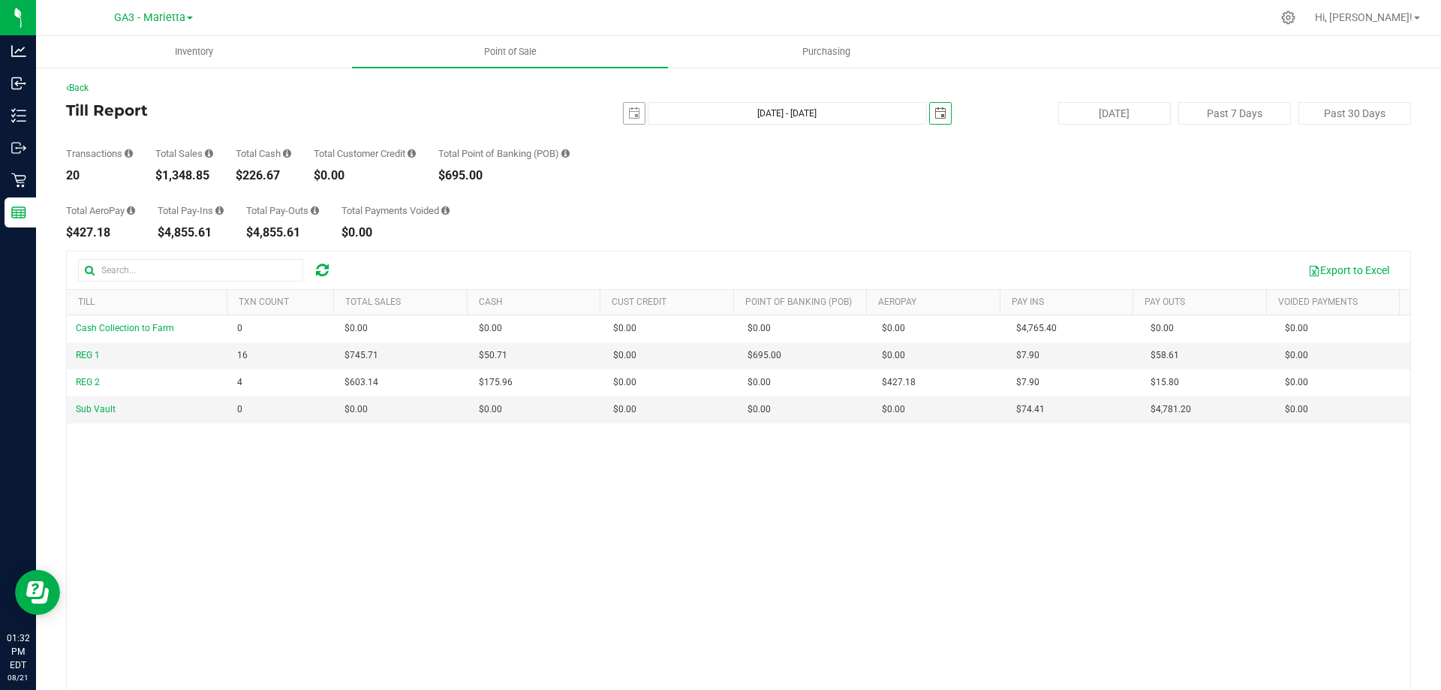
click at [624, 120] on span "select" at bounding box center [634, 113] width 21 height 21
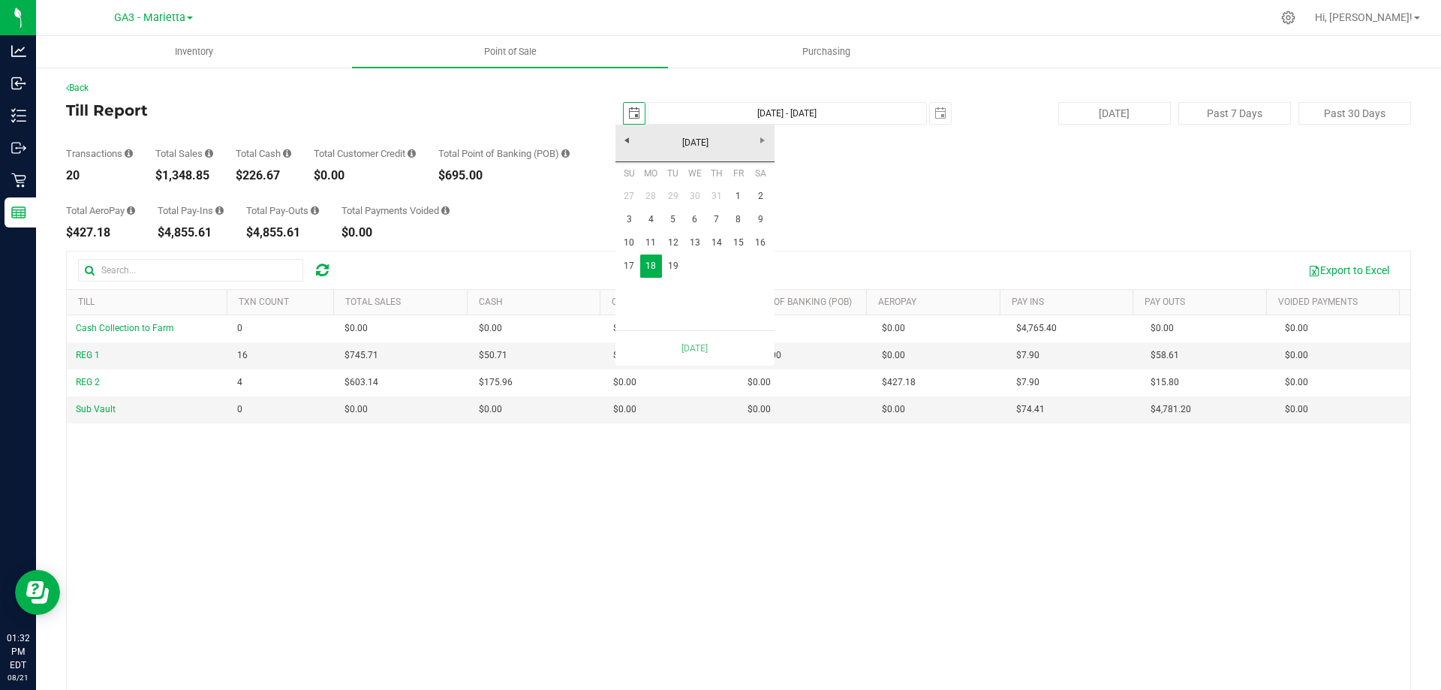
scroll to position [0, 38]
click at [672, 264] on link "19" at bounding box center [673, 265] width 22 height 23
type input "[DATE] - [DATE]"
type input "[DATE]"
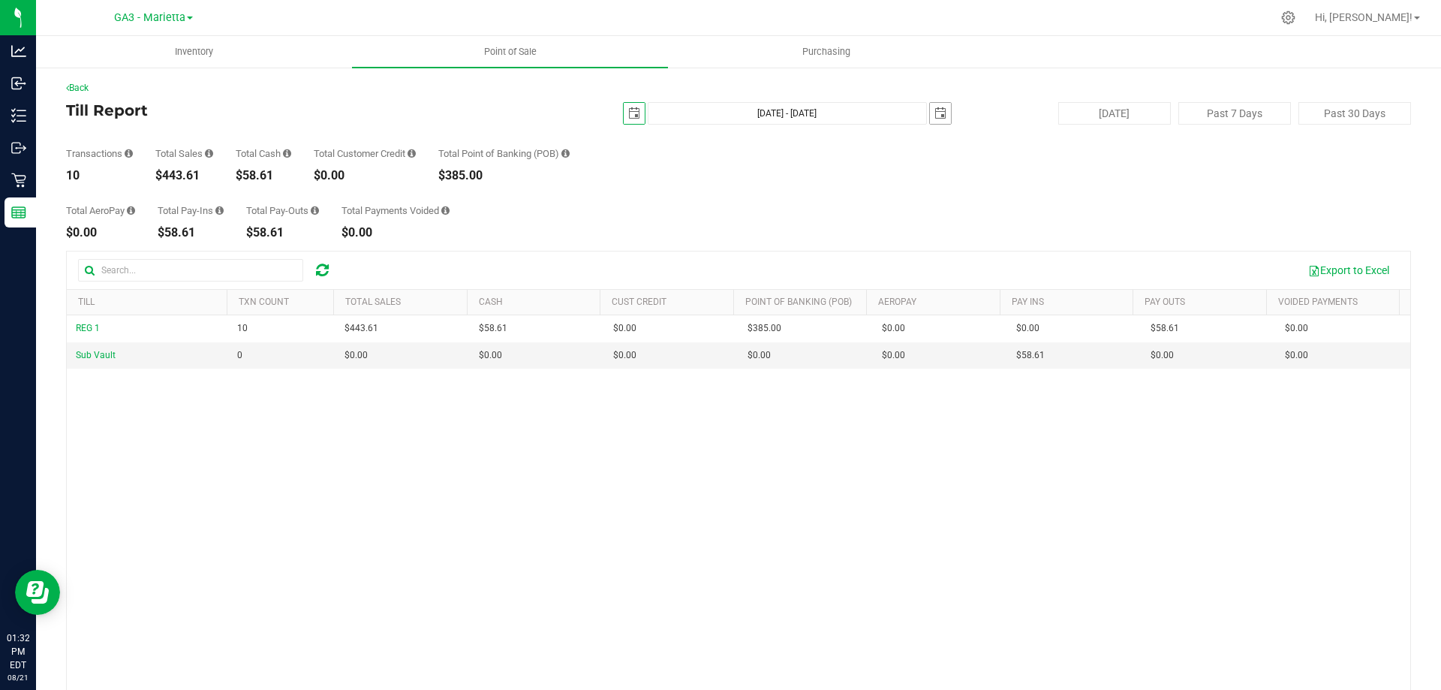
click at [939, 116] on span "select" at bounding box center [940, 113] width 21 height 21
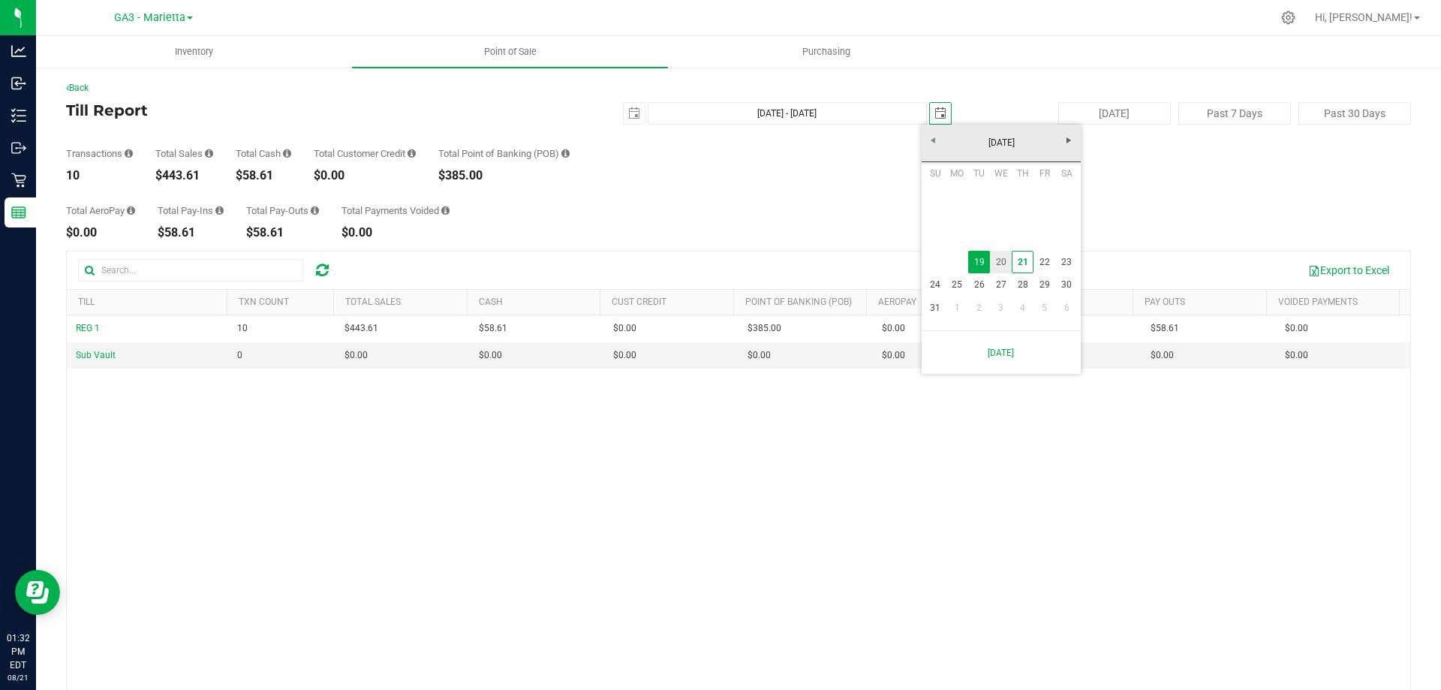
click at [1003, 262] on link "20" at bounding box center [1001, 262] width 22 height 23
type input "[DATE] - [DATE]"
type input "[DATE]"
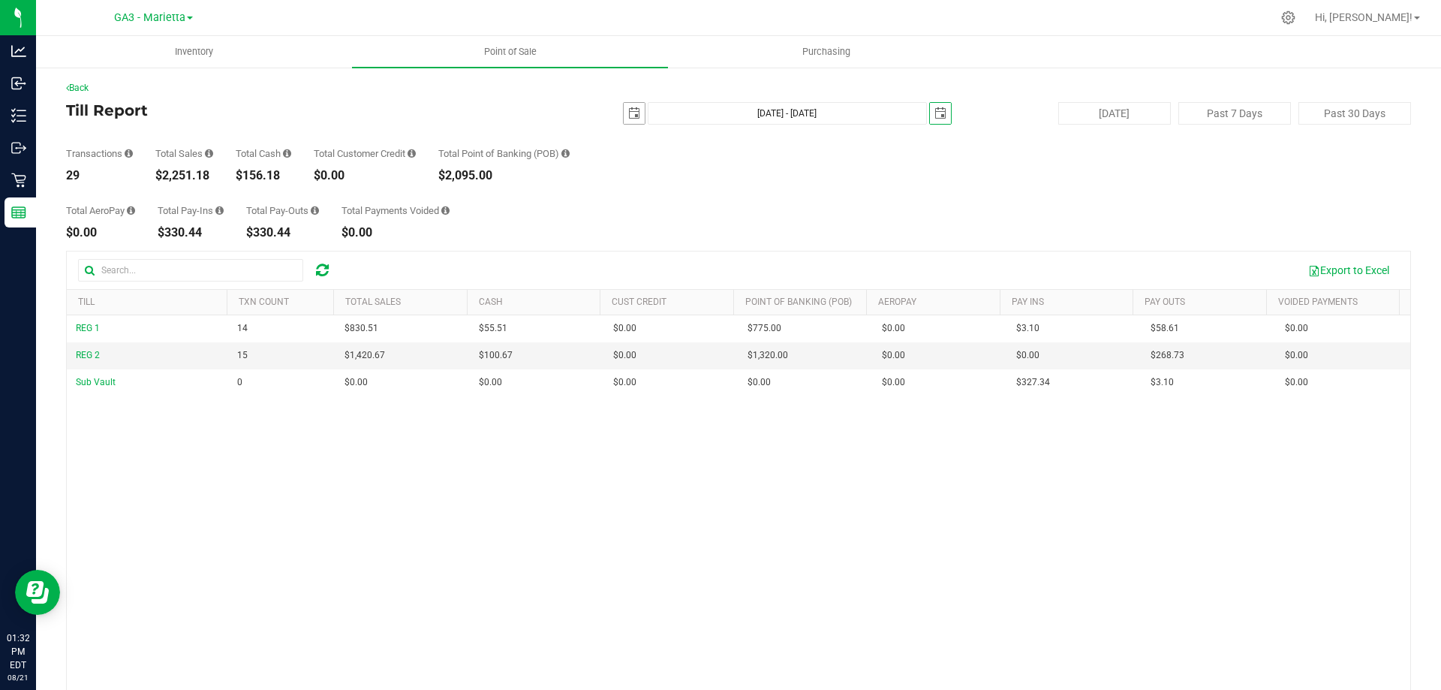
click at [635, 118] on span "select" at bounding box center [634, 113] width 21 height 21
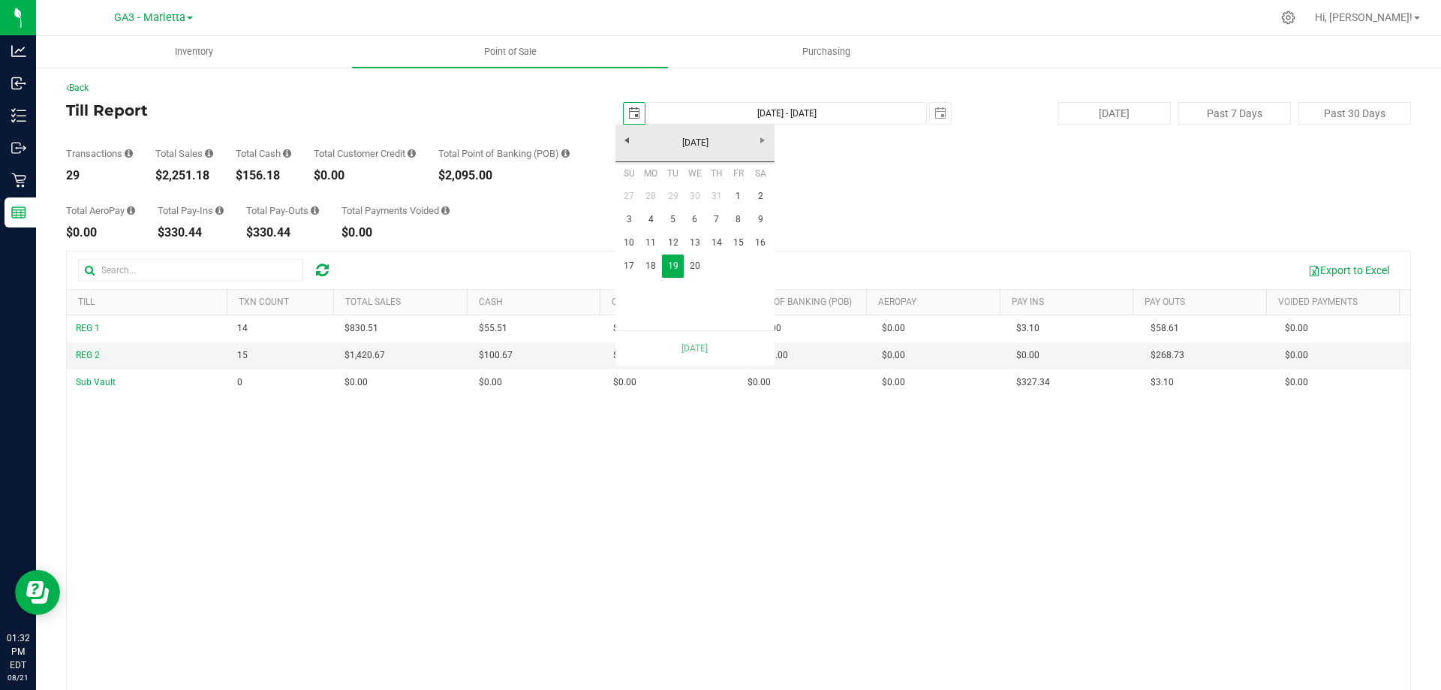
scroll to position [0, 38]
click at [702, 273] on link "20" at bounding box center [695, 265] width 22 height 23
type input "[DATE] - [DATE]"
type input "[DATE]"
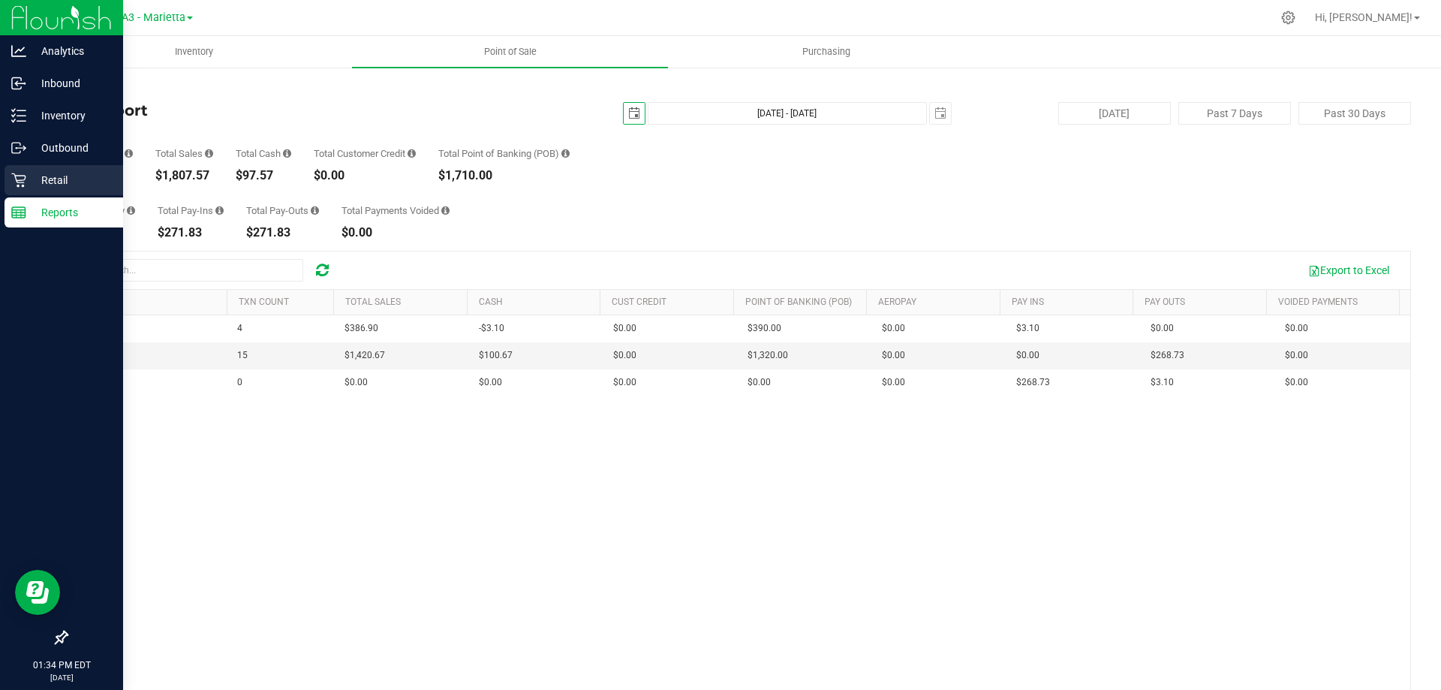
click at [28, 187] on p "Retail" at bounding box center [71, 180] width 90 height 18
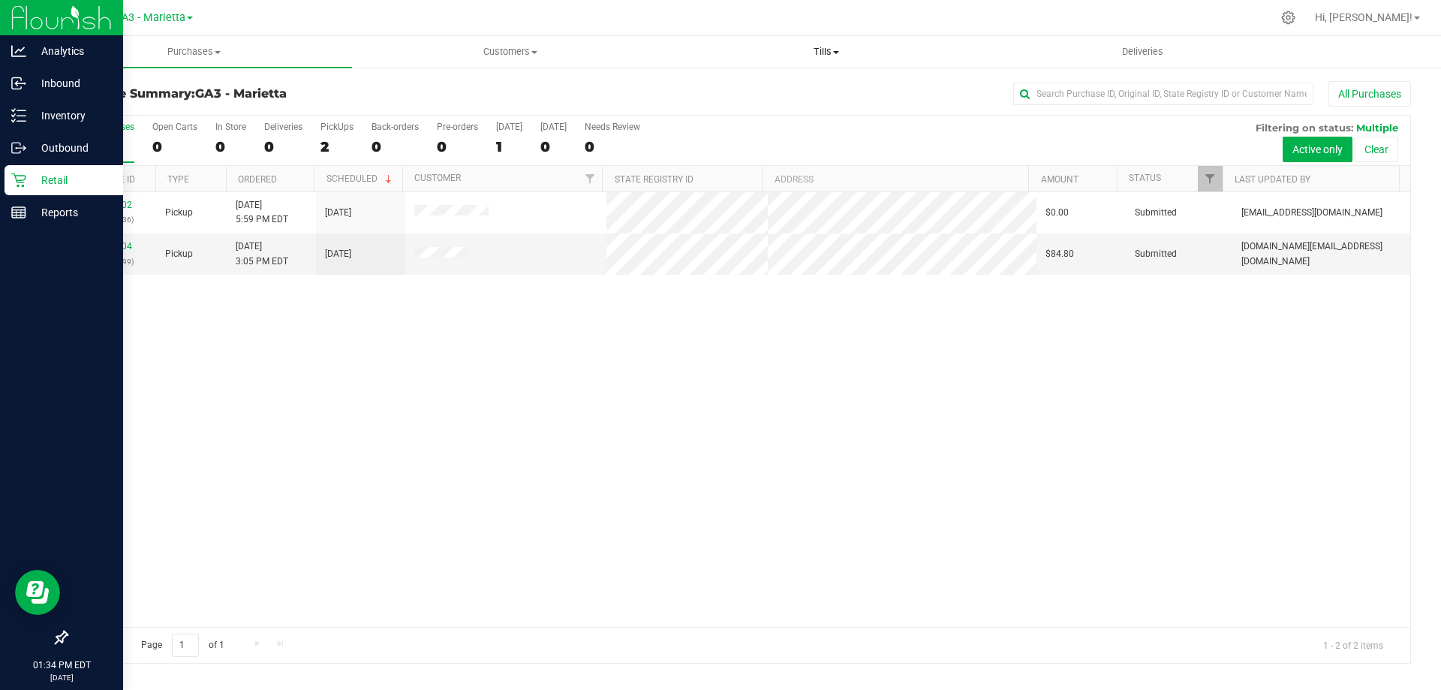
click at [823, 57] on span "Tills" at bounding box center [826, 52] width 314 height 14
click at [826, 86] on li "Manage tills" at bounding box center [826, 91] width 316 height 18
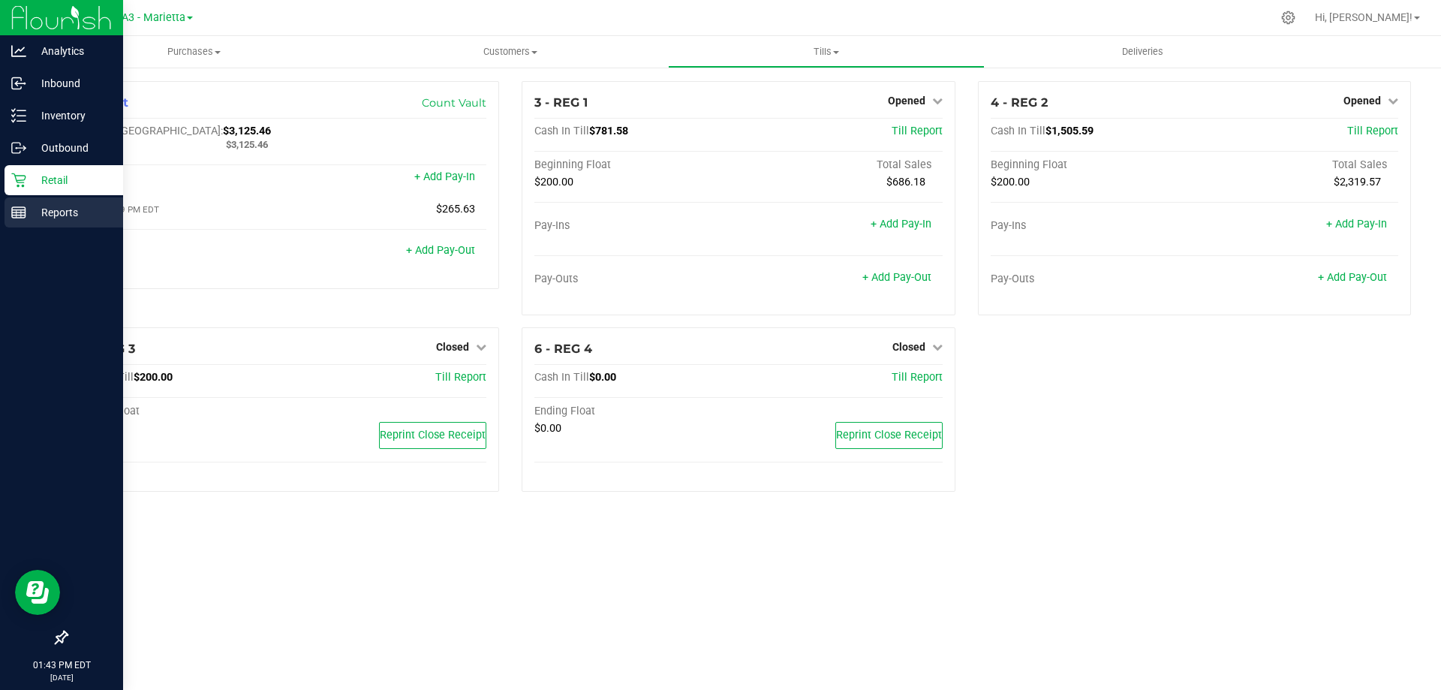
click at [14, 219] on icon at bounding box center [18, 212] width 15 height 15
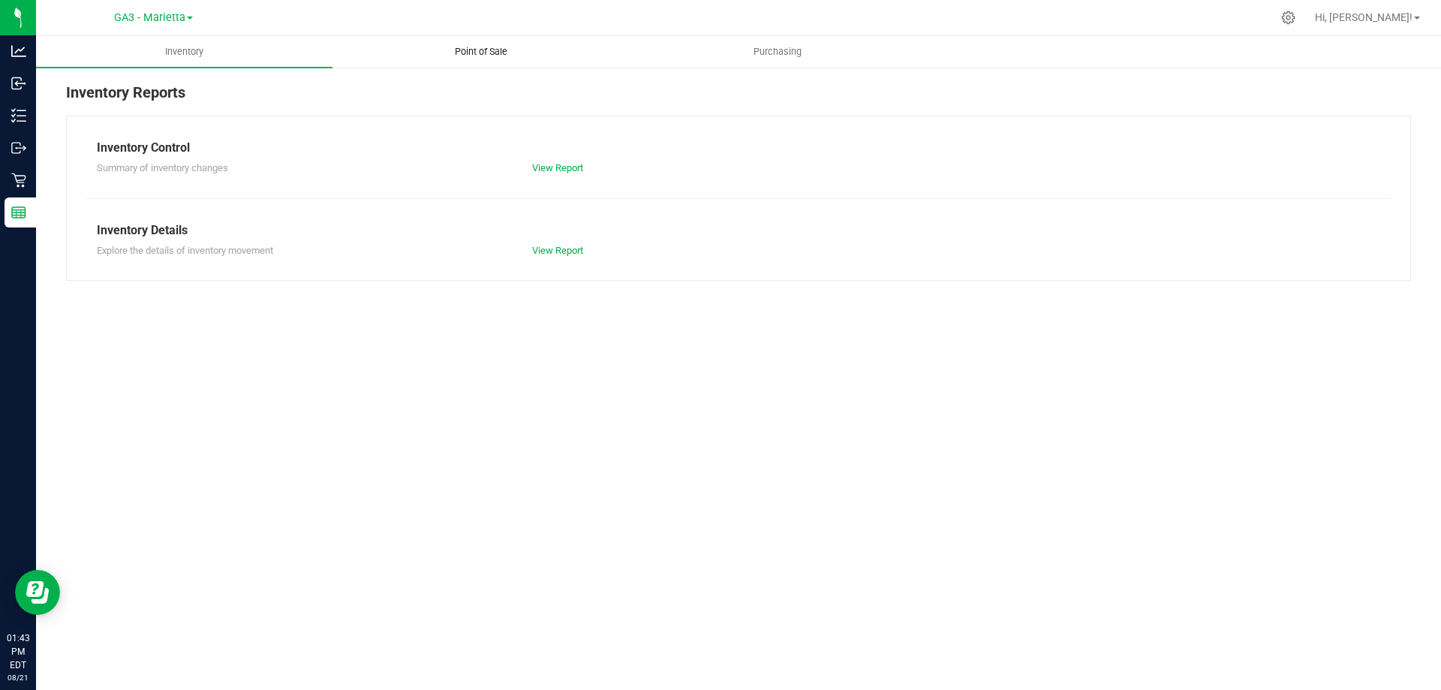
click at [463, 54] on span "Point of Sale" at bounding box center [480, 52] width 93 height 14
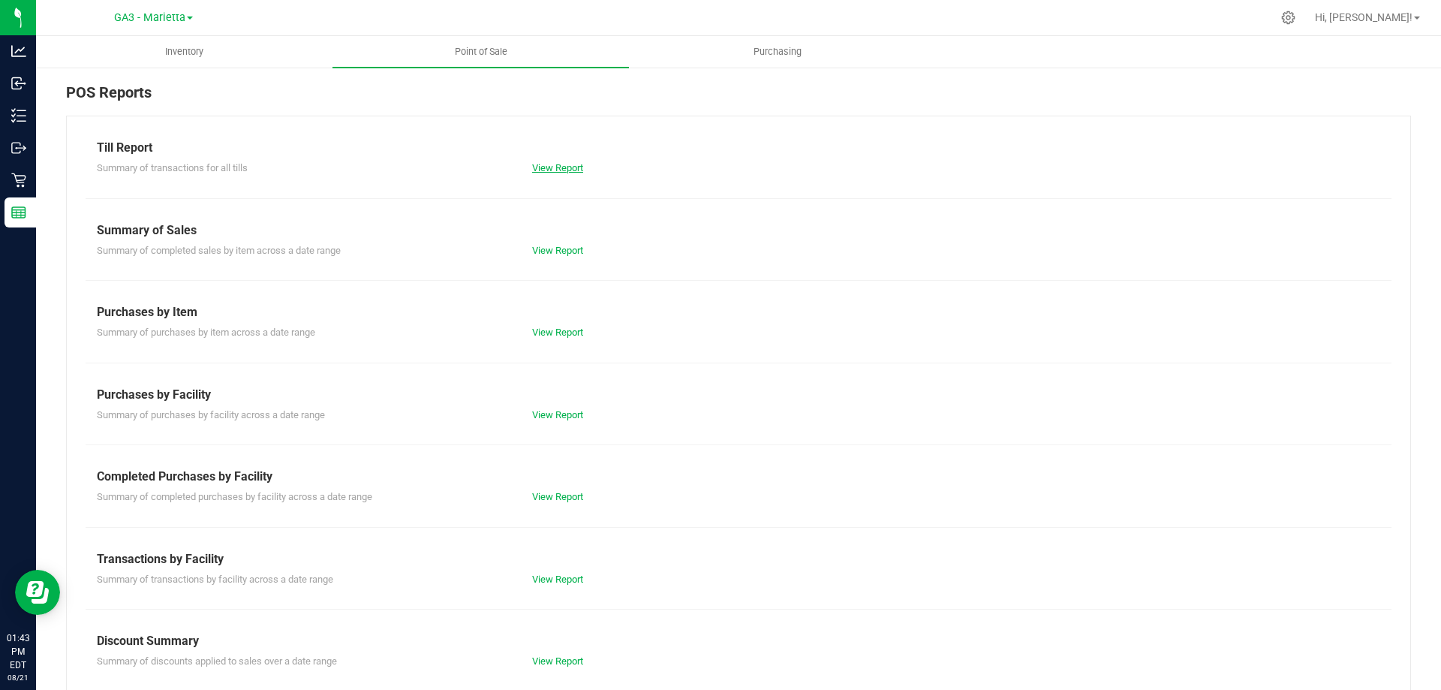
click at [563, 170] on link "View Report" at bounding box center [557, 167] width 51 height 11
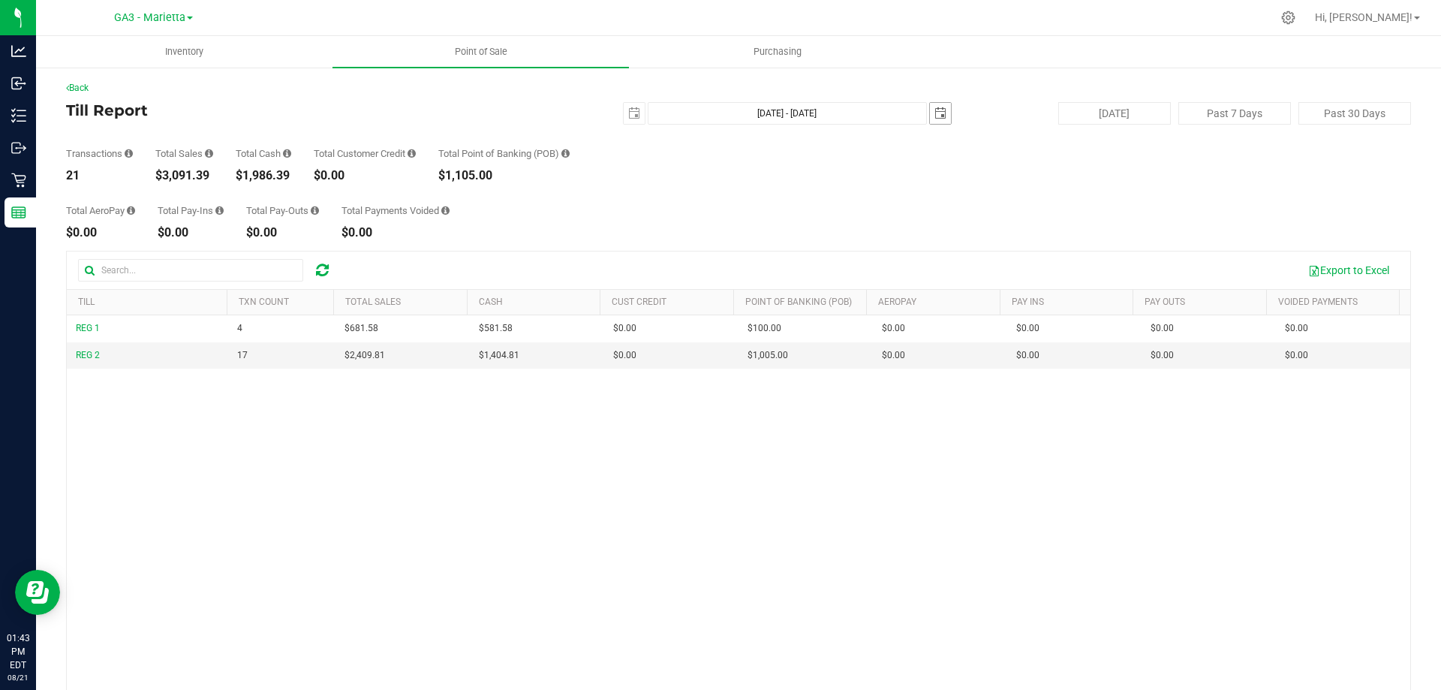
click at [934, 110] on span "select" at bounding box center [940, 113] width 12 height 12
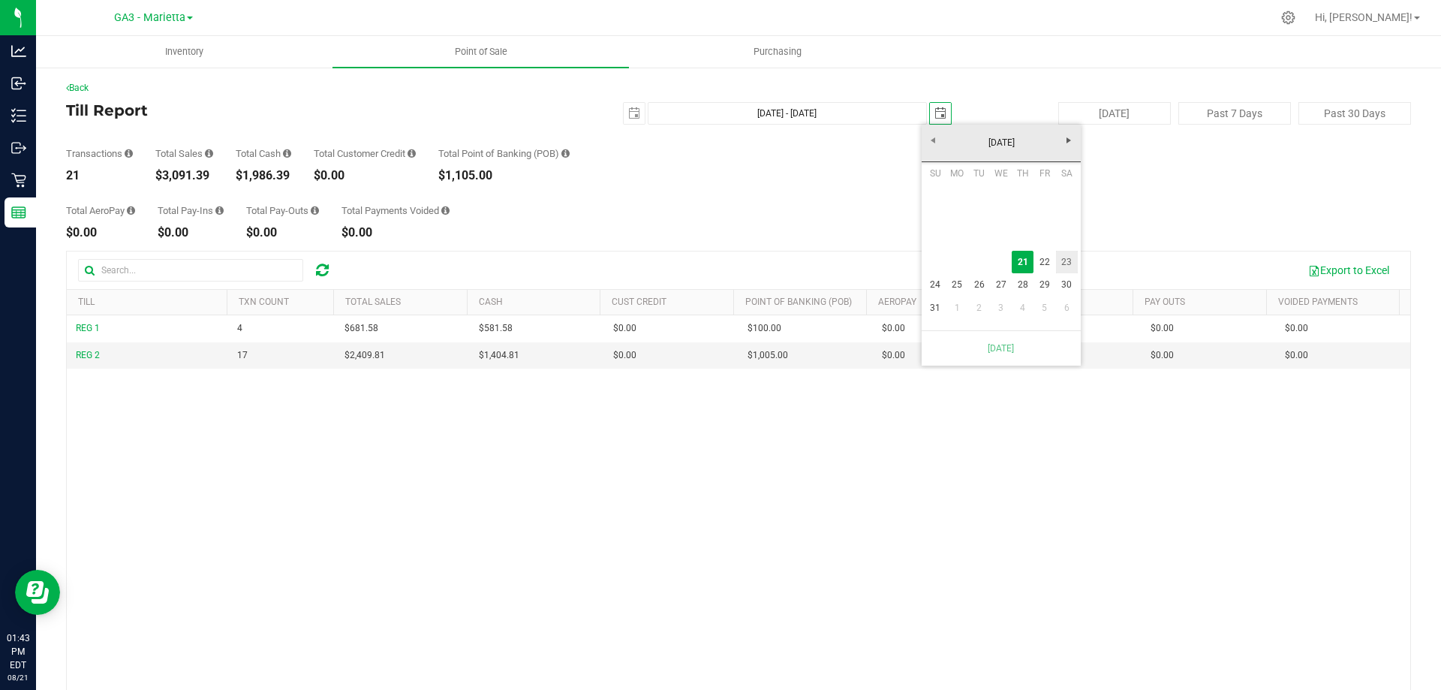
click at [1069, 267] on link "23" at bounding box center [1067, 262] width 22 height 23
type input "[DATE] - [DATE]"
type input "[DATE]"
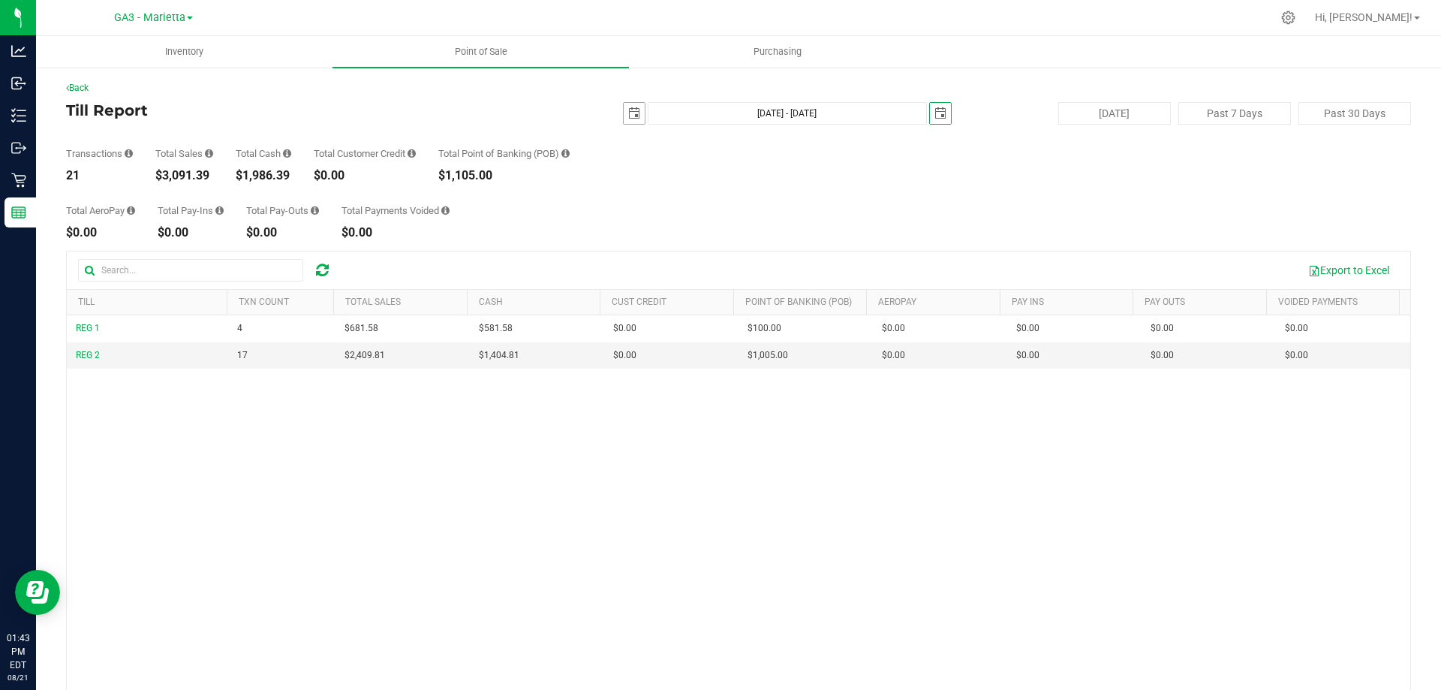
click at [628, 110] on span "select" at bounding box center [634, 113] width 12 height 12
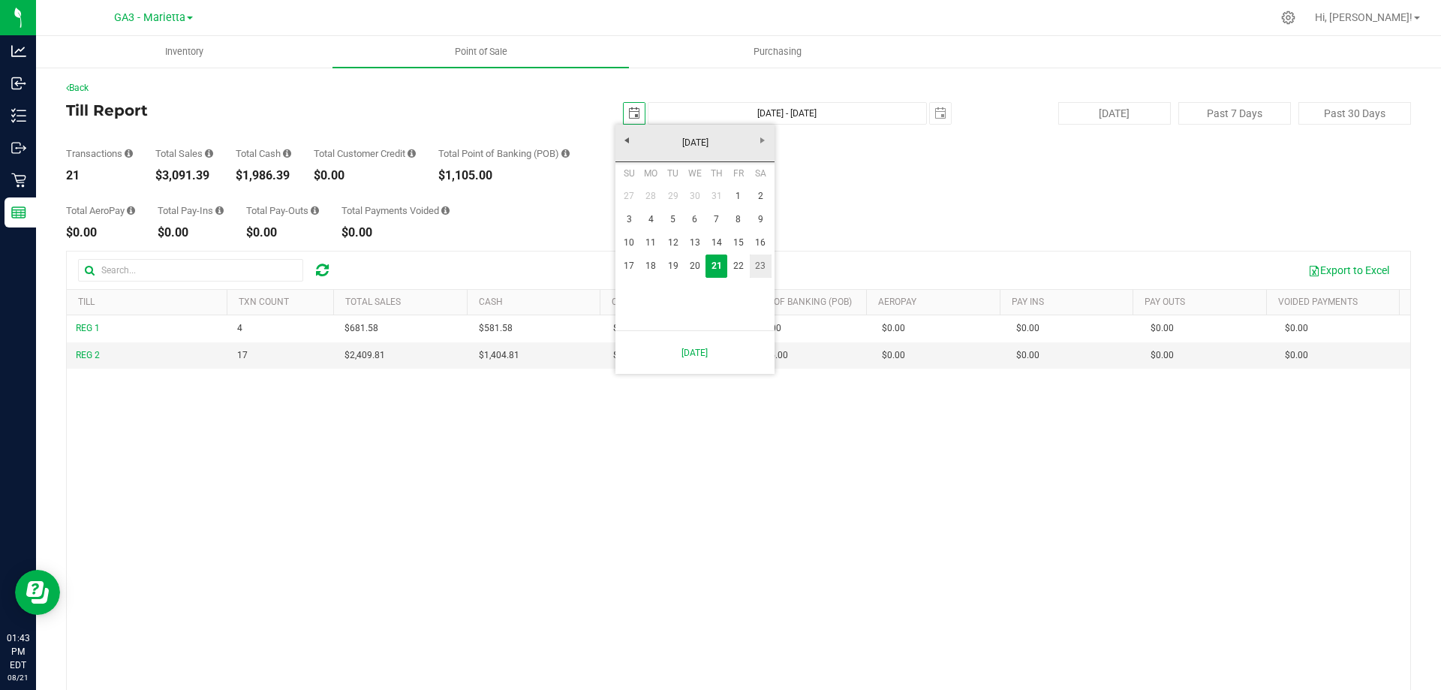
click at [766, 269] on link "23" at bounding box center [761, 265] width 22 height 23
type input "[DATE] - [DATE]"
type input "[DATE]"
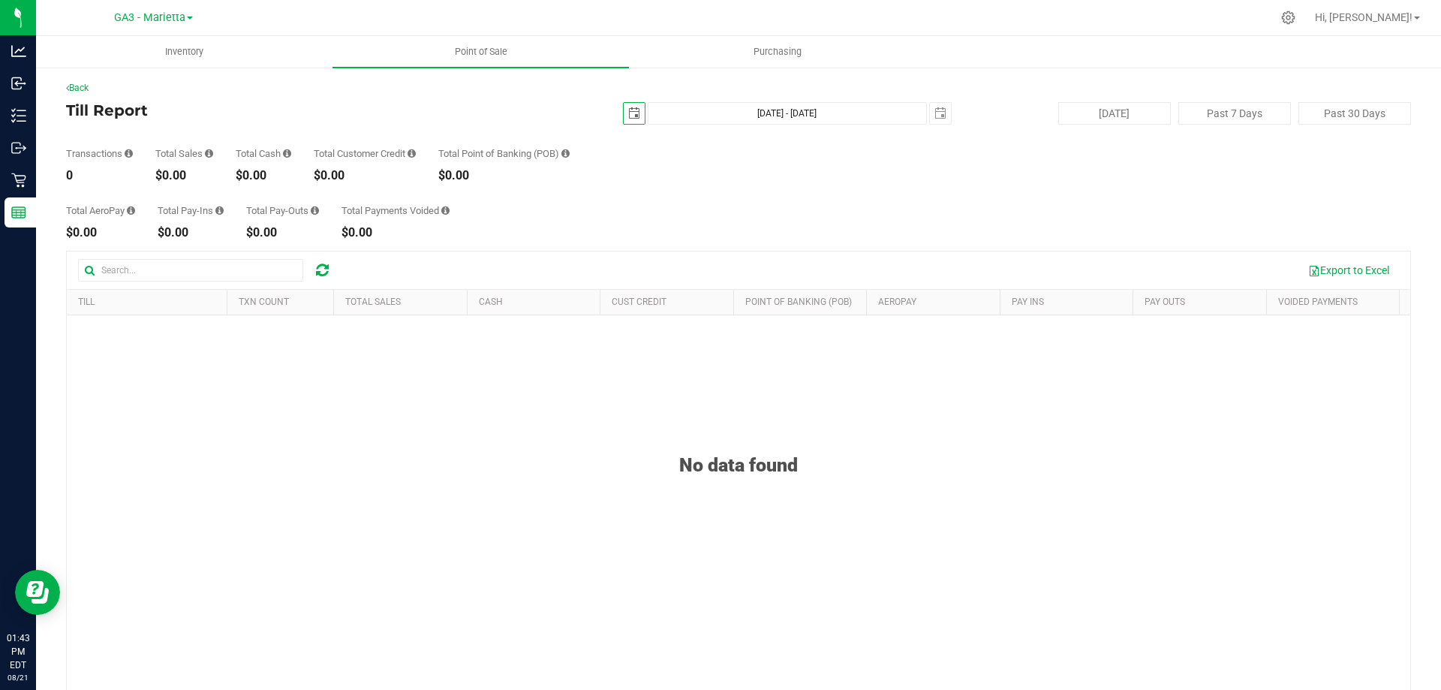
click at [628, 117] on span "select" at bounding box center [634, 113] width 12 height 12
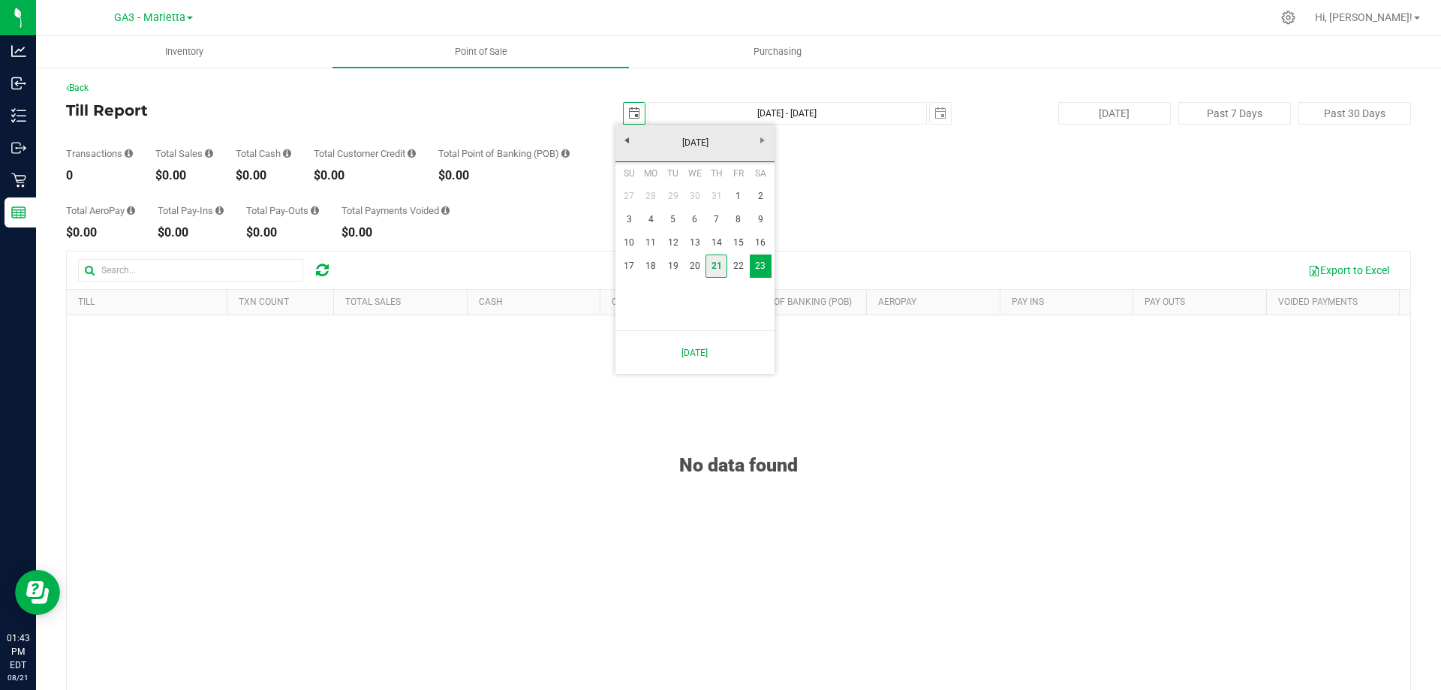
click at [722, 269] on link "21" at bounding box center [716, 265] width 22 height 23
type input "[DATE] - [DATE]"
type input "[DATE]"
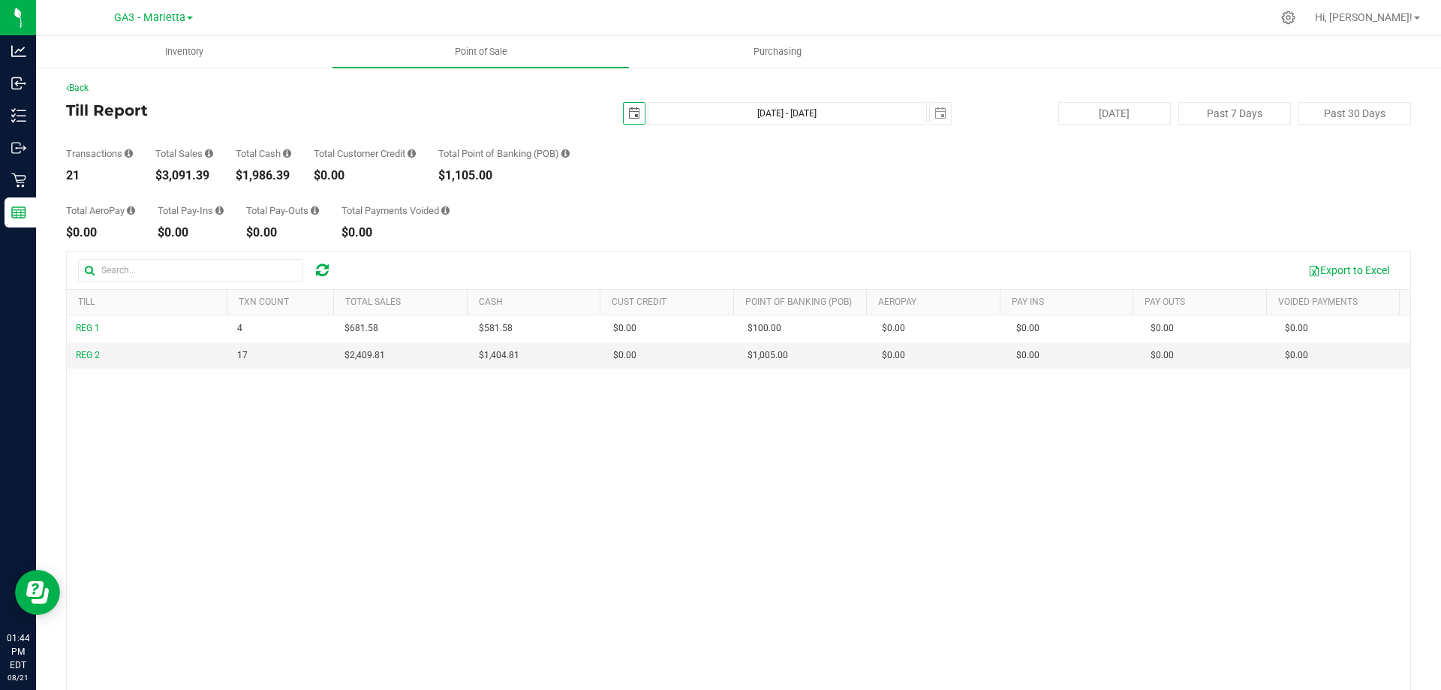
click at [628, 115] on span "select" at bounding box center [634, 113] width 12 height 12
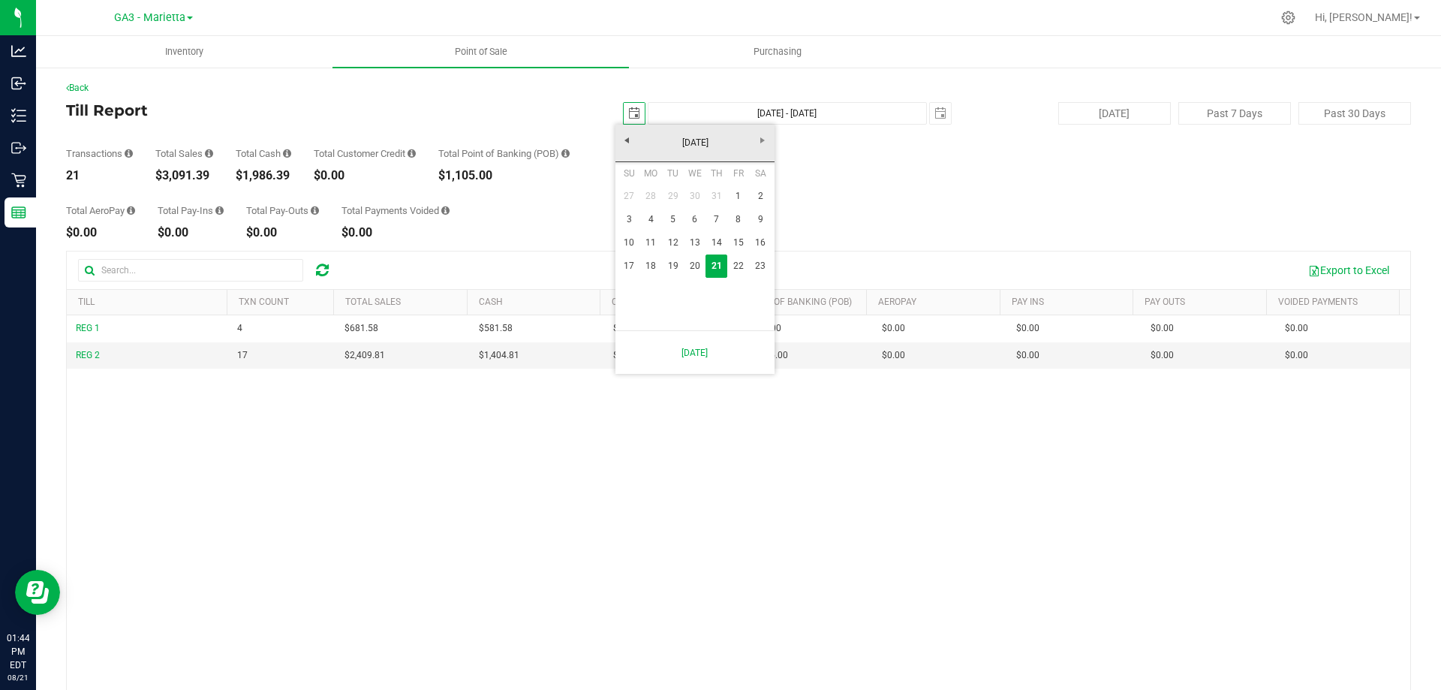
click at [694, 263] on link "20" at bounding box center [695, 265] width 22 height 23
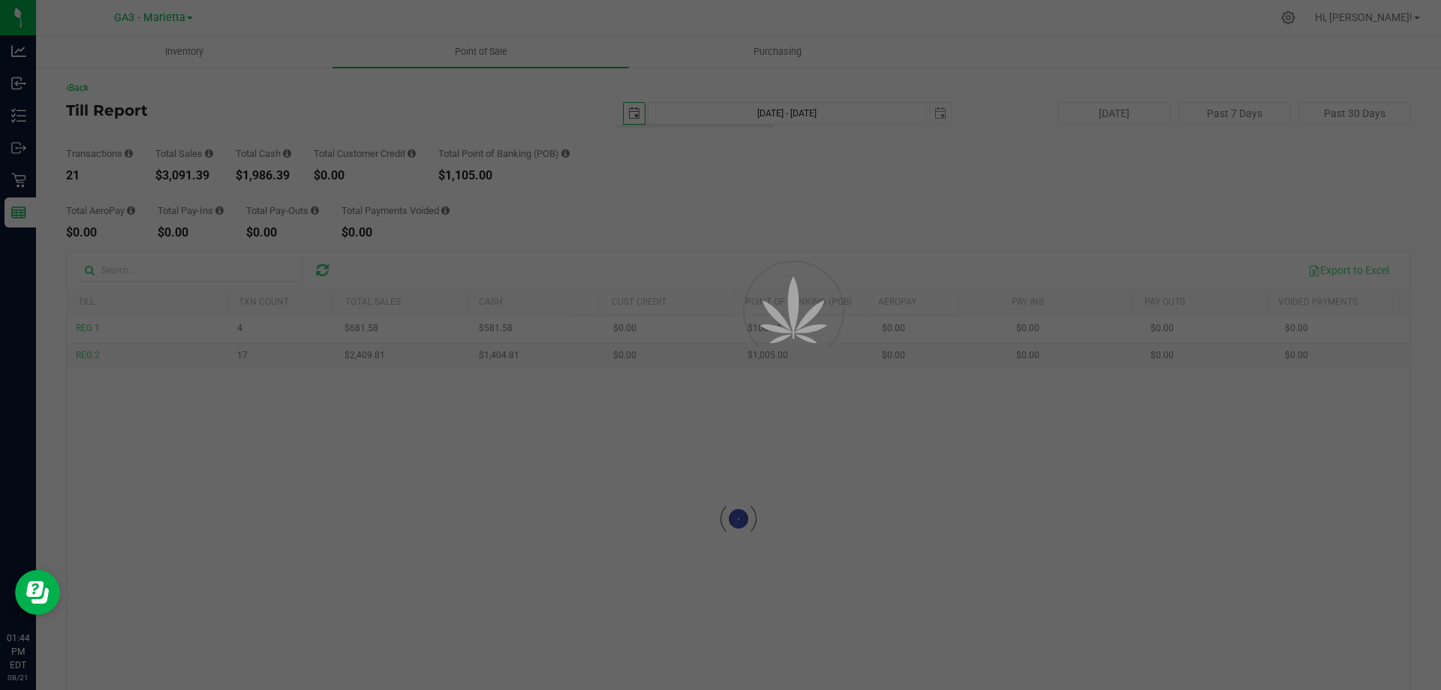
type input "[DATE] - [DATE]"
type input "[DATE]"
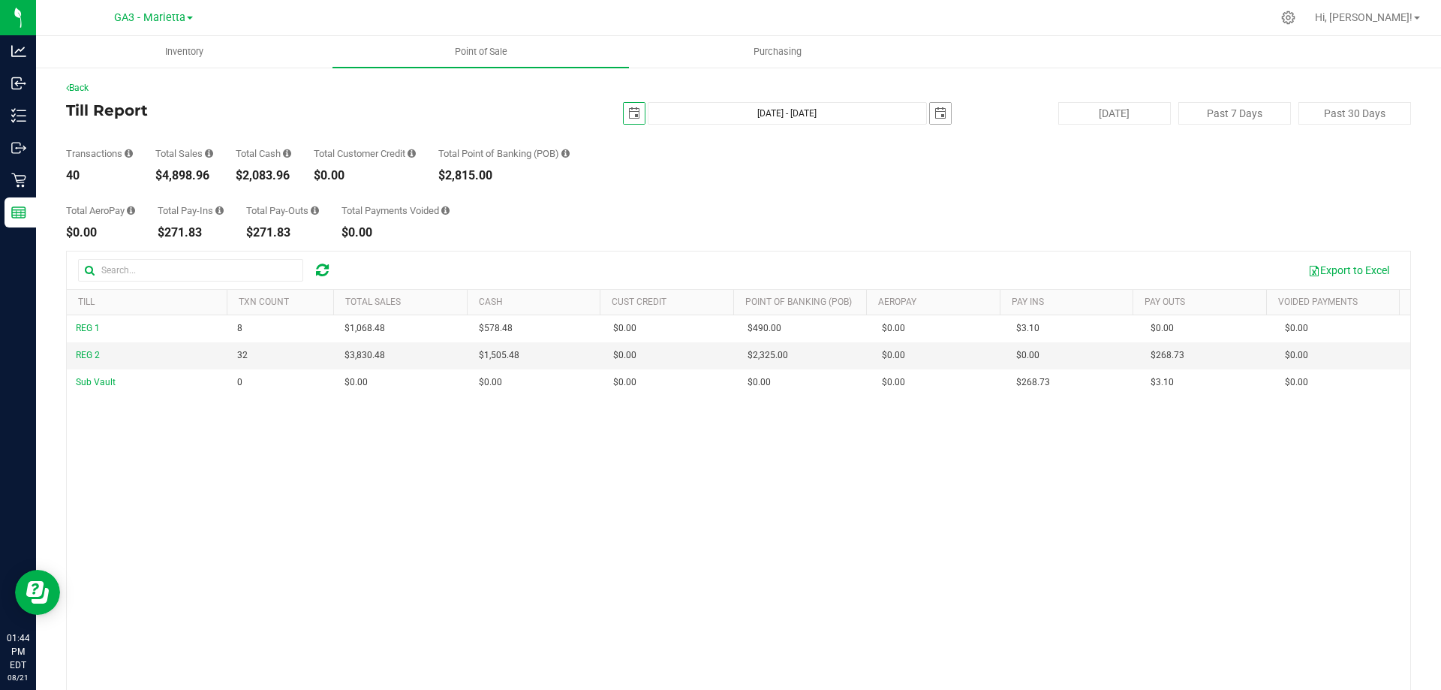
click at [934, 113] on span "select" at bounding box center [940, 113] width 12 height 12
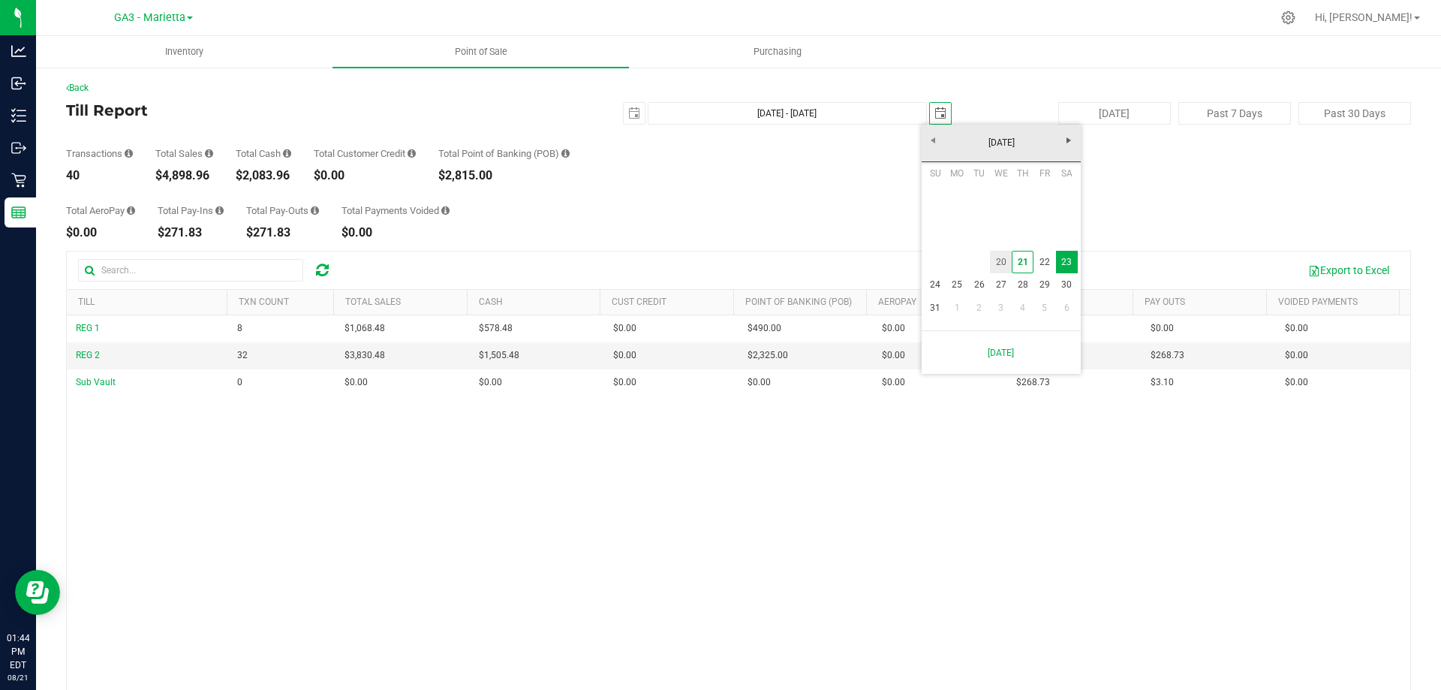
click at [1002, 263] on link "20" at bounding box center [1001, 262] width 22 height 23
type input "[DATE] - [DATE]"
type input "[DATE]"
